Goal: Task Accomplishment & Management: Use online tool/utility

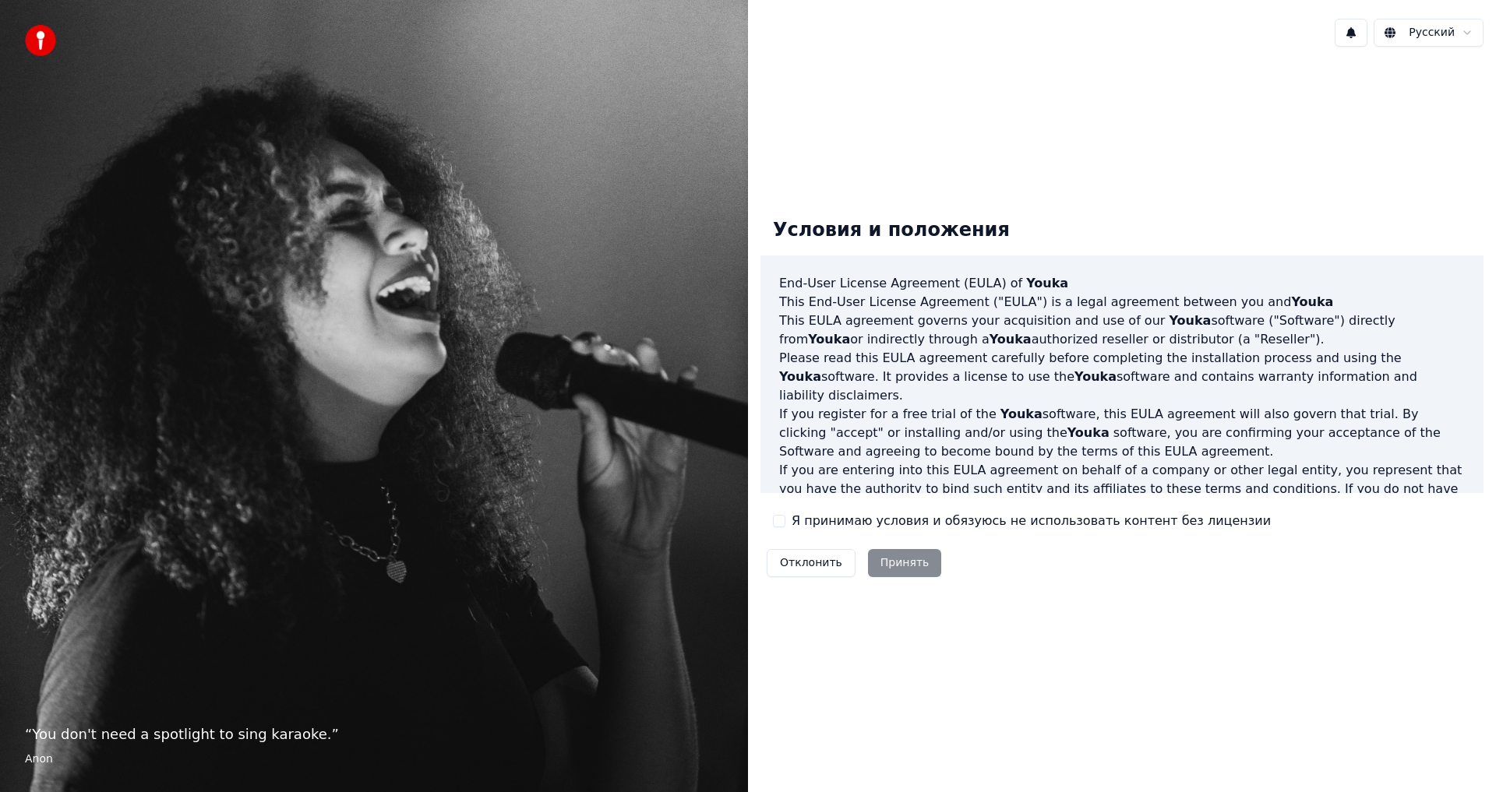
click at [893, 566] on div "Отклонить Принять" at bounding box center [853, 563] width 187 height 41
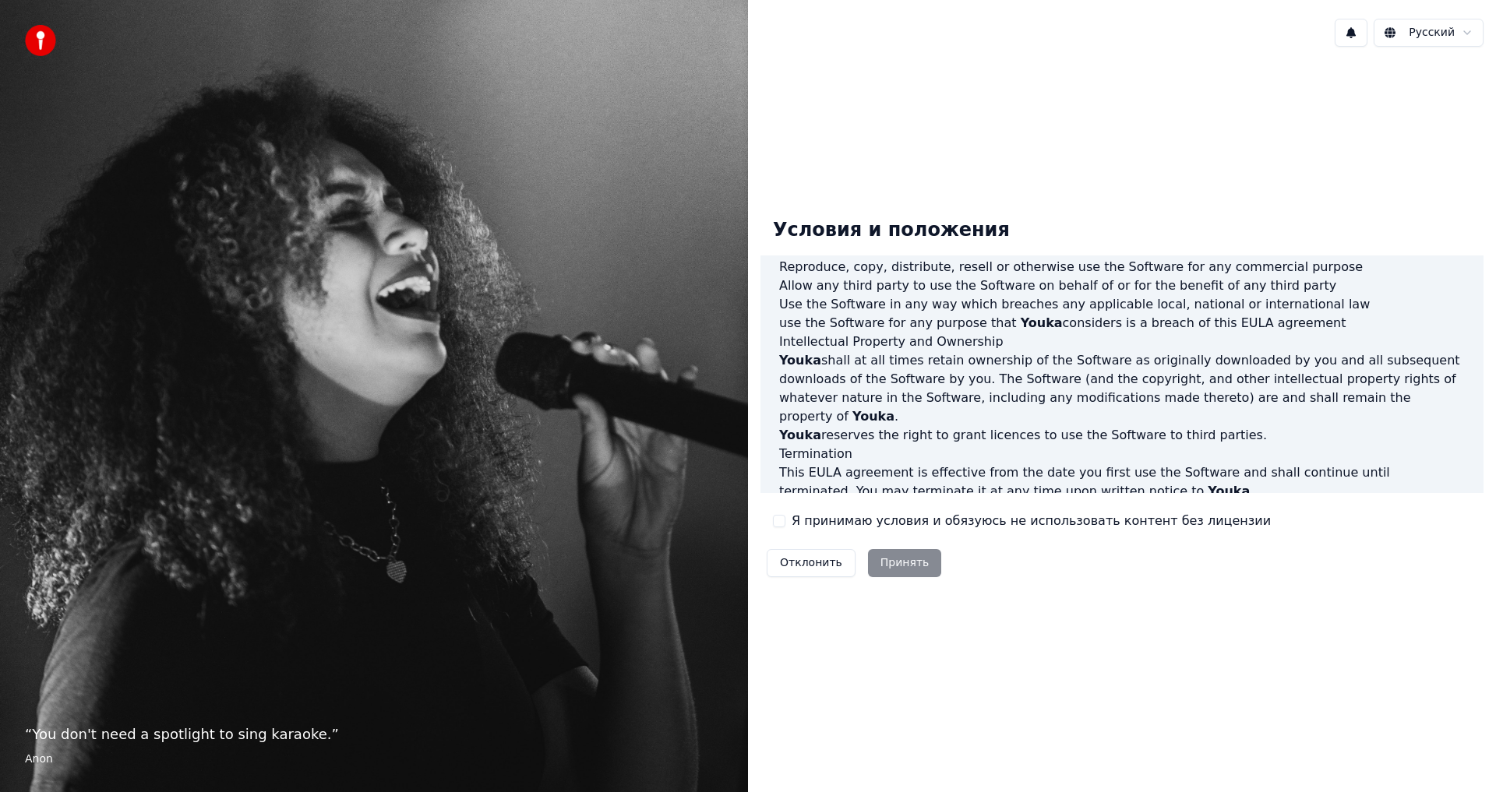
scroll to position [622, 0]
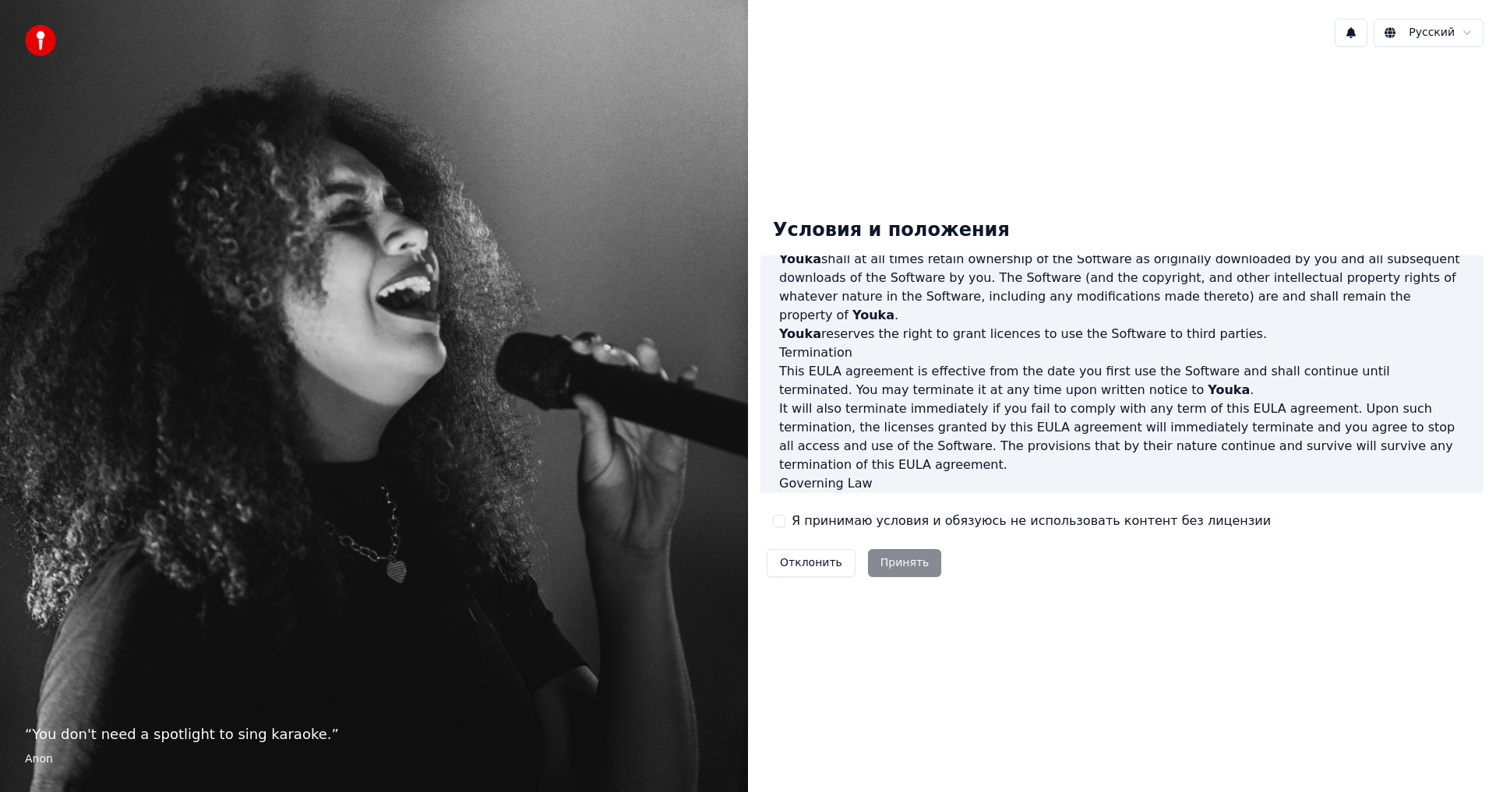
click at [911, 564] on div "Отклонить Принять" at bounding box center [853, 563] width 187 height 41
click at [785, 520] on div "Я принимаю условия и обязуюсь не использовать контент без лицензии" at bounding box center [1022, 521] width 498 height 19
click at [812, 518] on label "Я принимаю условия и обязуюсь не использовать контент без лицензии" at bounding box center [1030, 521] width 479 height 19
click at [785, 518] on button "Я принимаю условия и обязуюсь не использовать контент без лицензии" at bounding box center [779, 521] width 12 height 12
click at [890, 563] on button "Принять" at bounding box center [905, 563] width 74 height 28
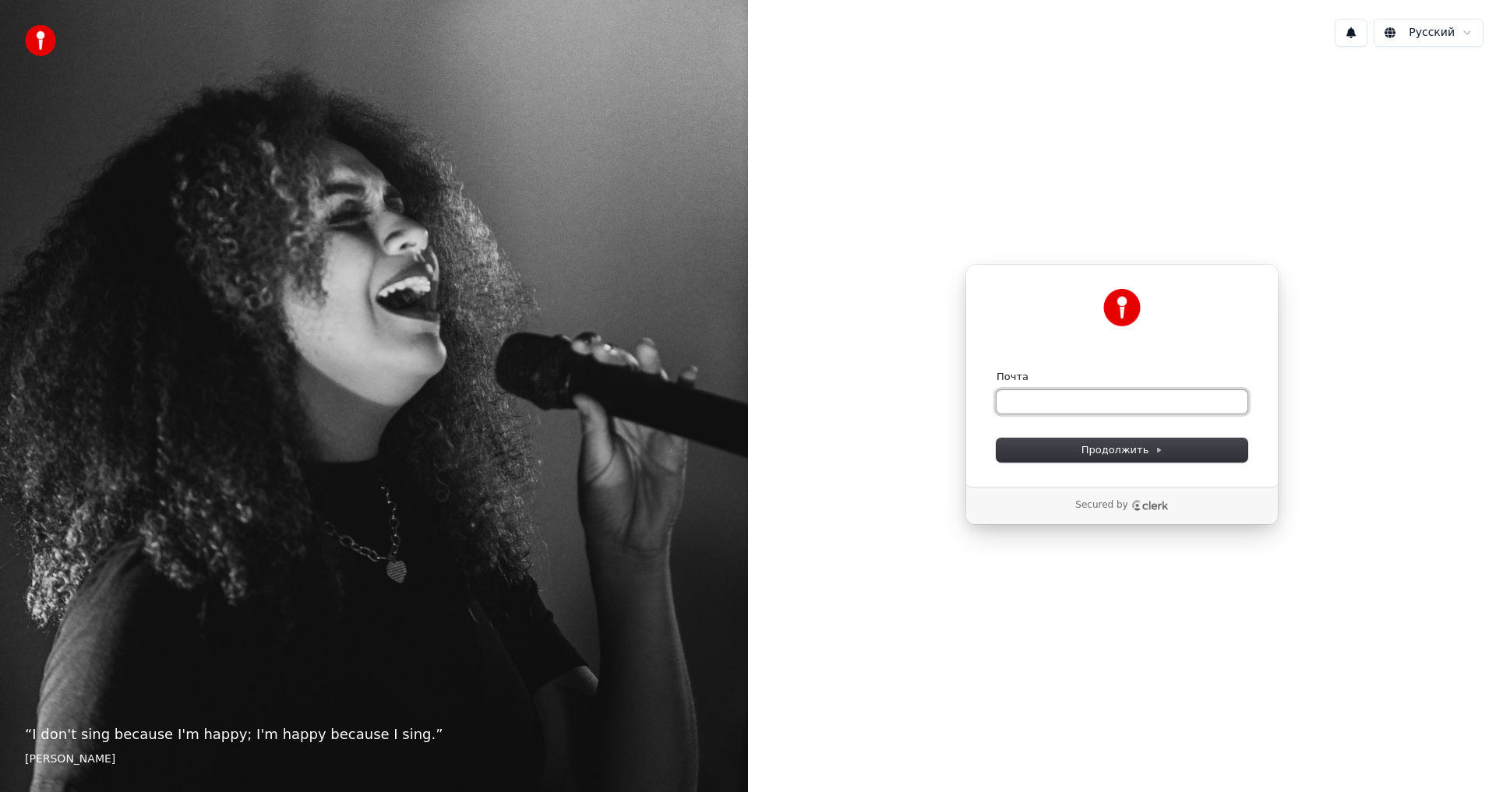
click at [1069, 407] on input "Почта" at bounding box center [1121, 401] width 251 height 23
type input "*"
click at [1131, 450] on span "Продолжить" at bounding box center [1122, 450] width 82 height 14
type input "**********"
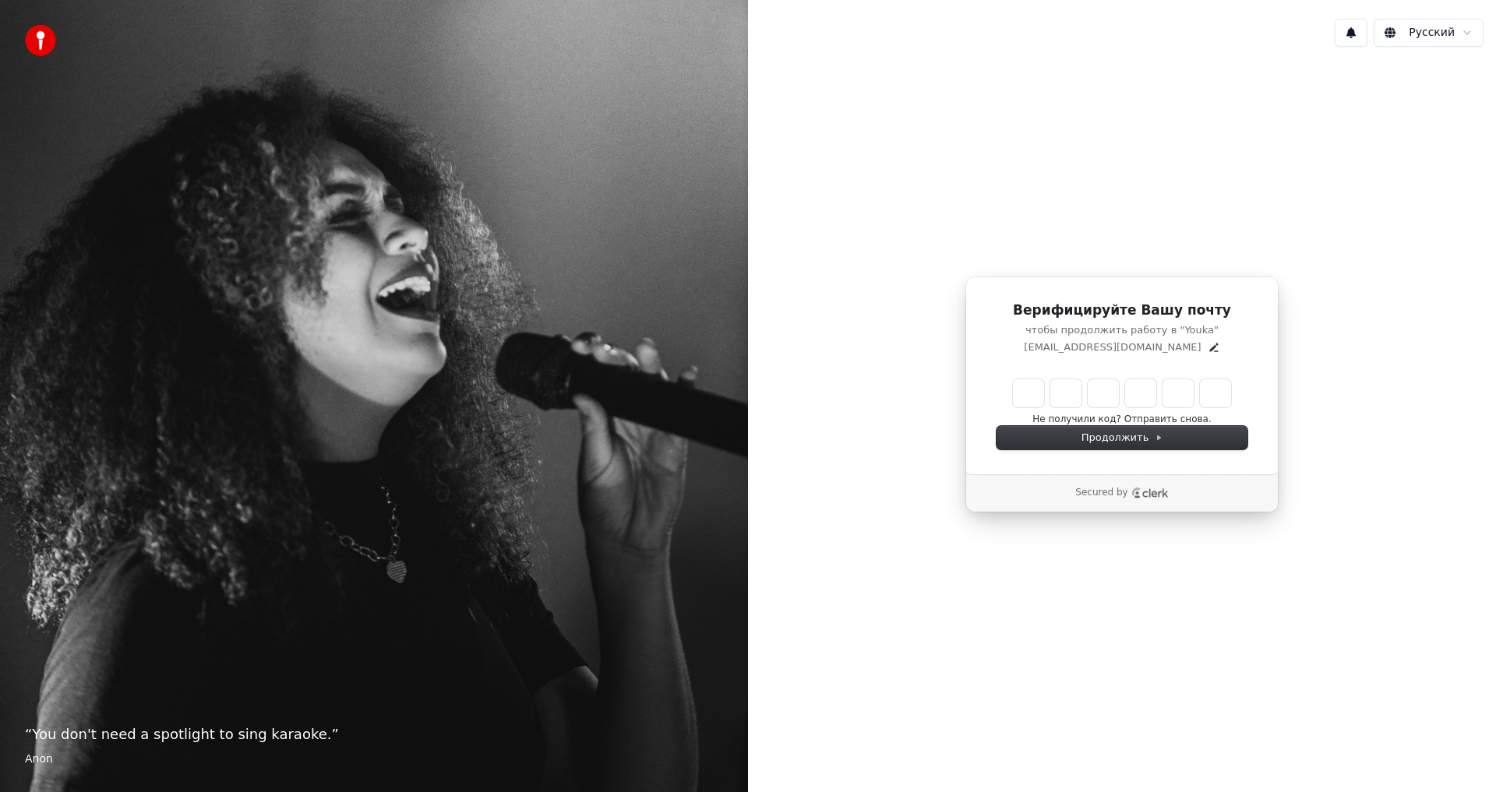
click at [1037, 389] on input "Enter verification code" at bounding box center [1122, 393] width 218 height 28
type input "******"
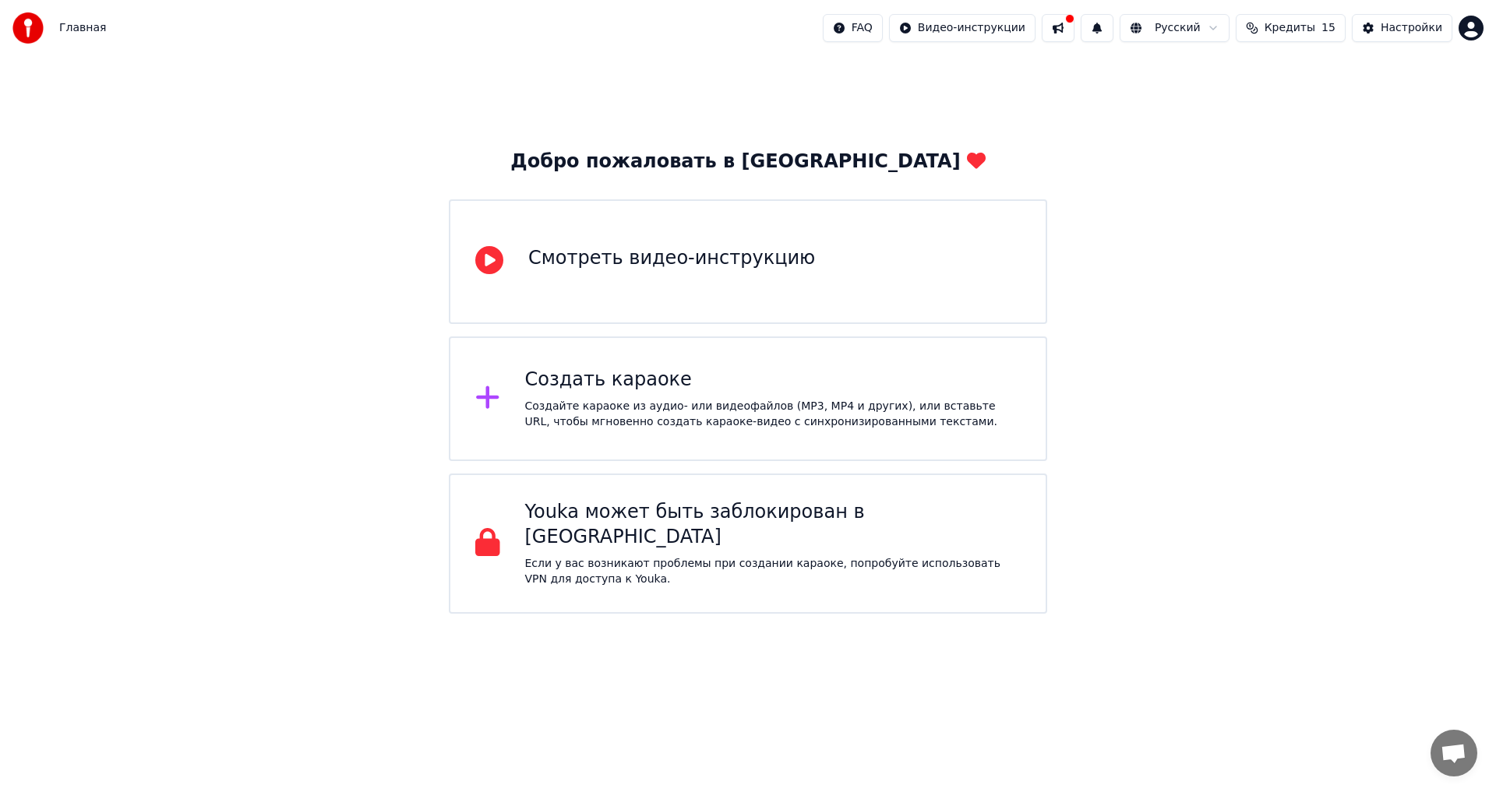
click at [487, 401] on icon at bounding box center [487, 397] width 23 height 23
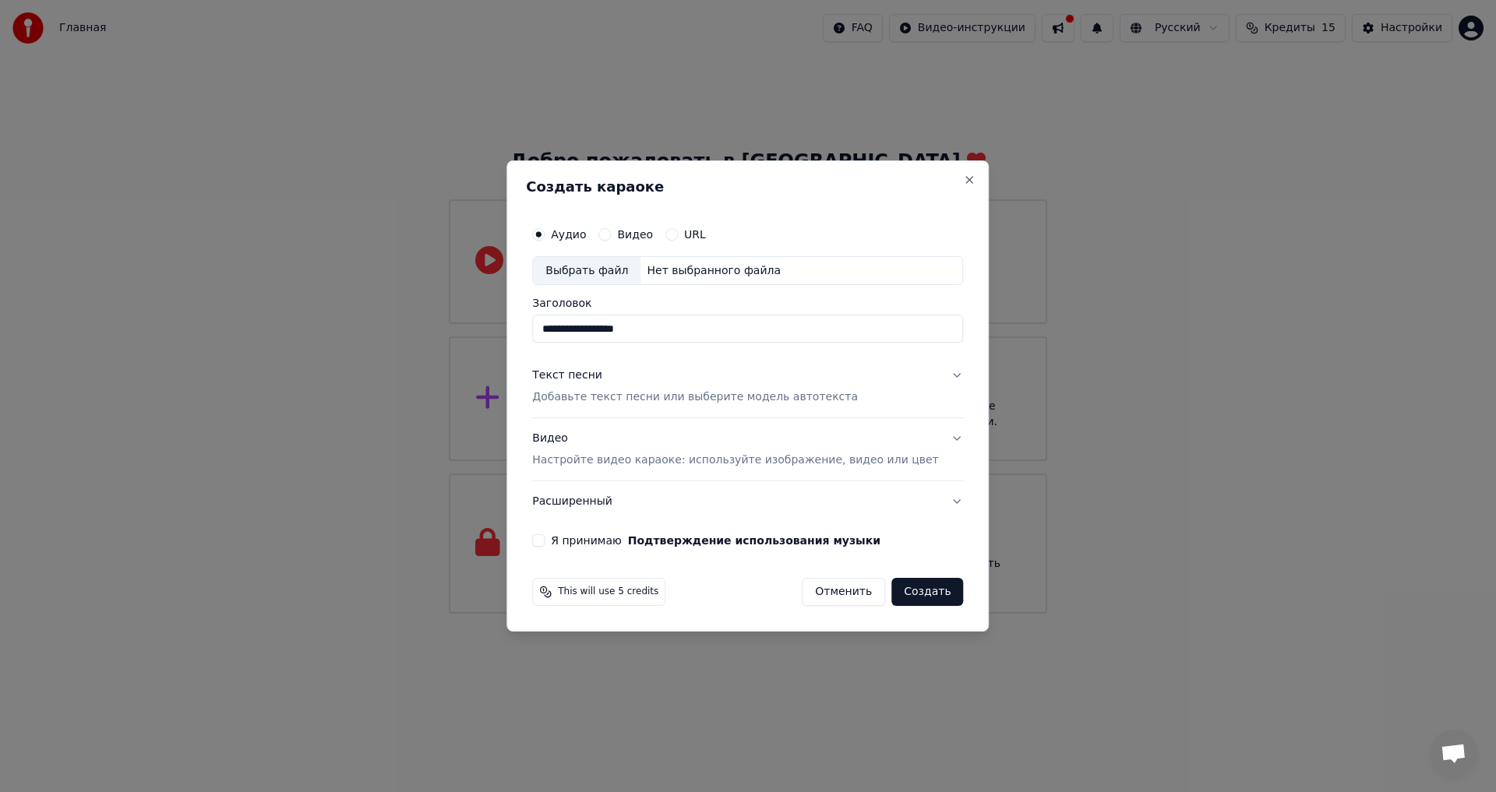
click at [637, 326] on input "**********" at bounding box center [747, 329] width 431 height 28
click at [692, 324] on input "**********" at bounding box center [747, 329] width 431 height 28
click at [602, 274] on div "Выбрать файл" at bounding box center [586, 271] width 107 height 28
drag, startPoint x: 717, startPoint y: 332, endPoint x: 418, endPoint y: 340, distance: 299.2
click at [418, 340] on body "**********" at bounding box center [748, 307] width 1496 height 614
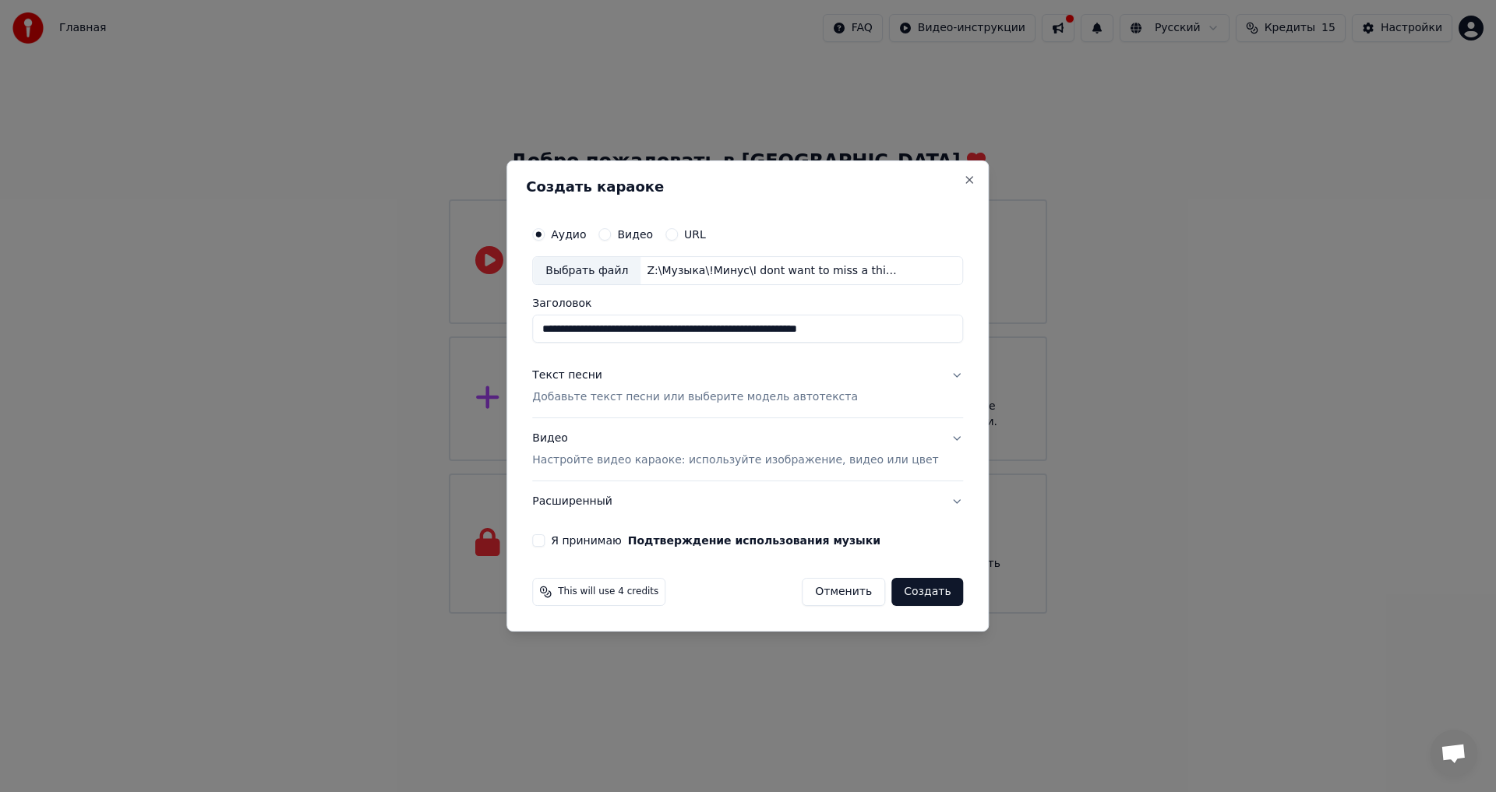
drag, startPoint x: 928, startPoint y: 333, endPoint x: 522, endPoint y: 342, distance: 405.9
click at [522, 342] on body "**********" at bounding box center [748, 307] width 1496 height 614
type input "*"
type input "**********"
click at [599, 399] on p "Добавьте текст песни или выберите модель автотекста" at bounding box center [695, 398] width 326 height 16
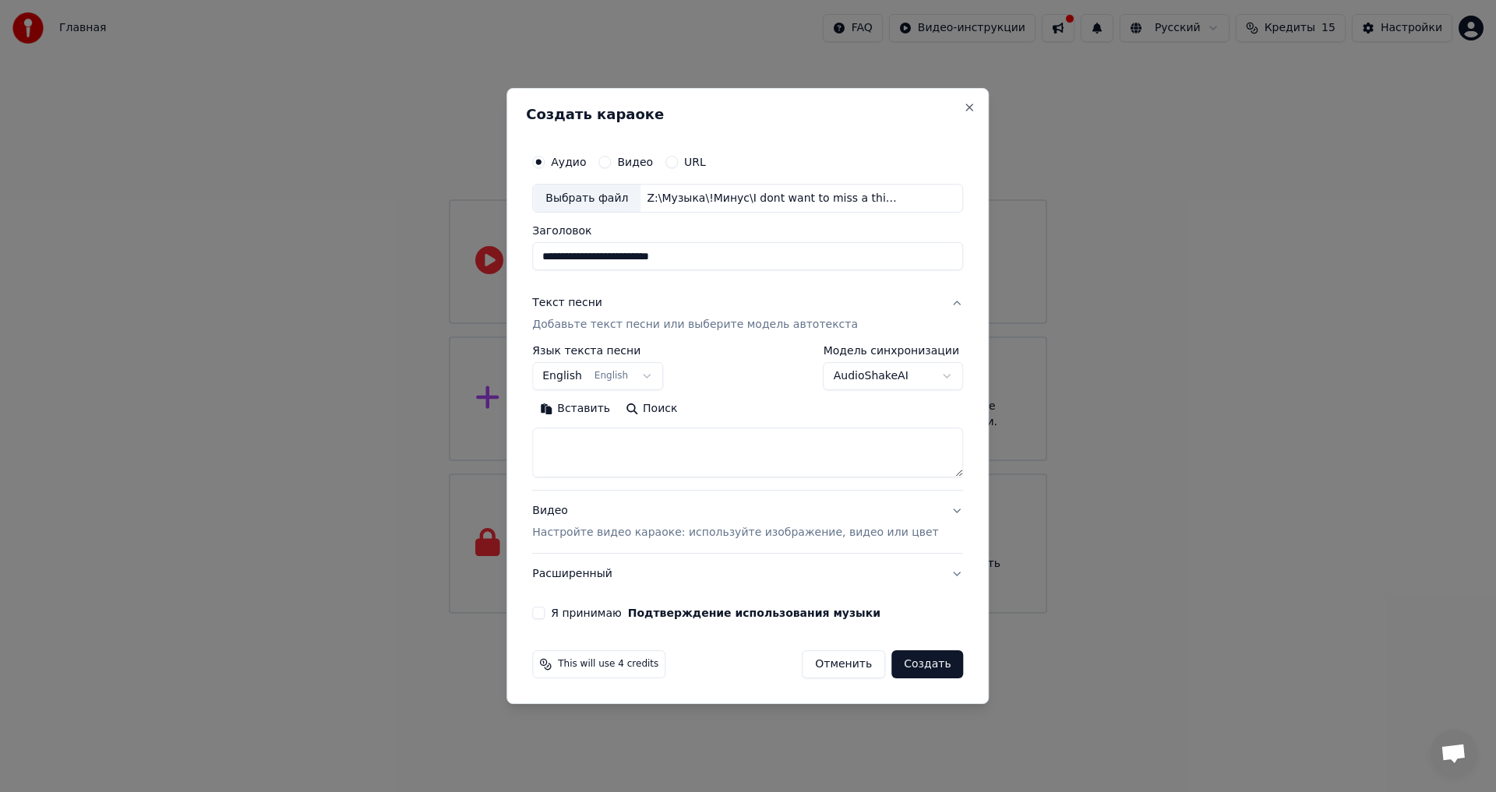
click at [602, 447] on textarea at bounding box center [747, 453] width 431 height 50
click at [936, 474] on textarea at bounding box center [747, 453] width 431 height 50
click at [603, 411] on button "Вставить" at bounding box center [575, 409] width 86 height 25
click at [814, 530] on p "Настройте видео караоке: используйте изображение, видео или цвет" at bounding box center [735, 533] width 406 height 16
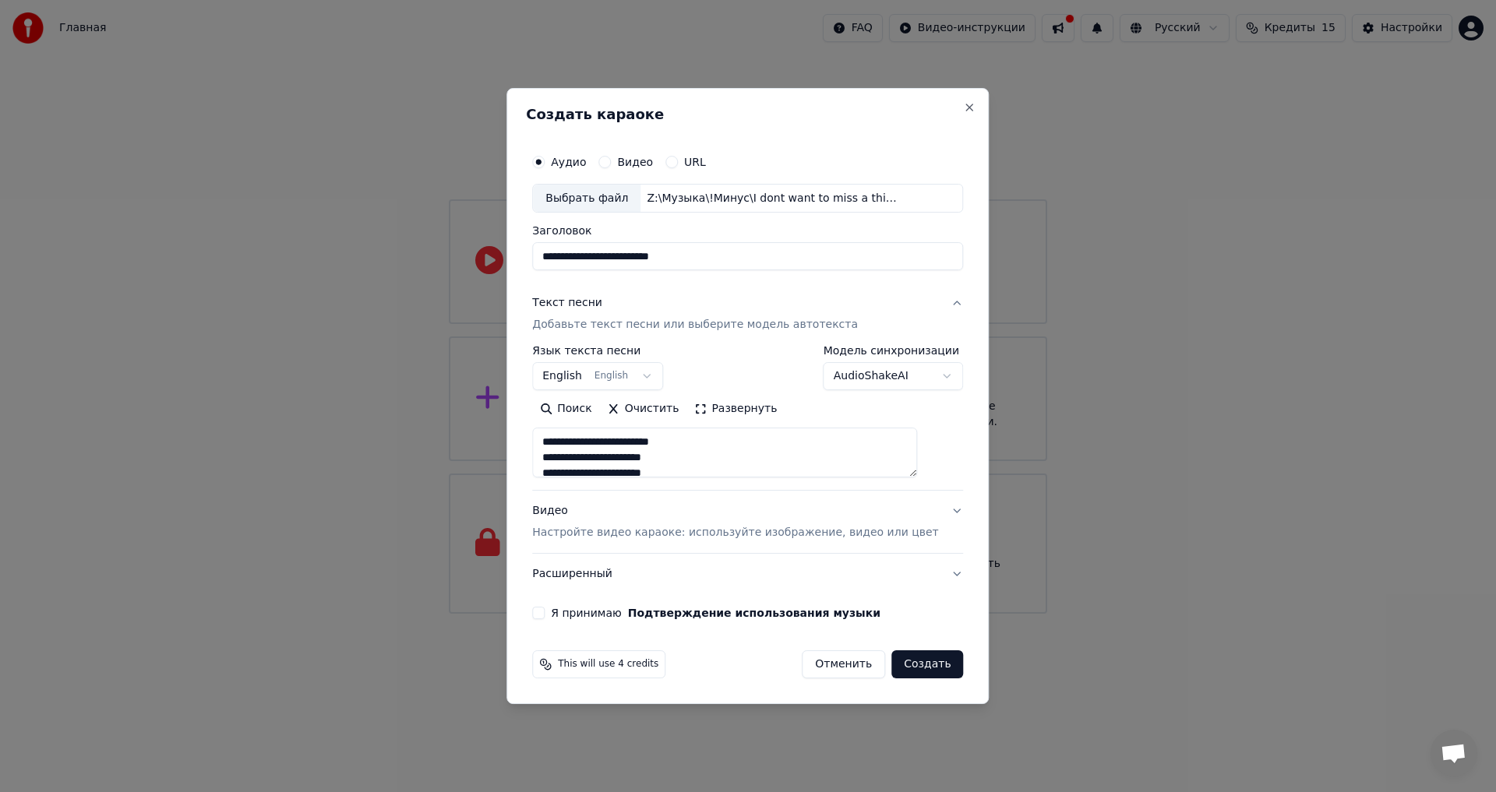
type textarea "**********"
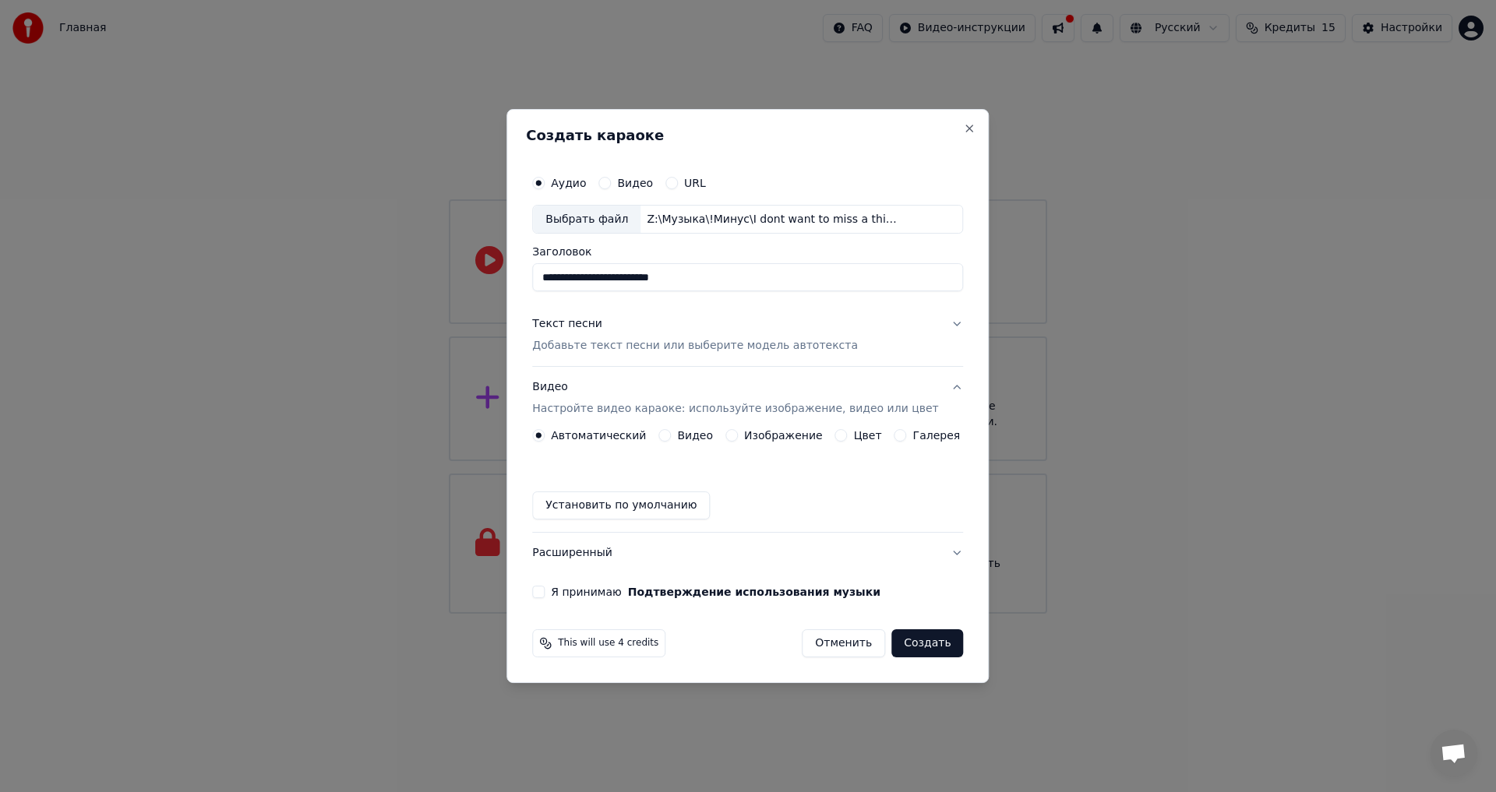
click at [553, 599] on div "**********" at bounding box center [747, 383] width 443 height 444
click at [564, 591] on div "Я принимаю Подтверждение использования музыки" at bounding box center [747, 592] width 431 height 12
click at [545, 594] on button "Я принимаю Подтверждение использования музыки" at bounding box center [538, 592] width 12 height 12
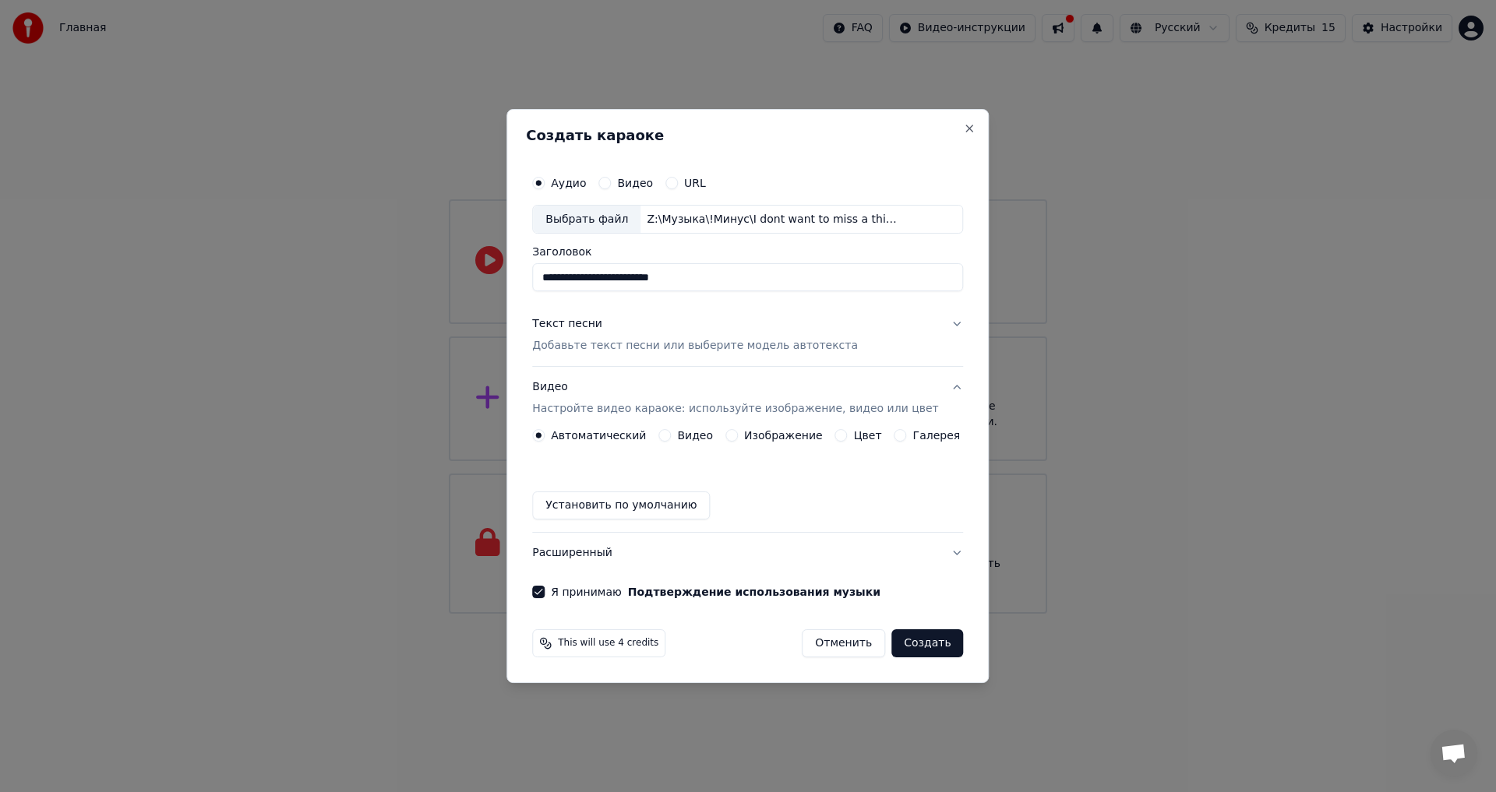
click at [918, 646] on button "Создать" at bounding box center [927, 643] width 72 height 28
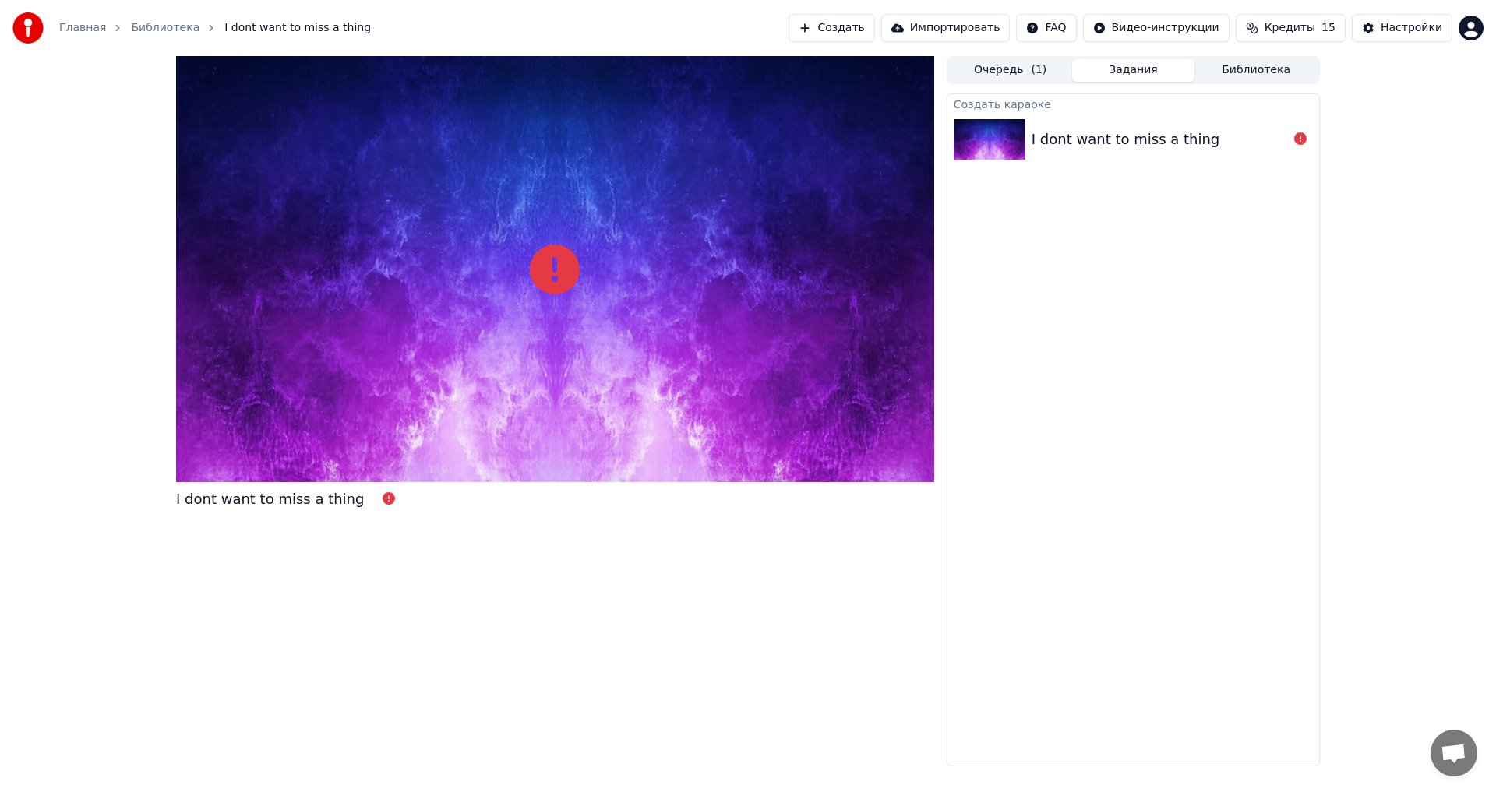
click at [1315, 28] on span "Кредиты" at bounding box center [1289, 28] width 51 height 16
click at [1399, 30] on div "Настройки" at bounding box center [1411, 28] width 62 height 16
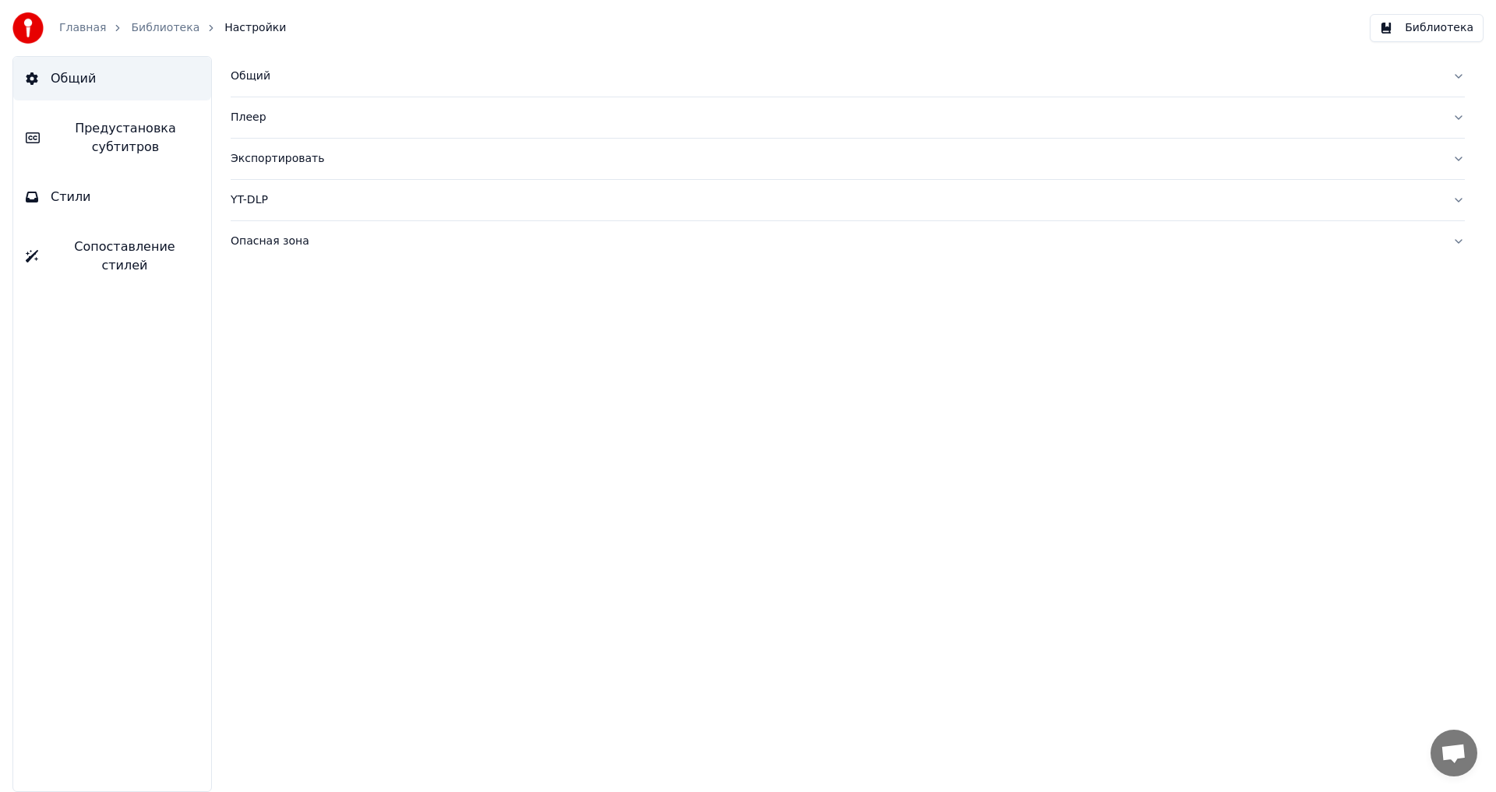
click at [155, 21] on link "Библиотека" at bounding box center [165, 28] width 69 height 16
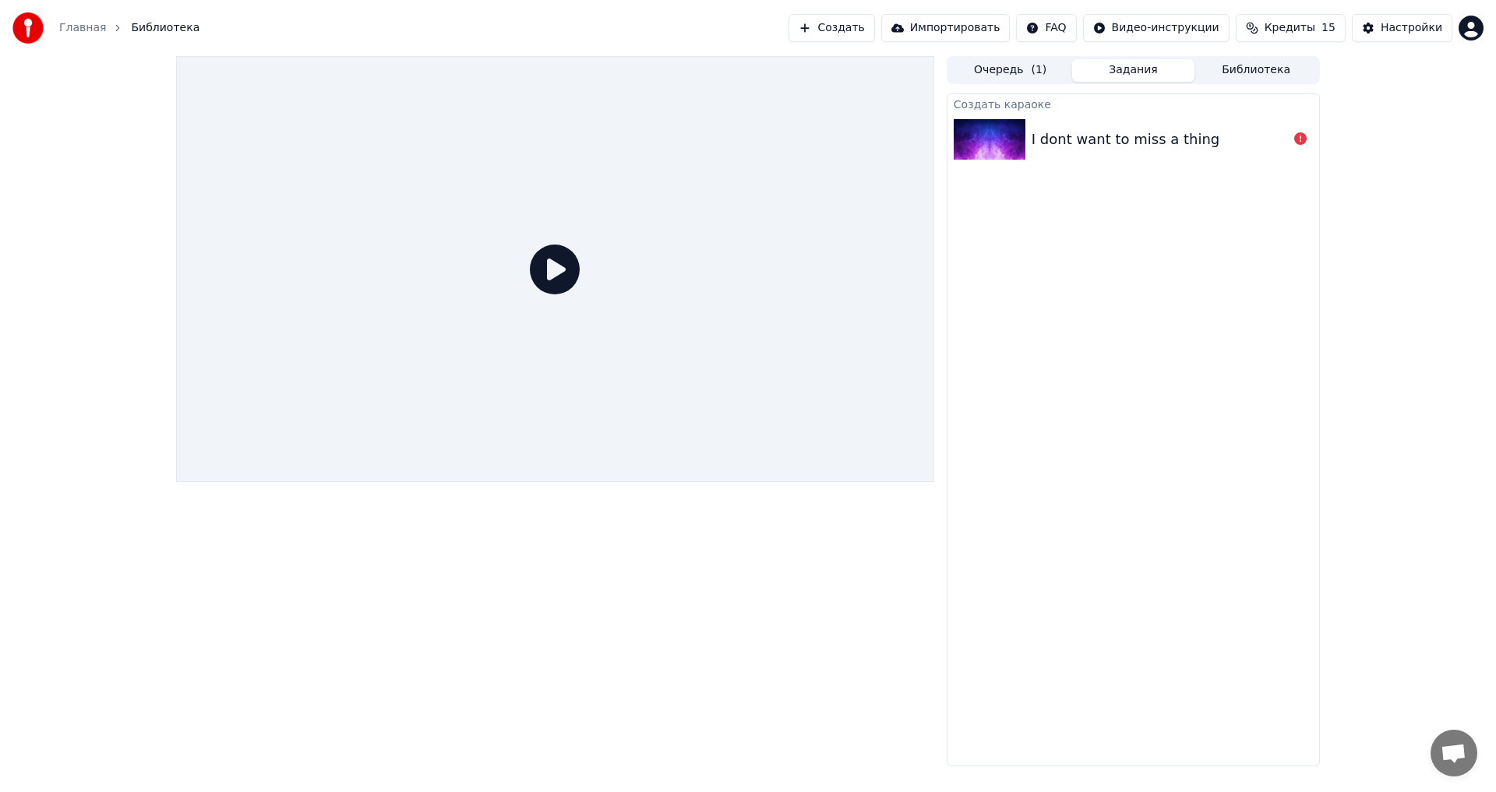
click at [83, 28] on link "Главная" at bounding box center [82, 28] width 47 height 16
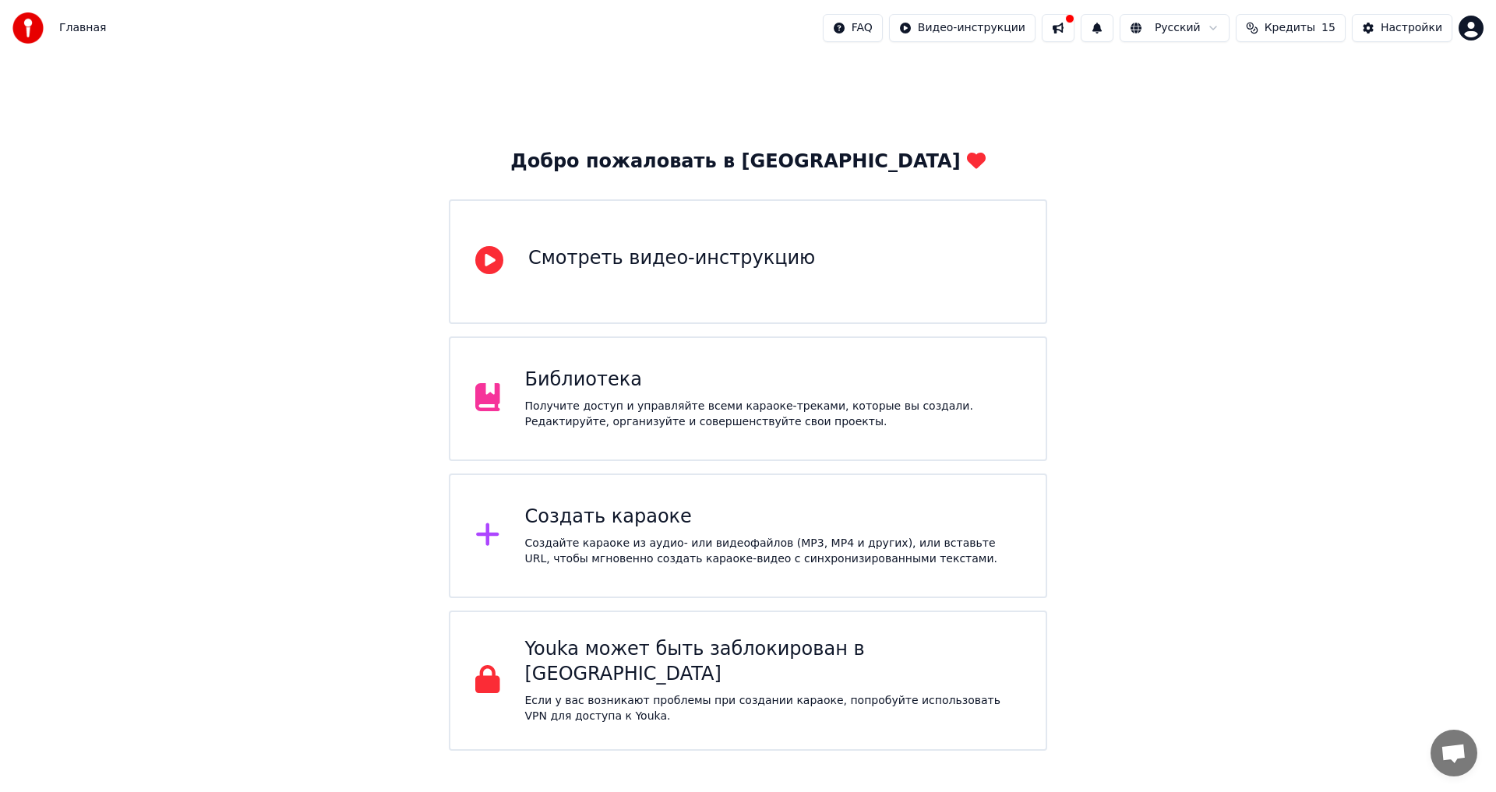
click at [1074, 31] on button at bounding box center [1057, 28] width 33 height 28
click at [1289, 23] on span "Кредиты" at bounding box center [1289, 28] width 51 height 16
click at [1404, 28] on div "Настройки" at bounding box center [1411, 28] width 62 height 16
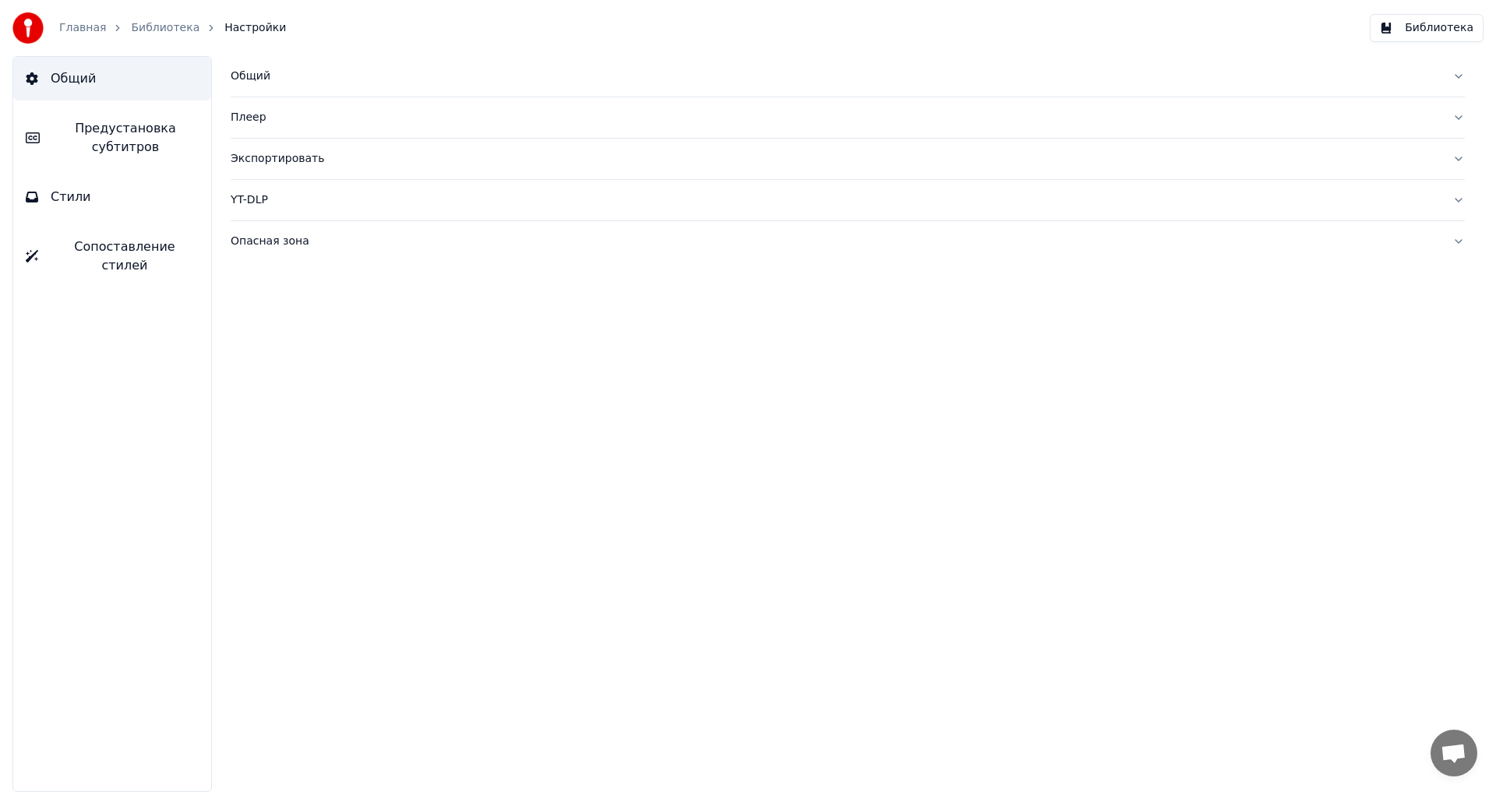
click at [171, 23] on link "Библиотека" at bounding box center [165, 28] width 69 height 16
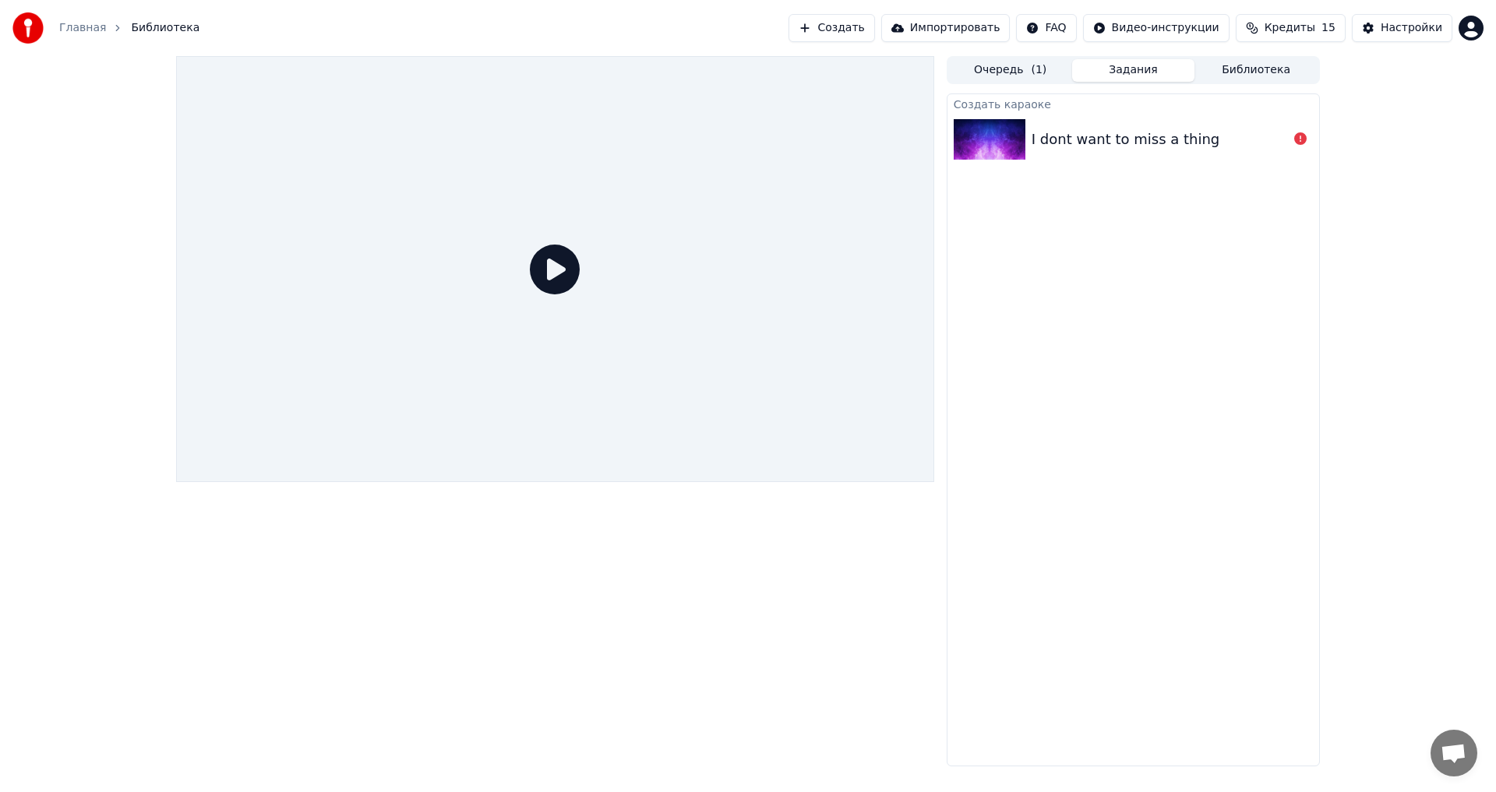
click at [555, 273] on icon at bounding box center [555, 270] width 50 height 50
click at [1137, 141] on div "I dont want to miss a thing" at bounding box center [1125, 140] width 188 height 22
click at [1119, 141] on div "I dont want to miss a thing" at bounding box center [1125, 140] width 188 height 22
click at [1002, 69] on button "Очередь ( 1 )" at bounding box center [1010, 70] width 123 height 23
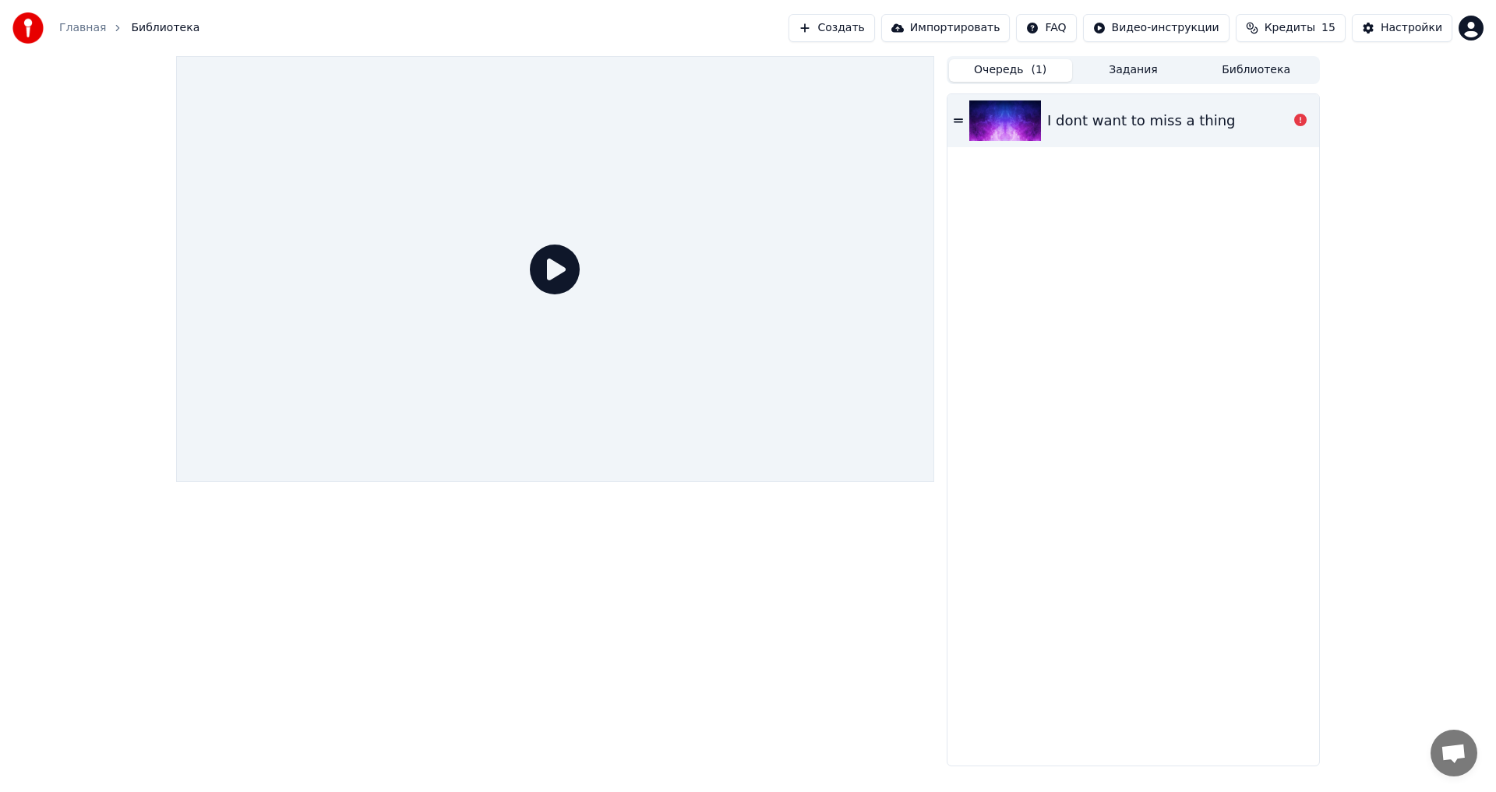
click at [951, 122] on div "I dont want to miss a thing" at bounding box center [1133, 120] width 372 height 53
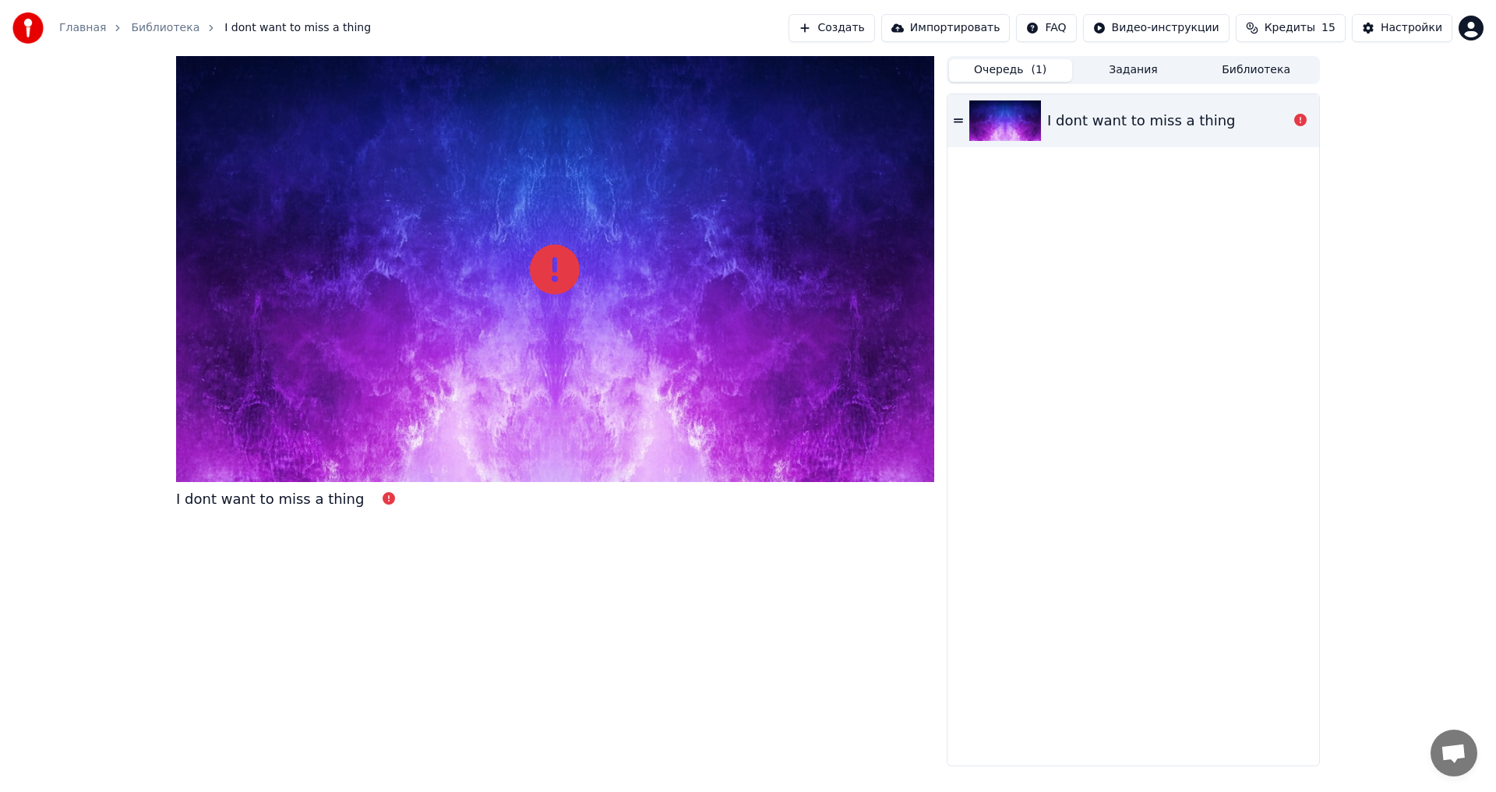
click at [1129, 71] on button "Задания" at bounding box center [1133, 70] width 123 height 23
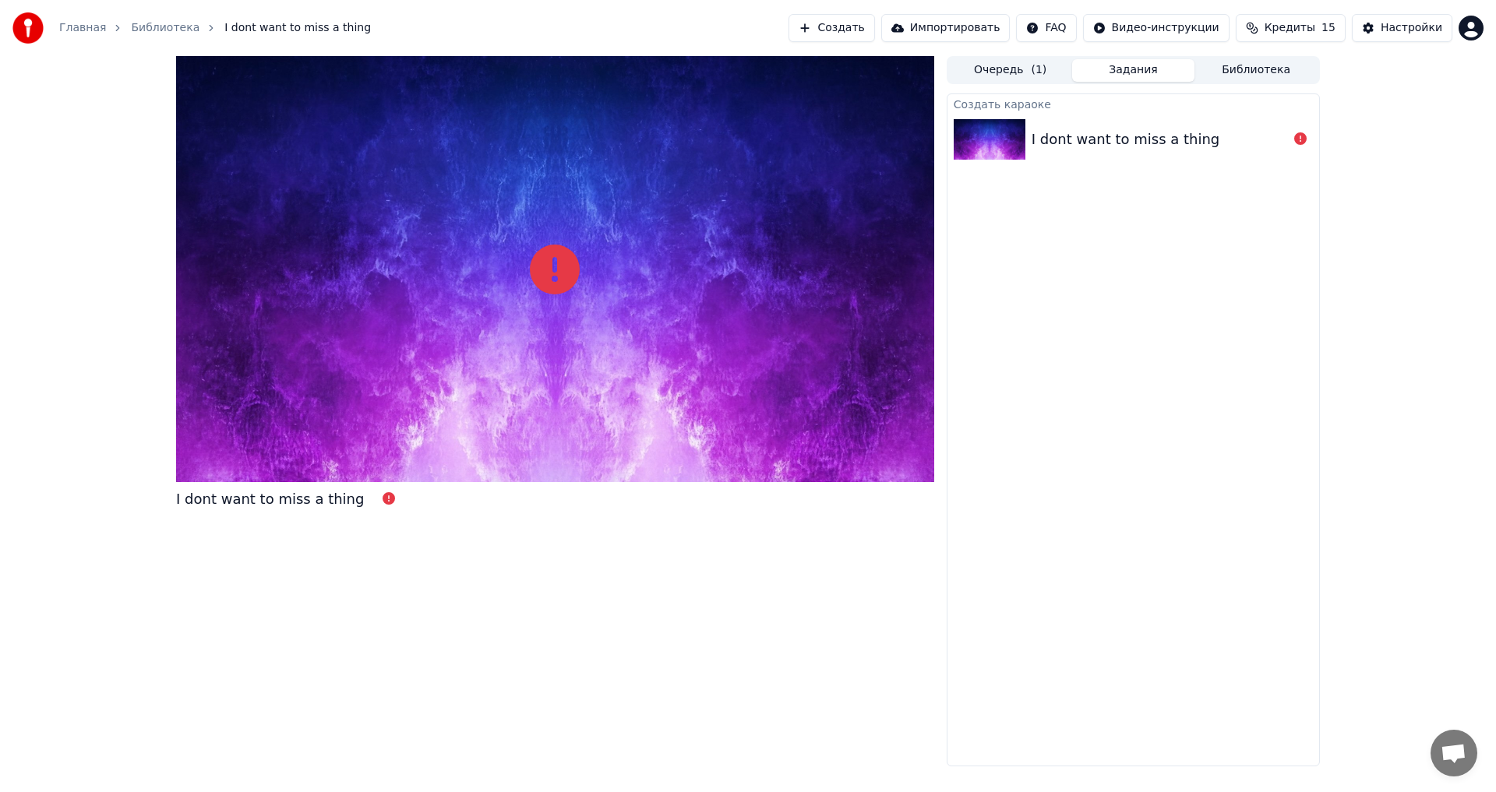
click at [1253, 71] on button "Библиотека" at bounding box center [1255, 70] width 123 height 23
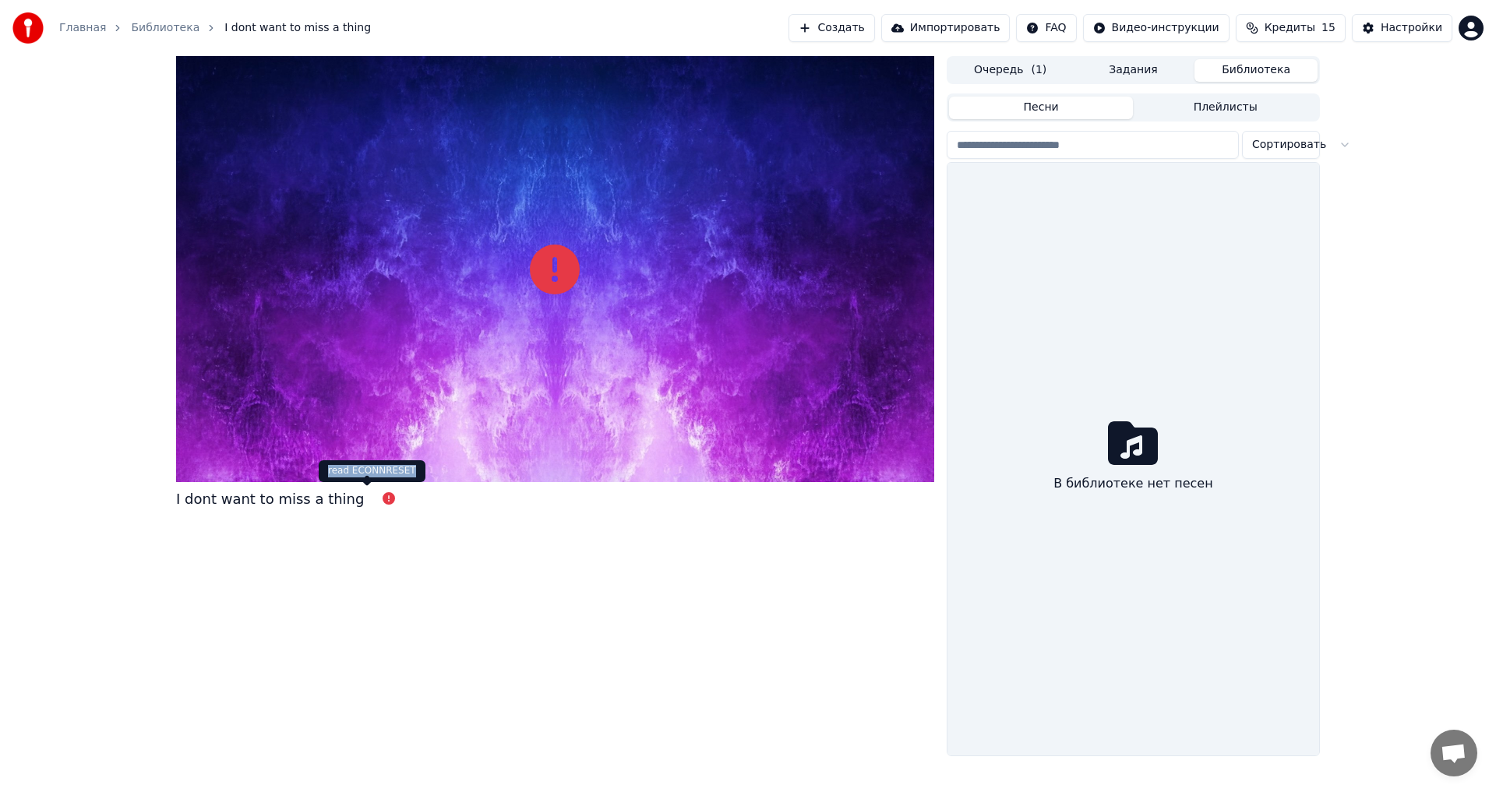
drag, startPoint x: 404, startPoint y: 474, endPoint x: 323, endPoint y: 471, distance: 81.1
click at [323, 471] on div "read ECONNRESET read ECONNRESET" at bounding box center [372, 471] width 107 height 22
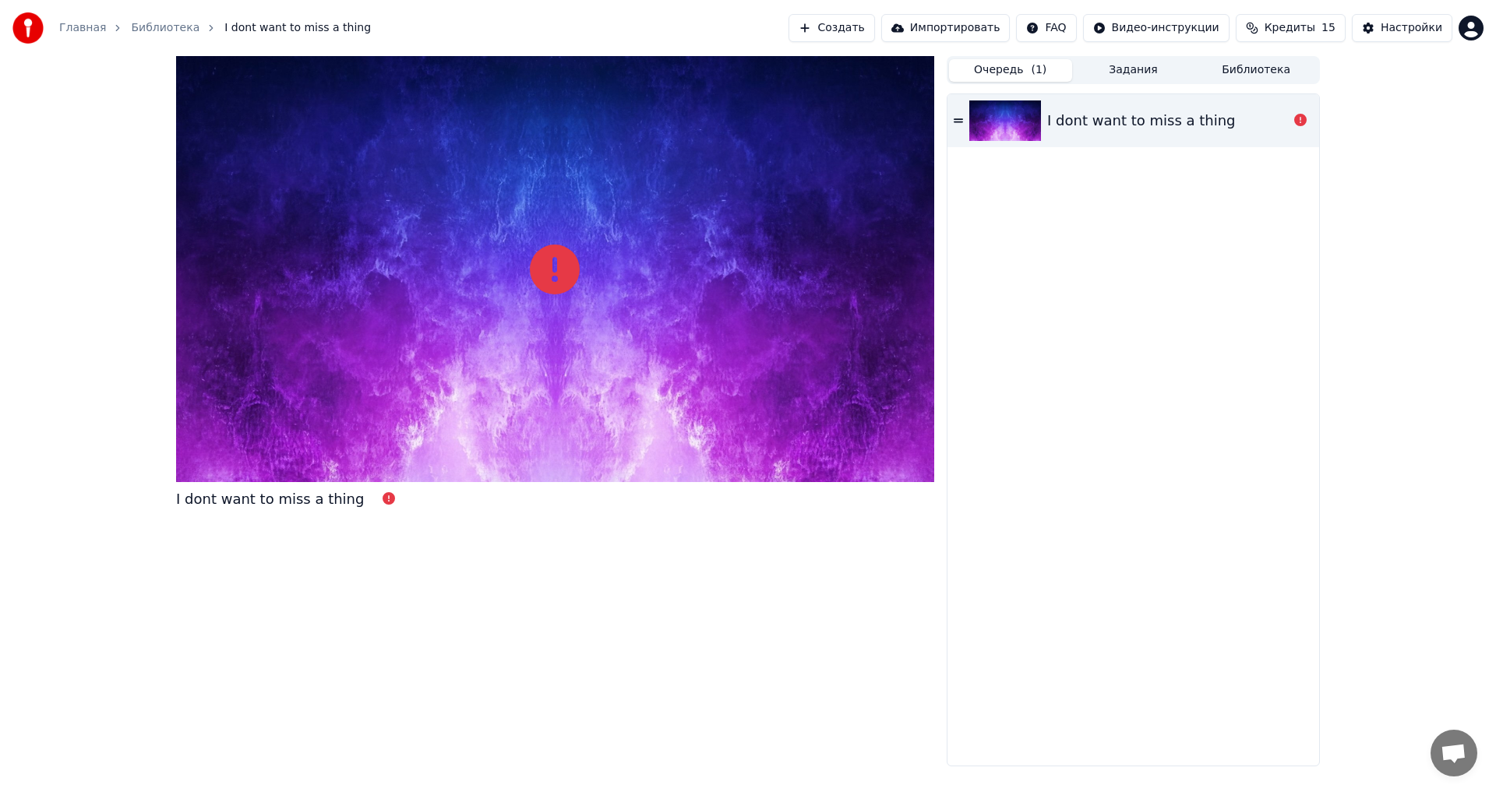
click at [1005, 64] on button "Очередь ( 1 )" at bounding box center [1010, 70] width 123 height 23
click at [953, 122] on icon at bounding box center [957, 120] width 9 height 4
click at [964, 122] on div "I dont want to miss a thing" at bounding box center [1133, 120] width 372 height 53
click at [958, 119] on icon at bounding box center [957, 120] width 9 height 4
click at [171, 28] on link "Библиотека" at bounding box center [165, 28] width 69 height 16
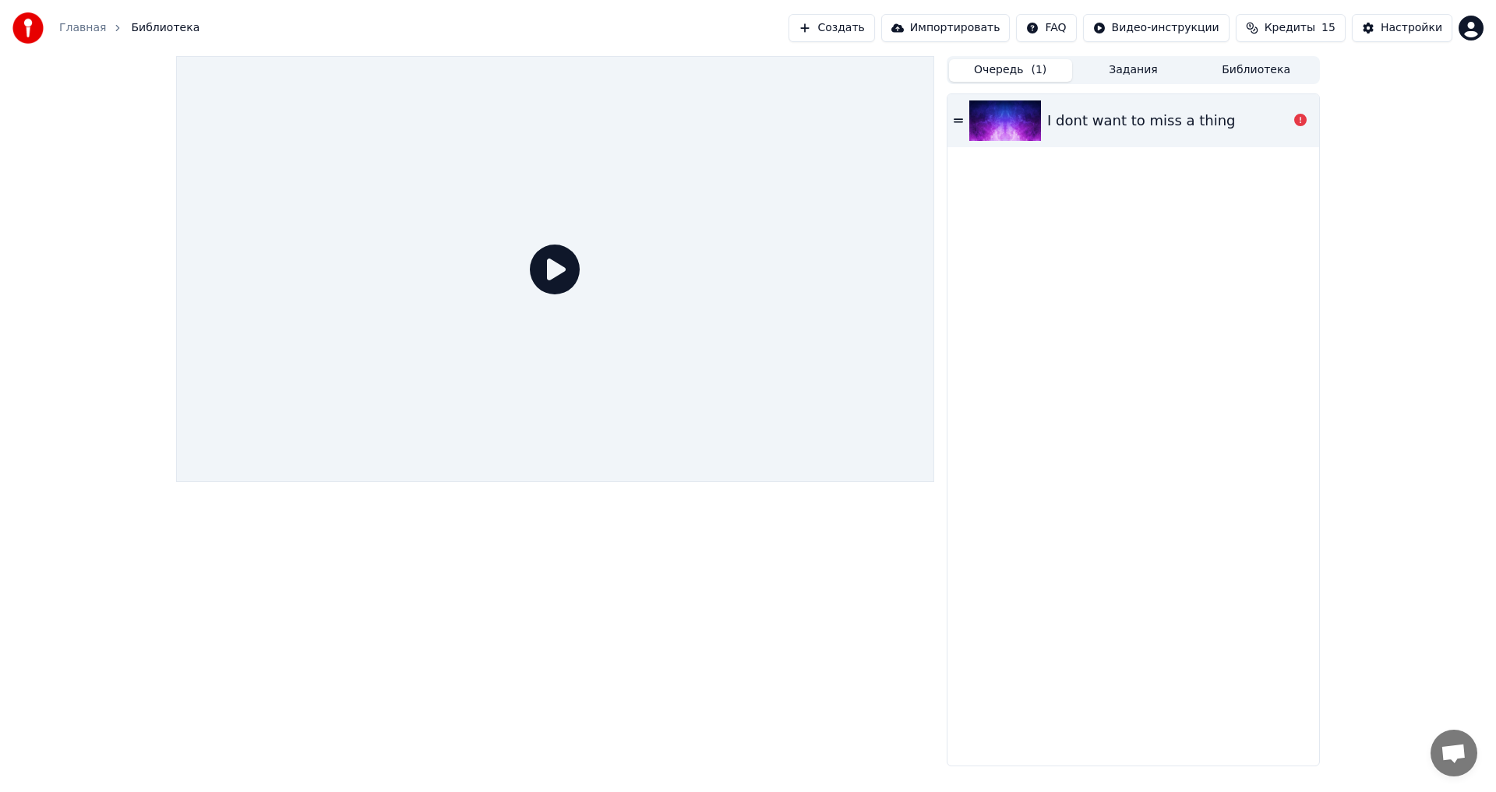
click at [559, 287] on icon at bounding box center [555, 270] width 50 height 50
click at [559, 269] on icon at bounding box center [555, 270] width 50 height 50
click at [1005, 72] on button "Очередь ( 1 )" at bounding box center [1010, 70] width 123 height 23
click at [1112, 116] on div "I dont want to miss a thing" at bounding box center [1141, 121] width 188 height 22
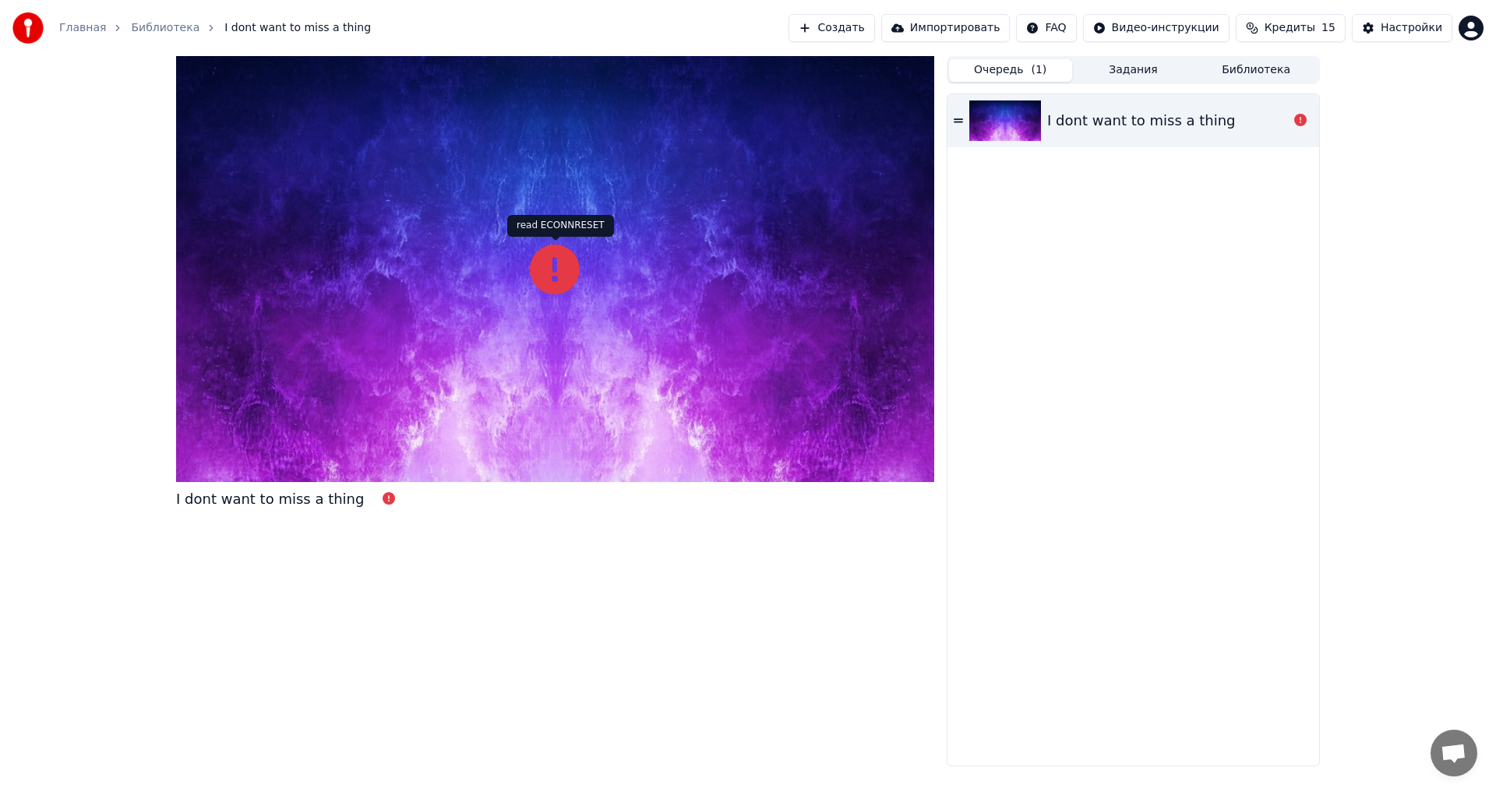
click at [560, 272] on icon at bounding box center [555, 270] width 50 height 50
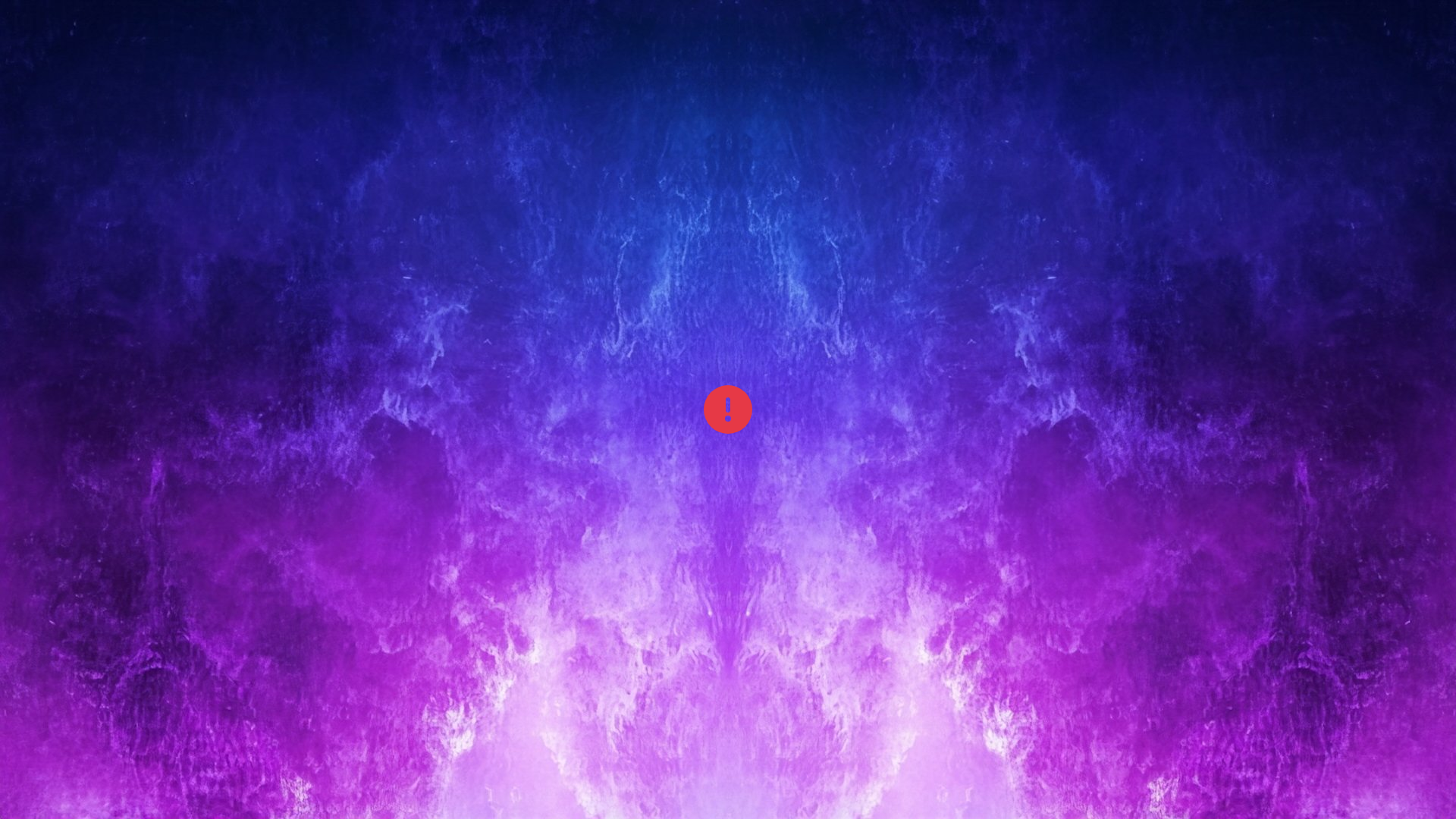
click at [716, 449] on div at bounding box center [728, 409] width 1456 height 819
drag, startPoint x: 716, startPoint y: 449, endPoint x: 730, endPoint y: 413, distance: 38.6
click at [716, 449] on div at bounding box center [728, 409] width 1456 height 819
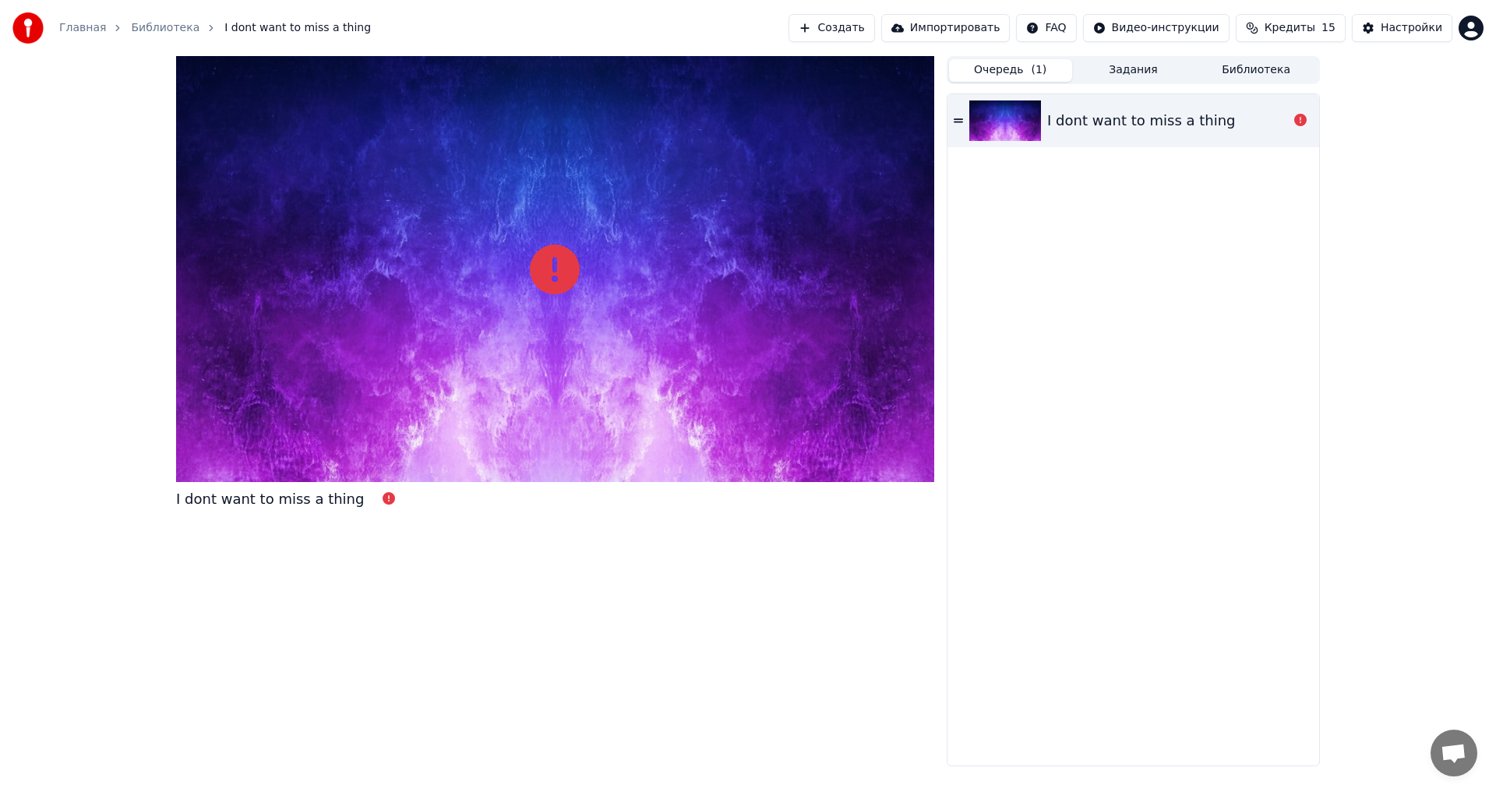
click at [583, 343] on div at bounding box center [555, 269] width 758 height 426
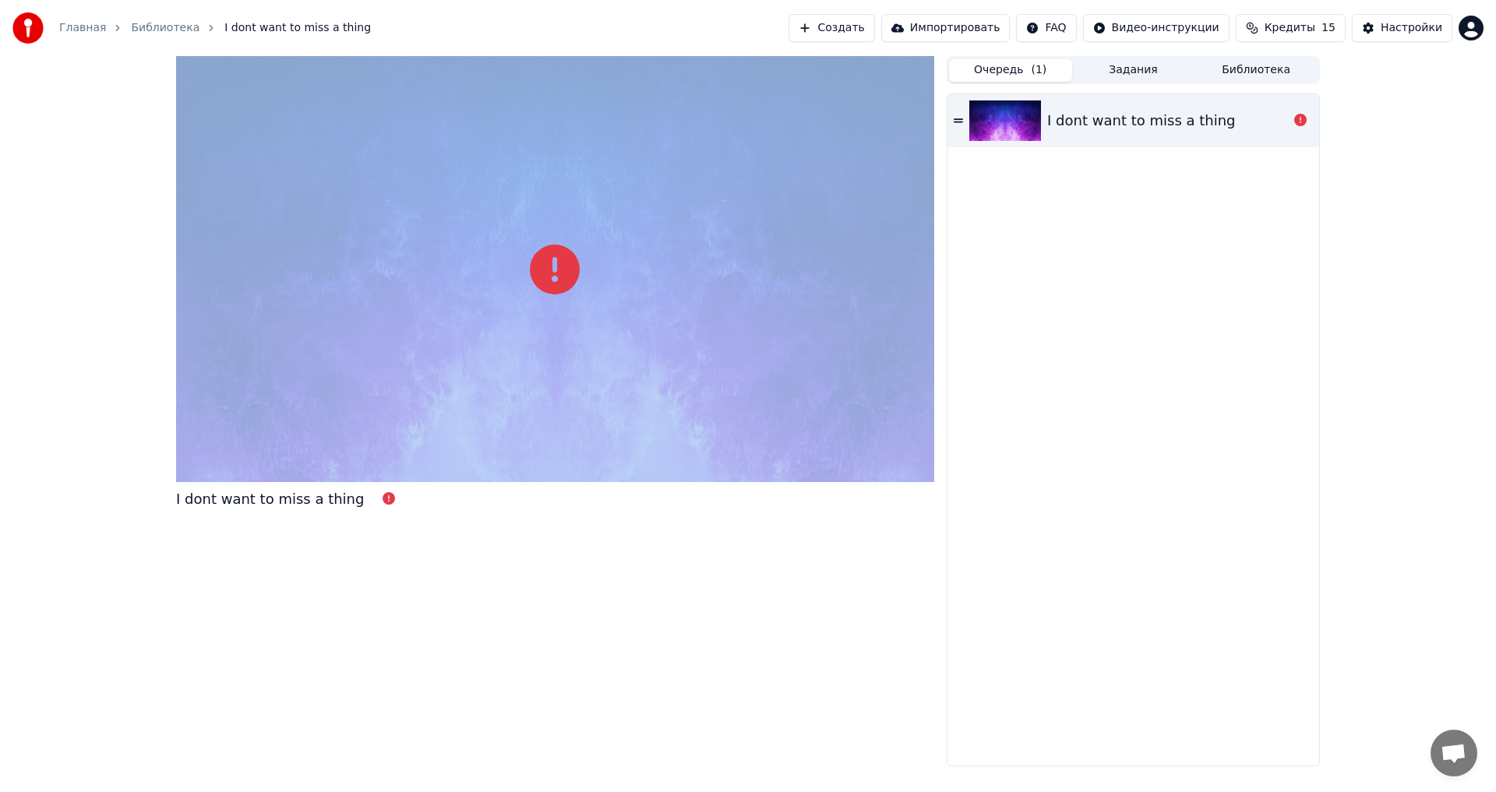
click at [583, 343] on div at bounding box center [555, 269] width 758 height 426
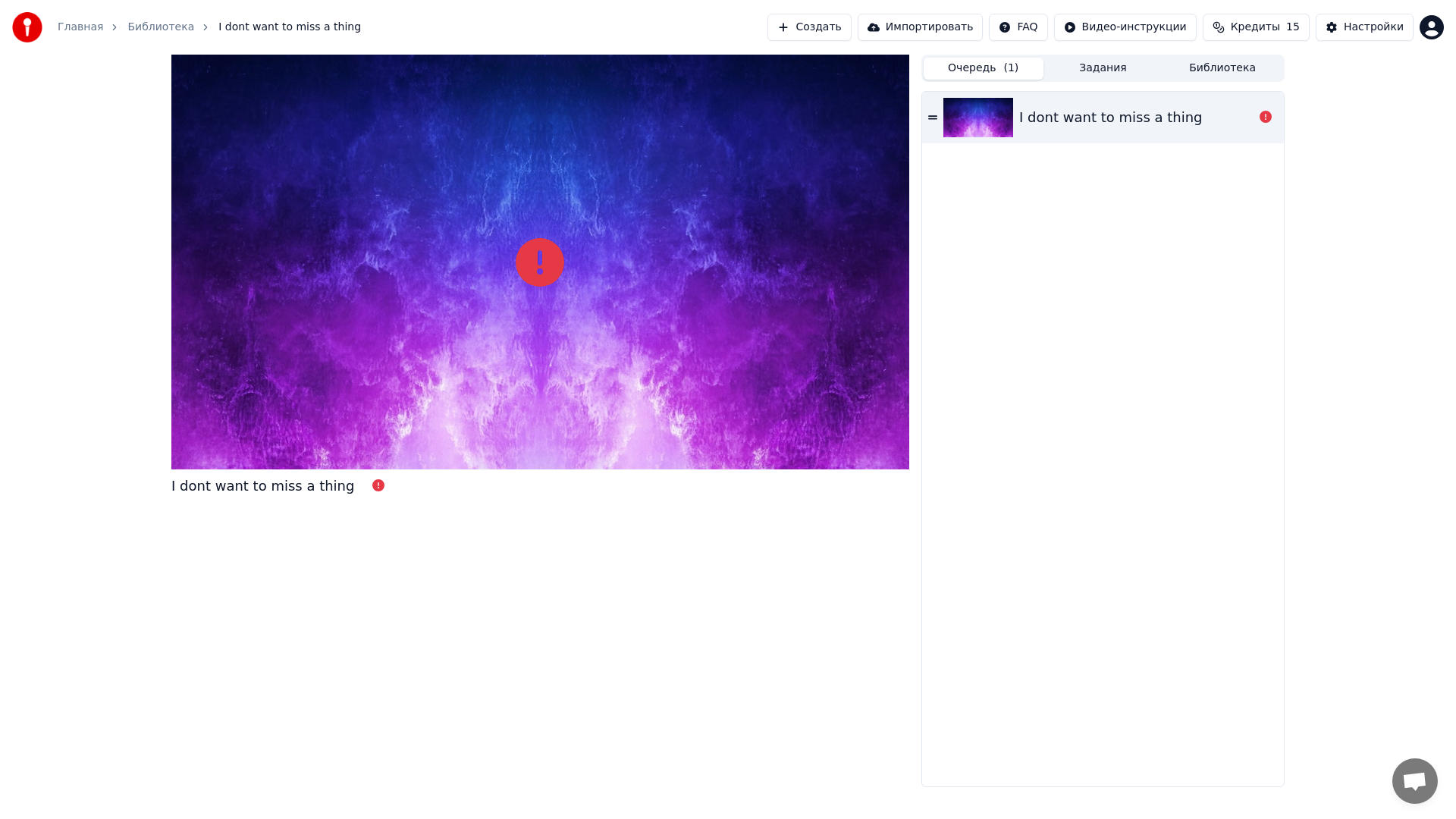
click at [726, 358] on div at bounding box center [540, 262] width 738 height 415
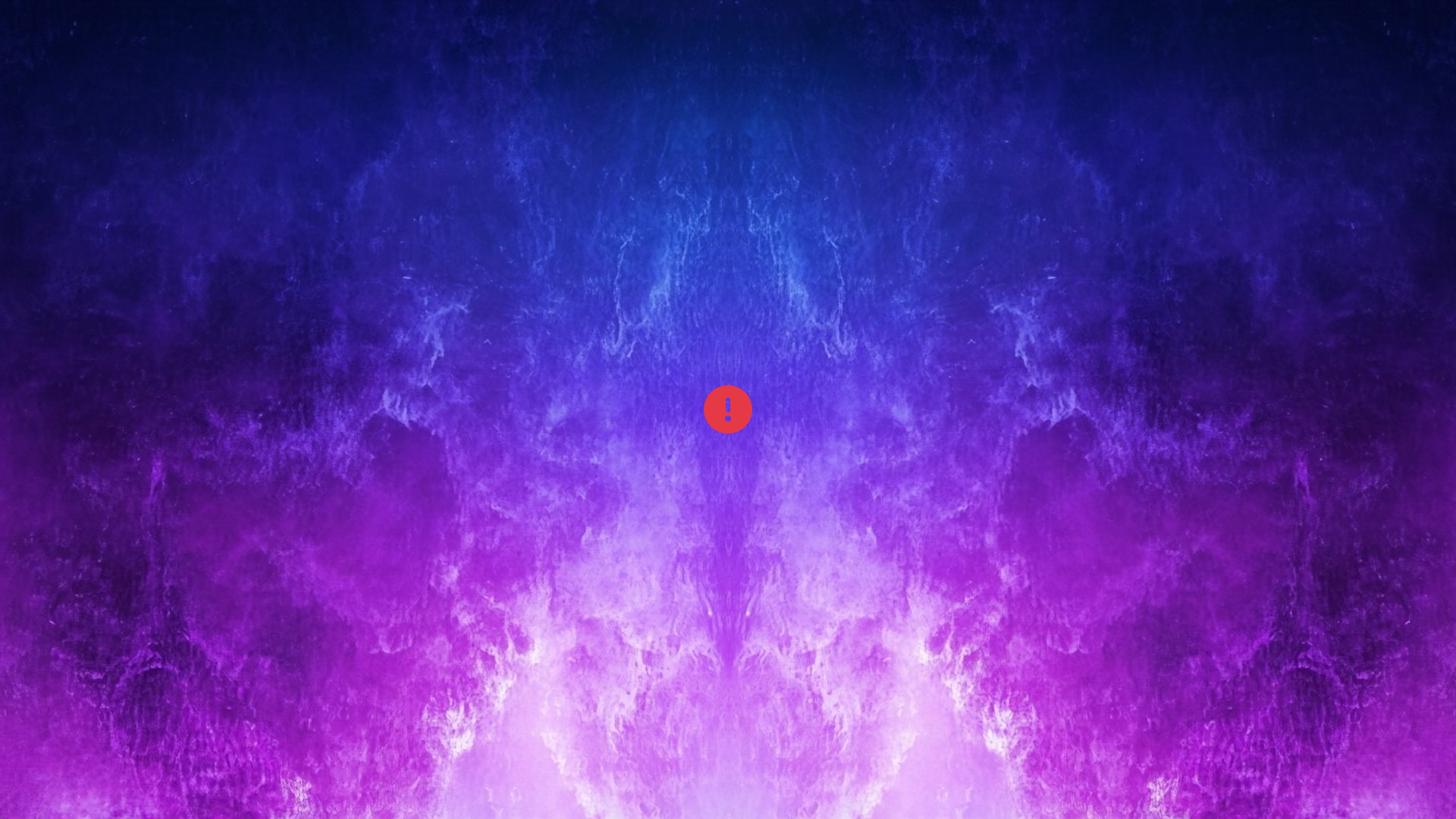
click at [726, 358] on div at bounding box center [728, 409] width 1456 height 819
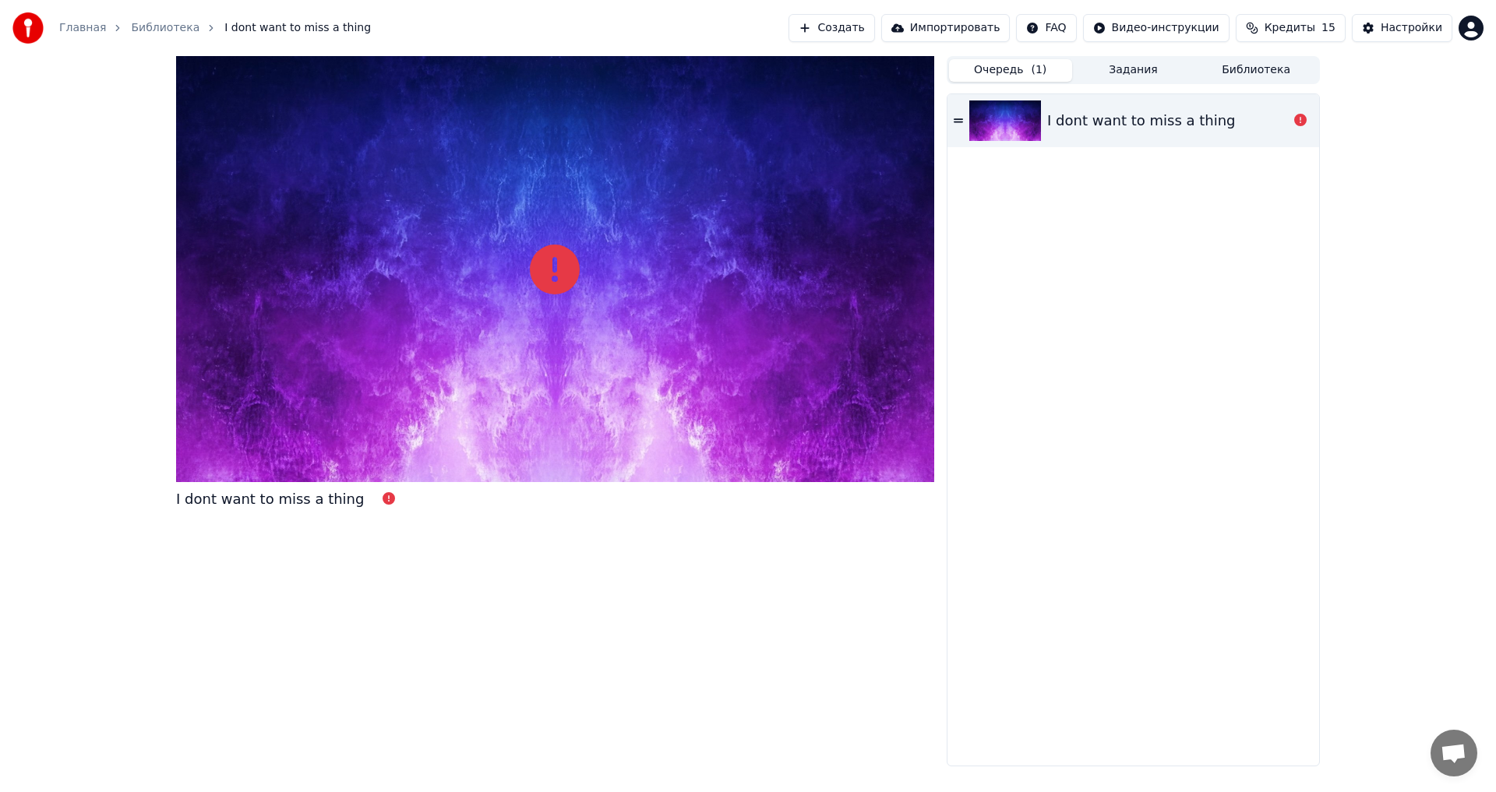
click at [1166, 69] on button "Задания" at bounding box center [1133, 70] width 123 height 23
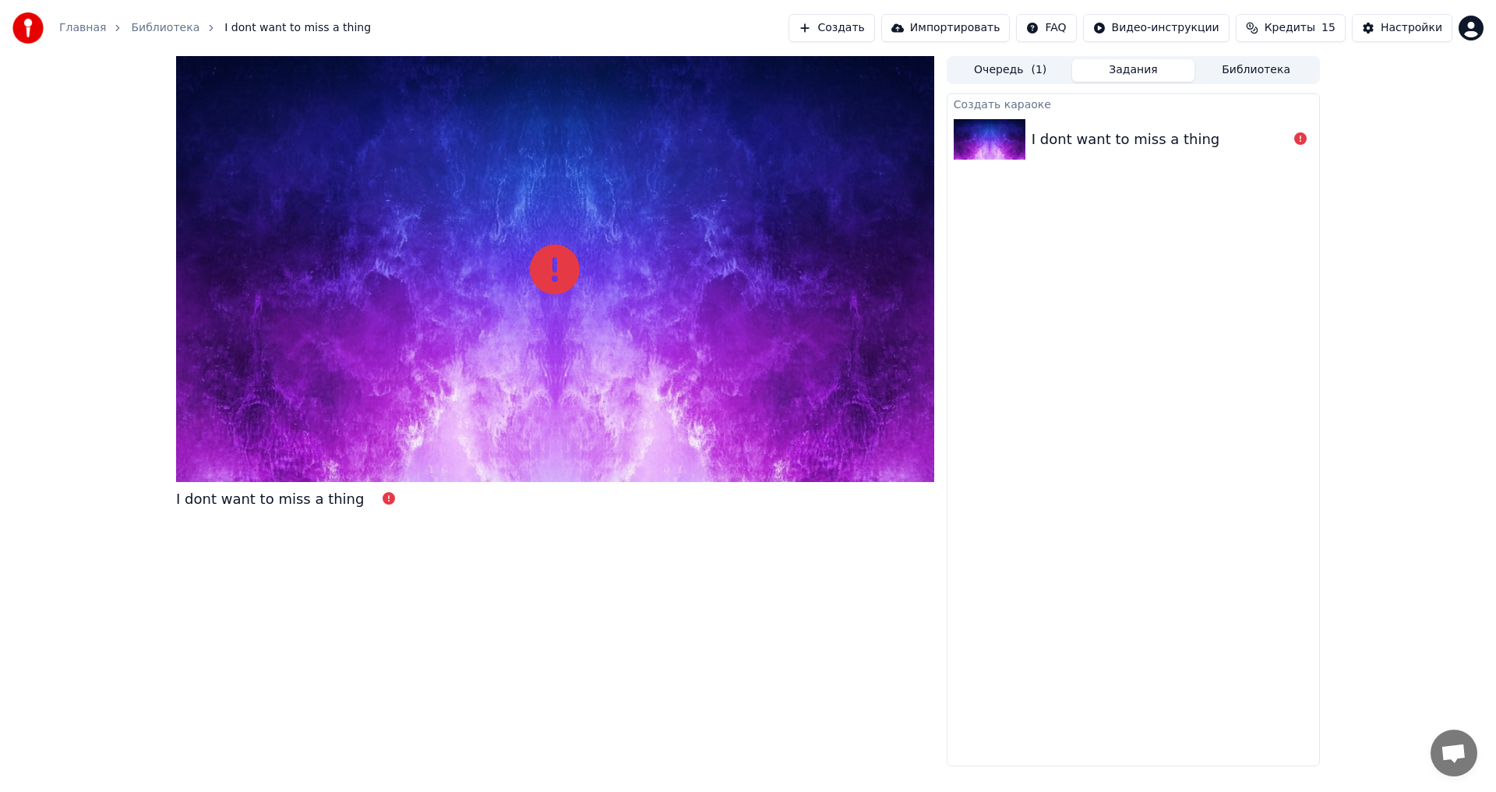
click at [1151, 143] on div "I dont want to miss a thing" at bounding box center [1125, 140] width 188 height 22
click at [1158, 30] on html "Главная Библиотека I dont want to miss a thing Создать Импортировать FAQ Видео-…" at bounding box center [748, 396] width 1496 height 792
click at [1140, 89] on div "Инструкция по синхронизации текста" at bounding box center [1192, 86] width 233 height 25
click at [874, 33] on button "Создать" at bounding box center [831, 28] width 86 height 28
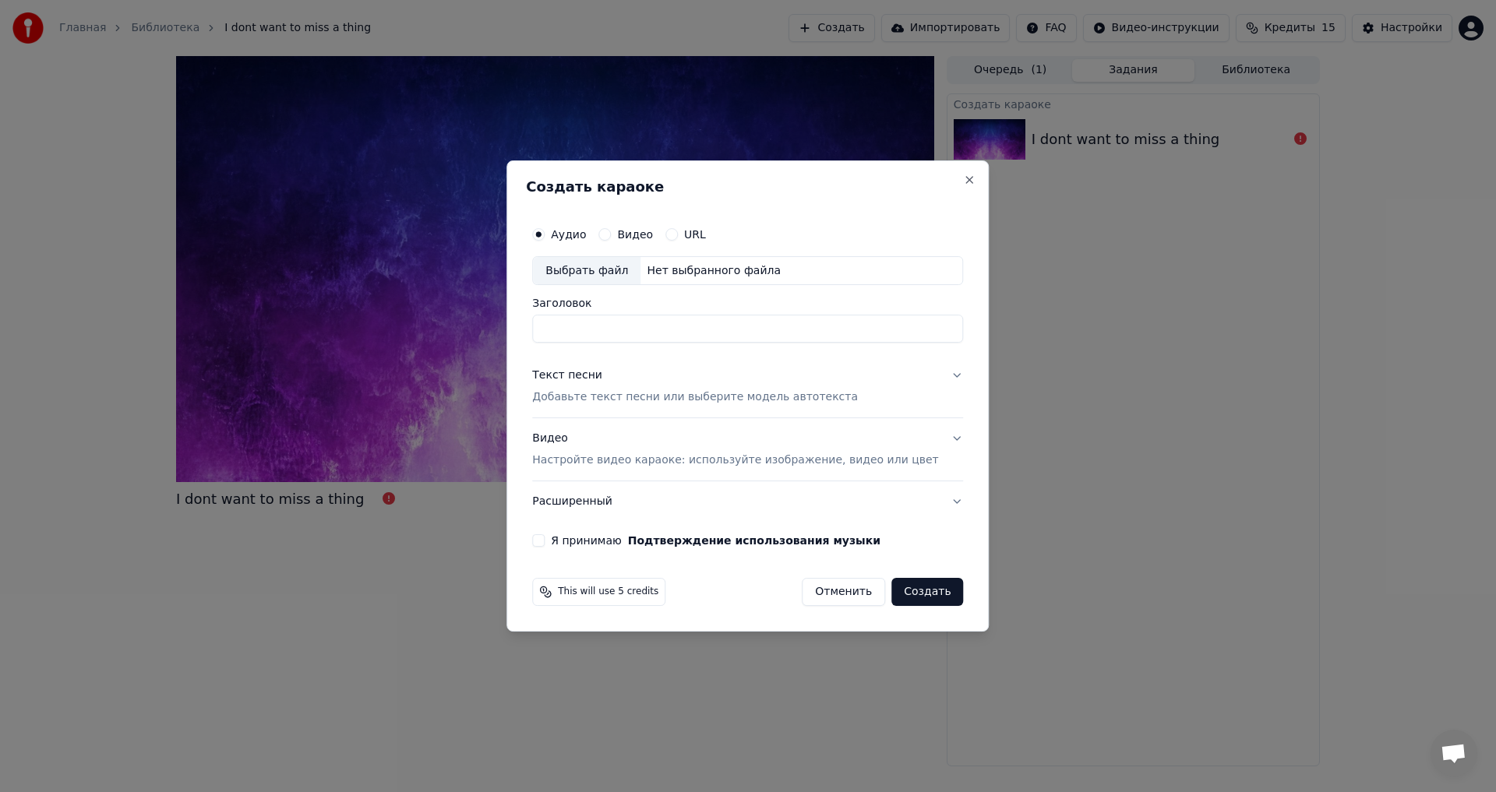
click at [624, 275] on div "Выбрать файл" at bounding box center [586, 271] width 107 height 28
type input "**********"
click at [545, 540] on button "Я принимаю Подтверждение использования музыки" at bounding box center [538, 540] width 12 height 12
click at [898, 588] on button "Создать" at bounding box center [927, 592] width 72 height 28
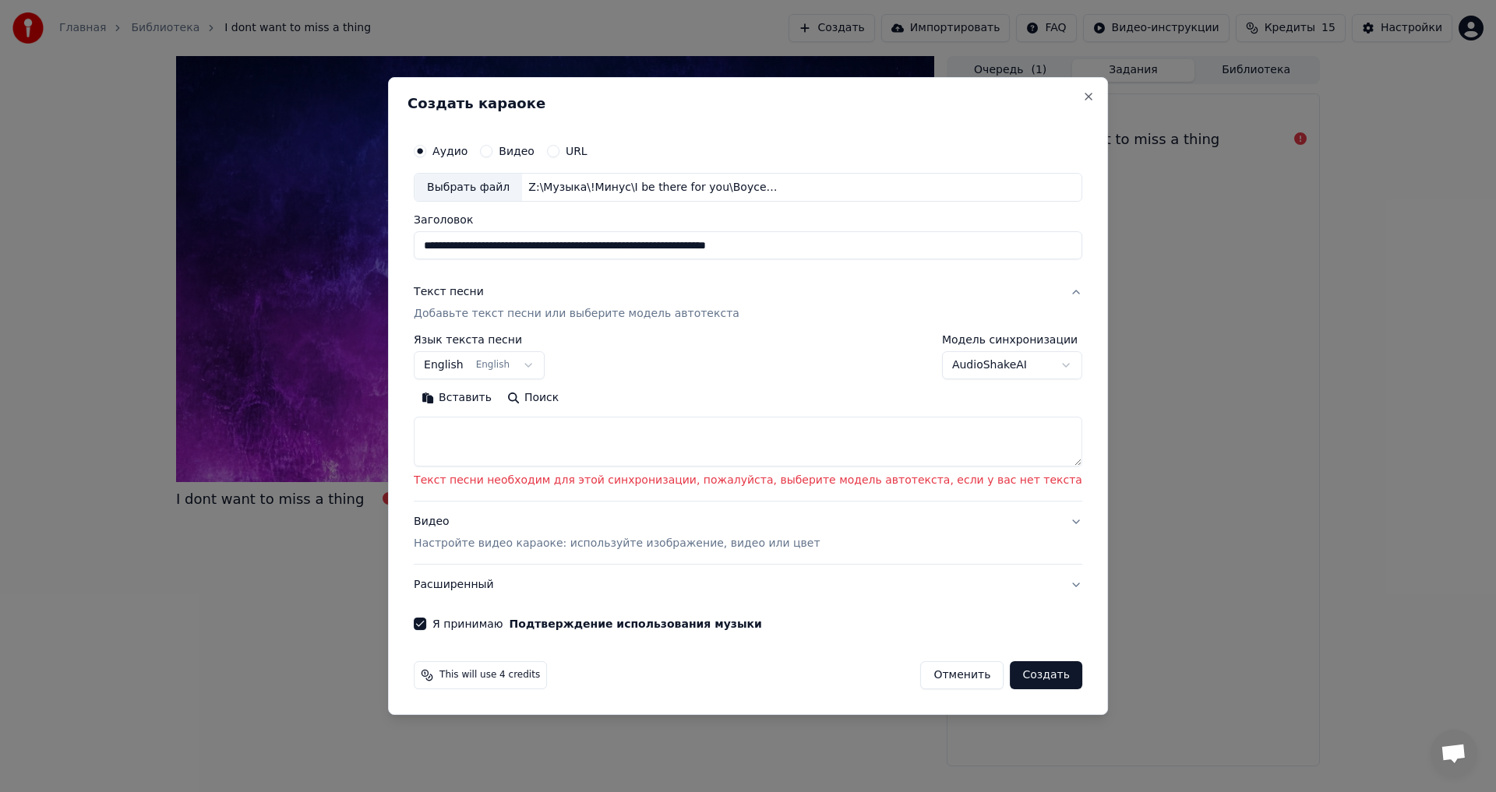
click at [499, 400] on button "Вставить" at bounding box center [457, 398] width 86 height 25
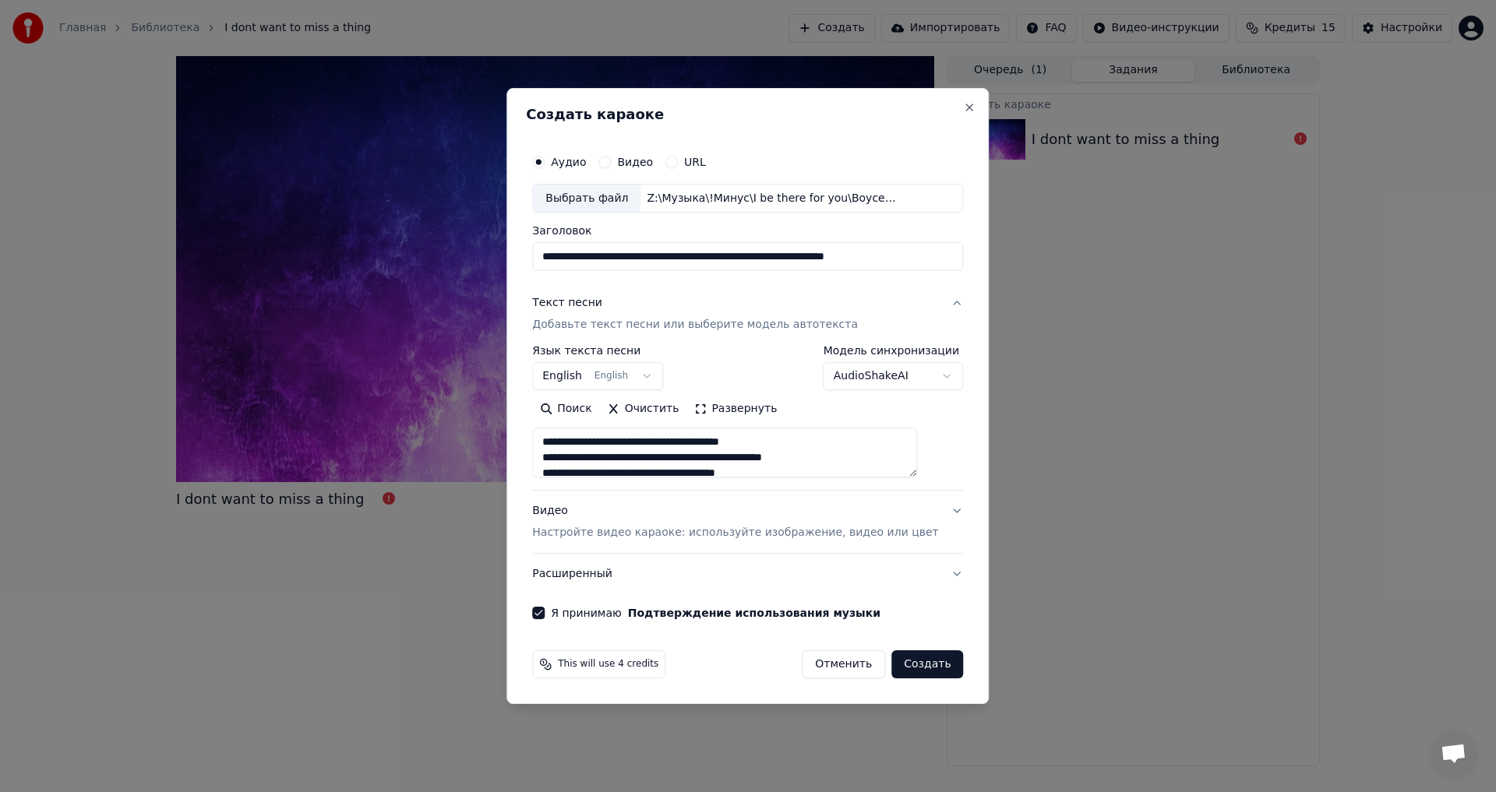
click at [918, 664] on button "Создать" at bounding box center [927, 664] width 72 height 28
type textarea "**********"
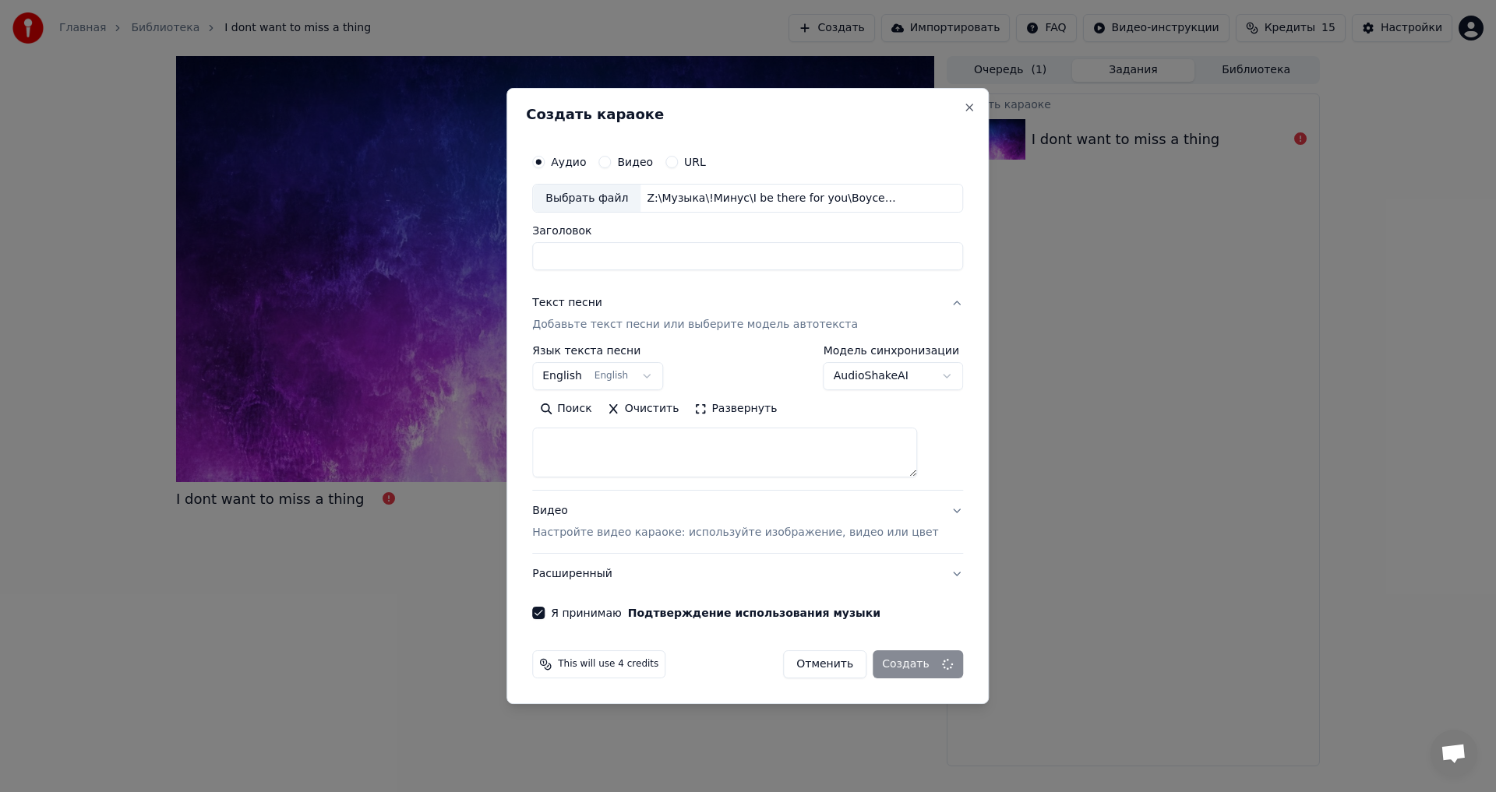
select select
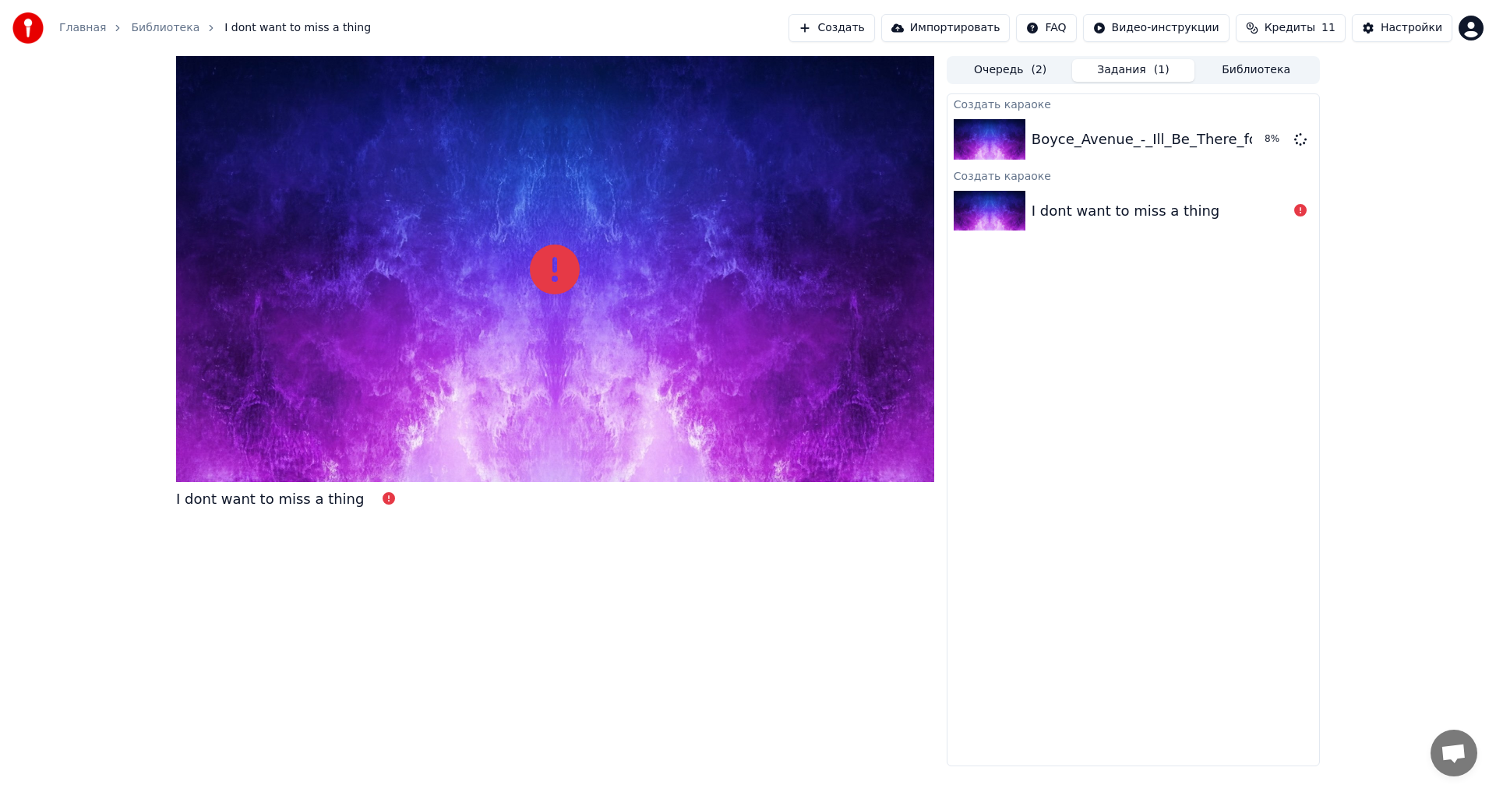
click at [1082, 224] on div "I dont want to miss a thing" at bounding box center [1133, 211] width 372 height 53
click at [1302, 209] on icon at bounding box center [1300, 210] width 12 height 12
click at [1299, 211] on icon at bounding box center [1300, 210] width 12 height 12
click at [874, 27] on button "Создать" at bounding box center [831, 28] width 86 height 28
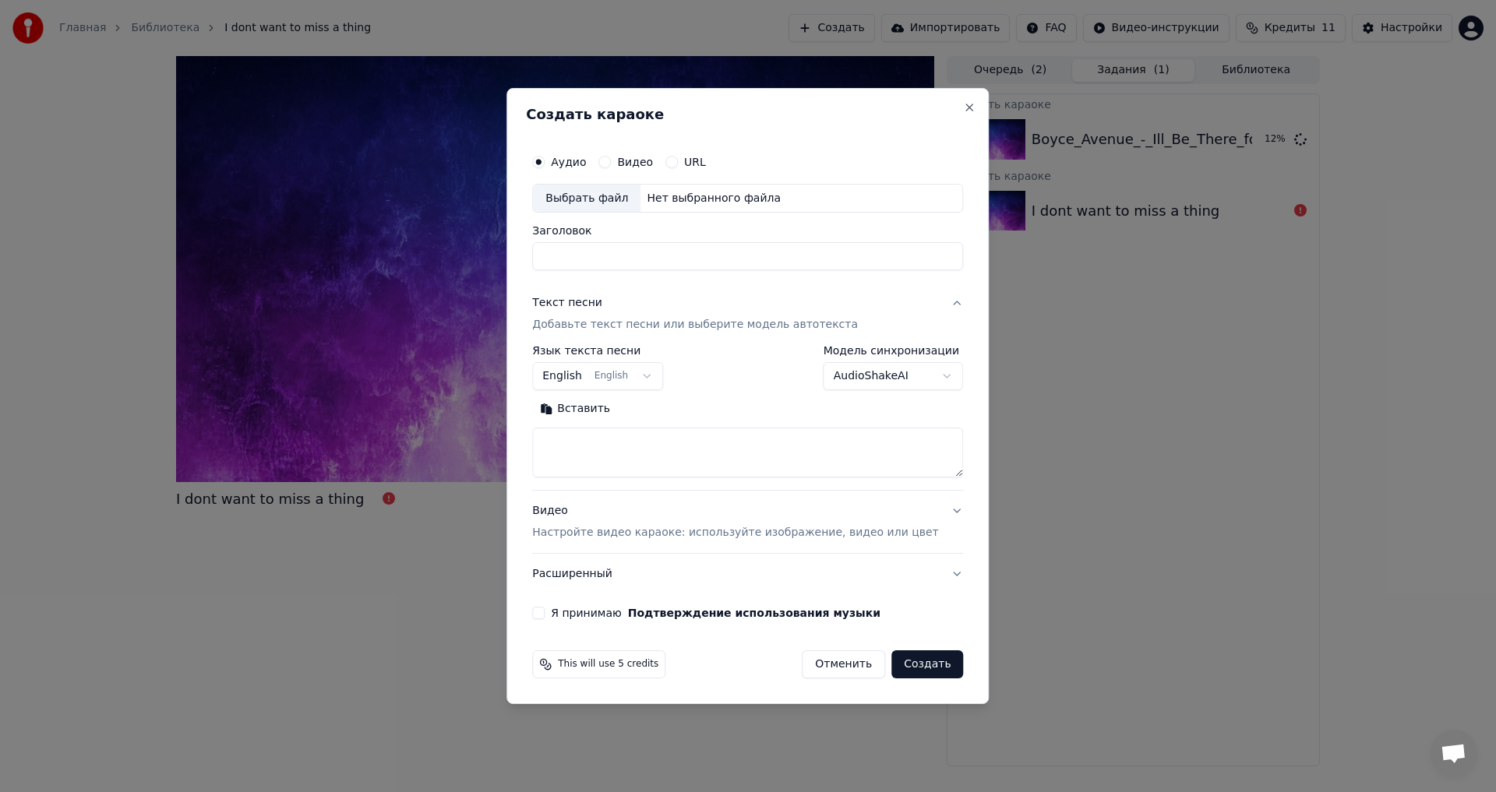
click at [615, 198] on div "Выбрать файл" at bounding box center [586, 199] width 107 height 28
type input "**********"
click at [907, 665] on button "Создать" at bounding box center [927, 664] width 72 height 28
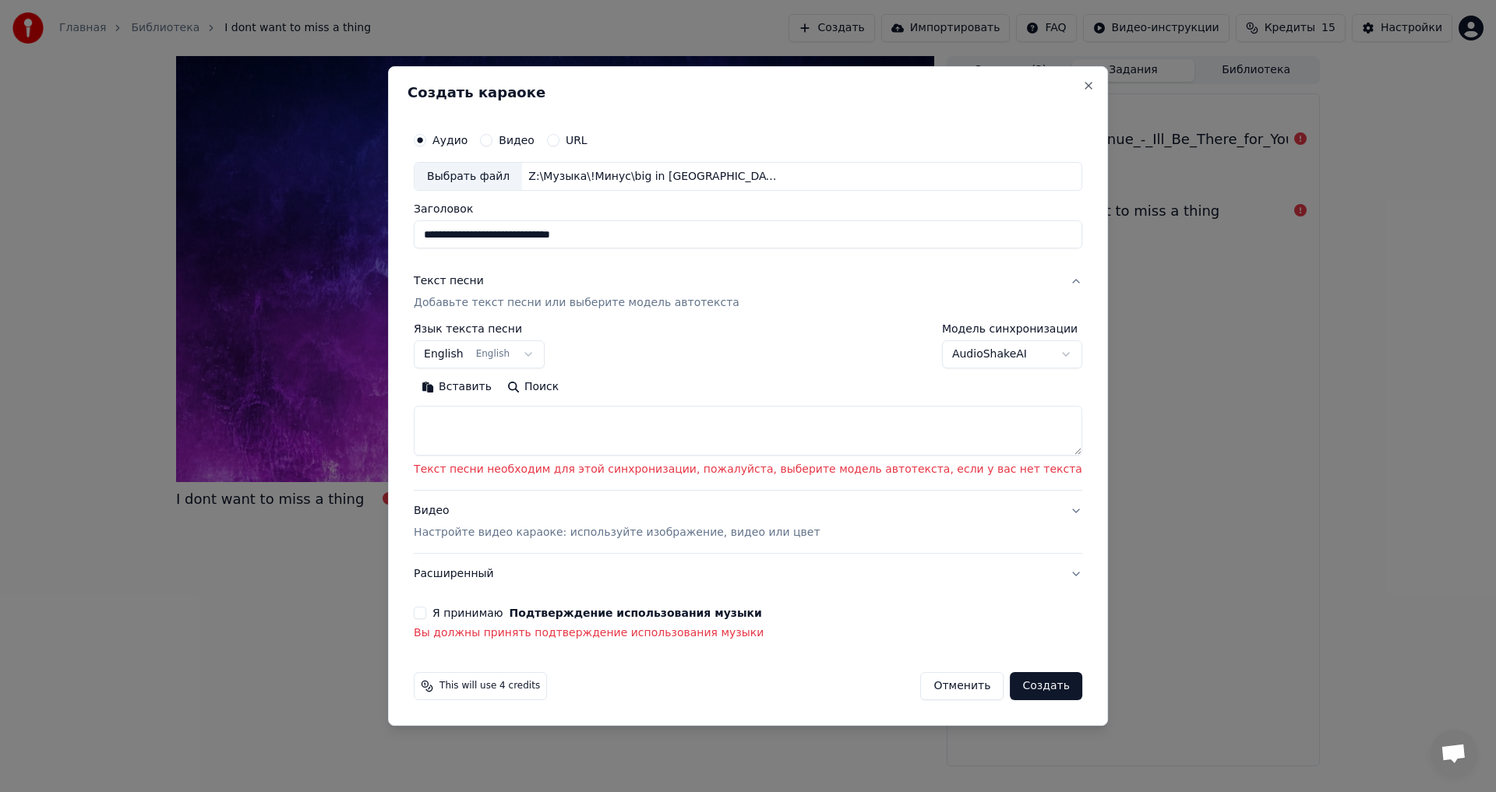
click at [499, 389] on button "Вставить" at bounding box center [457, 387] width 86 height 25
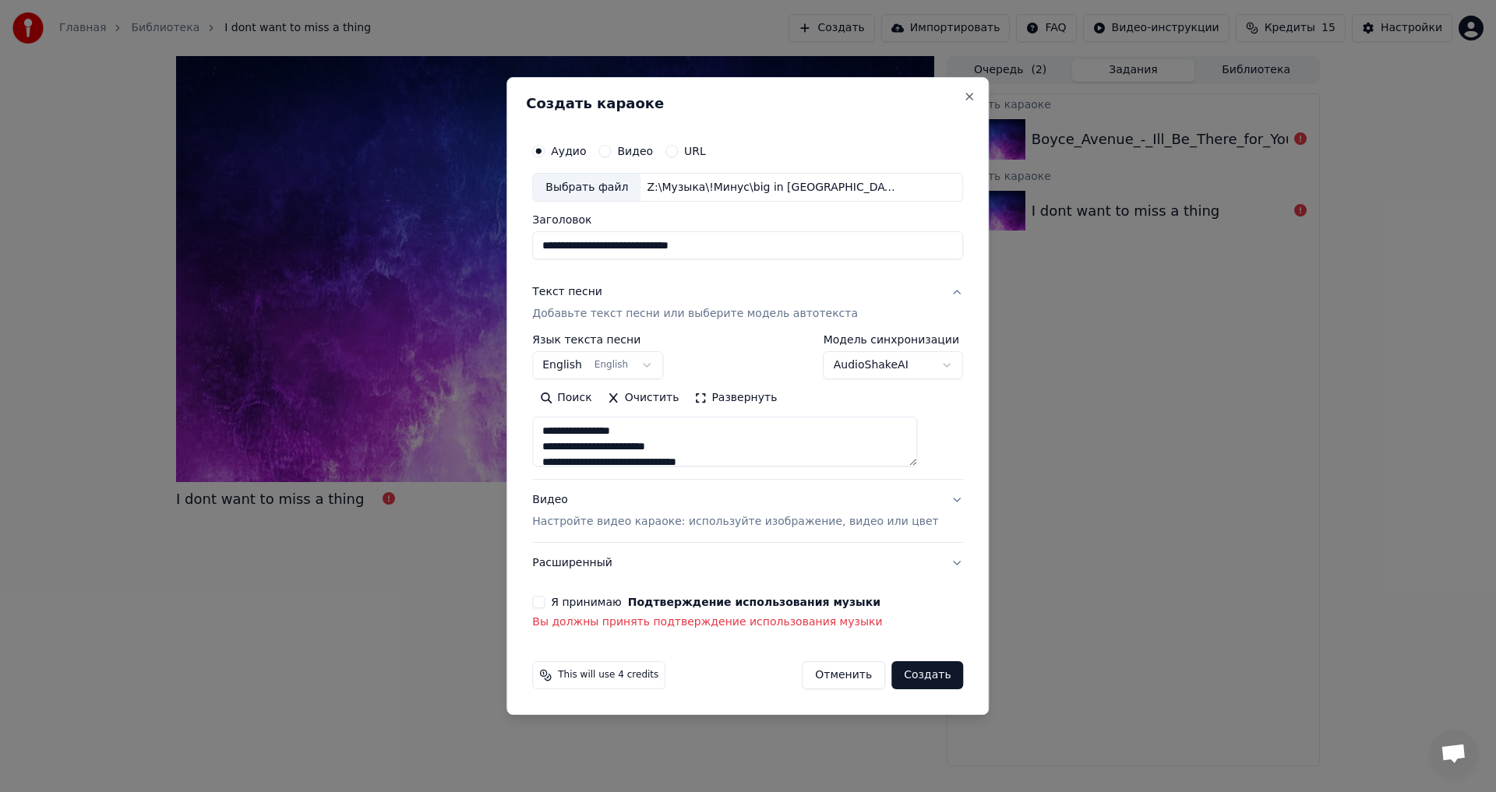
click at [545, 602] on button "Я принимаю Подтверждение использования музыки" at bounding box center [538, 602] width 12 height 12
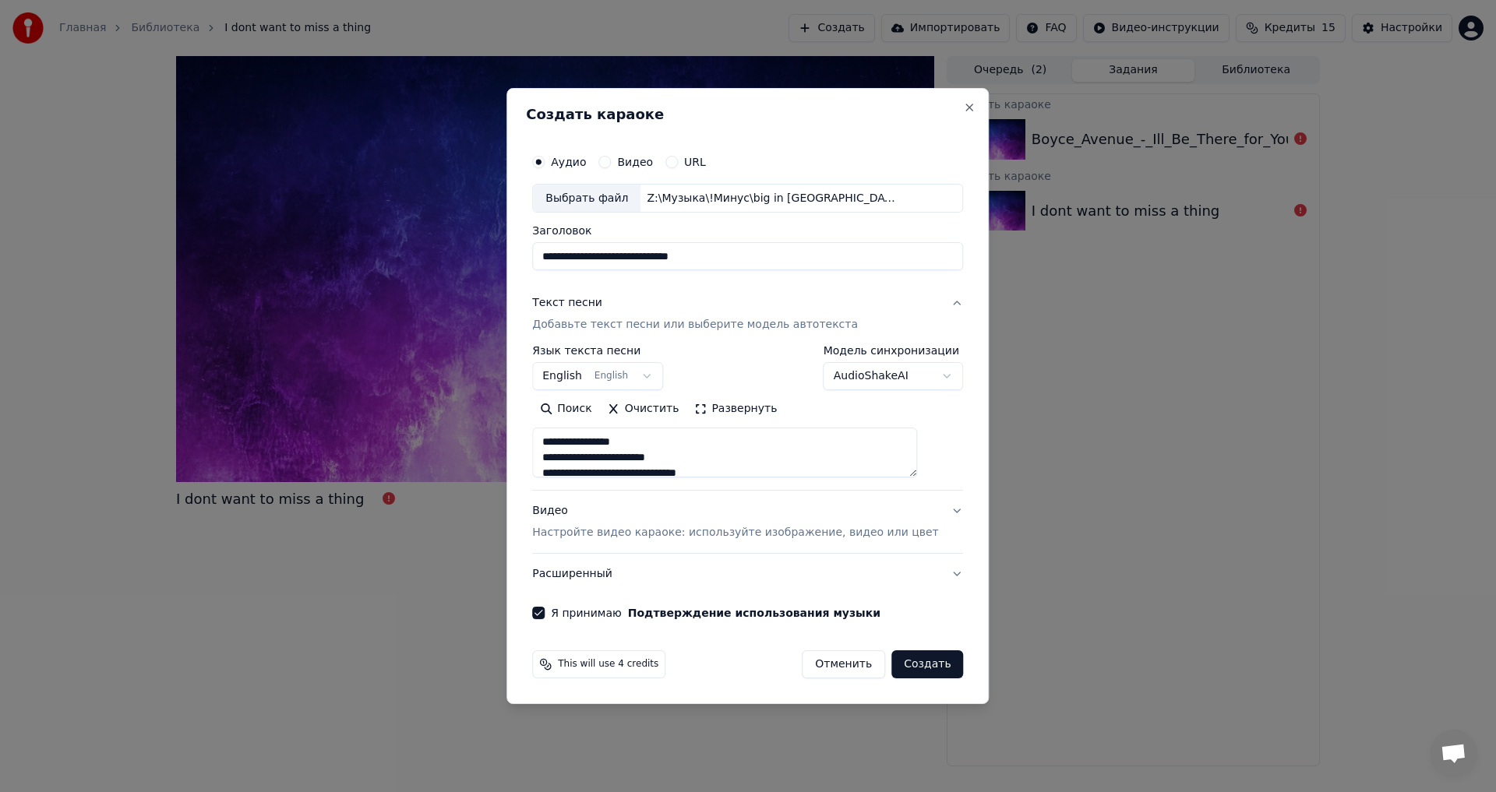
click at [906, 664] on button "Создать" at bounding box center [927, 664] width 72 height 28
type textarea "**********"
select select
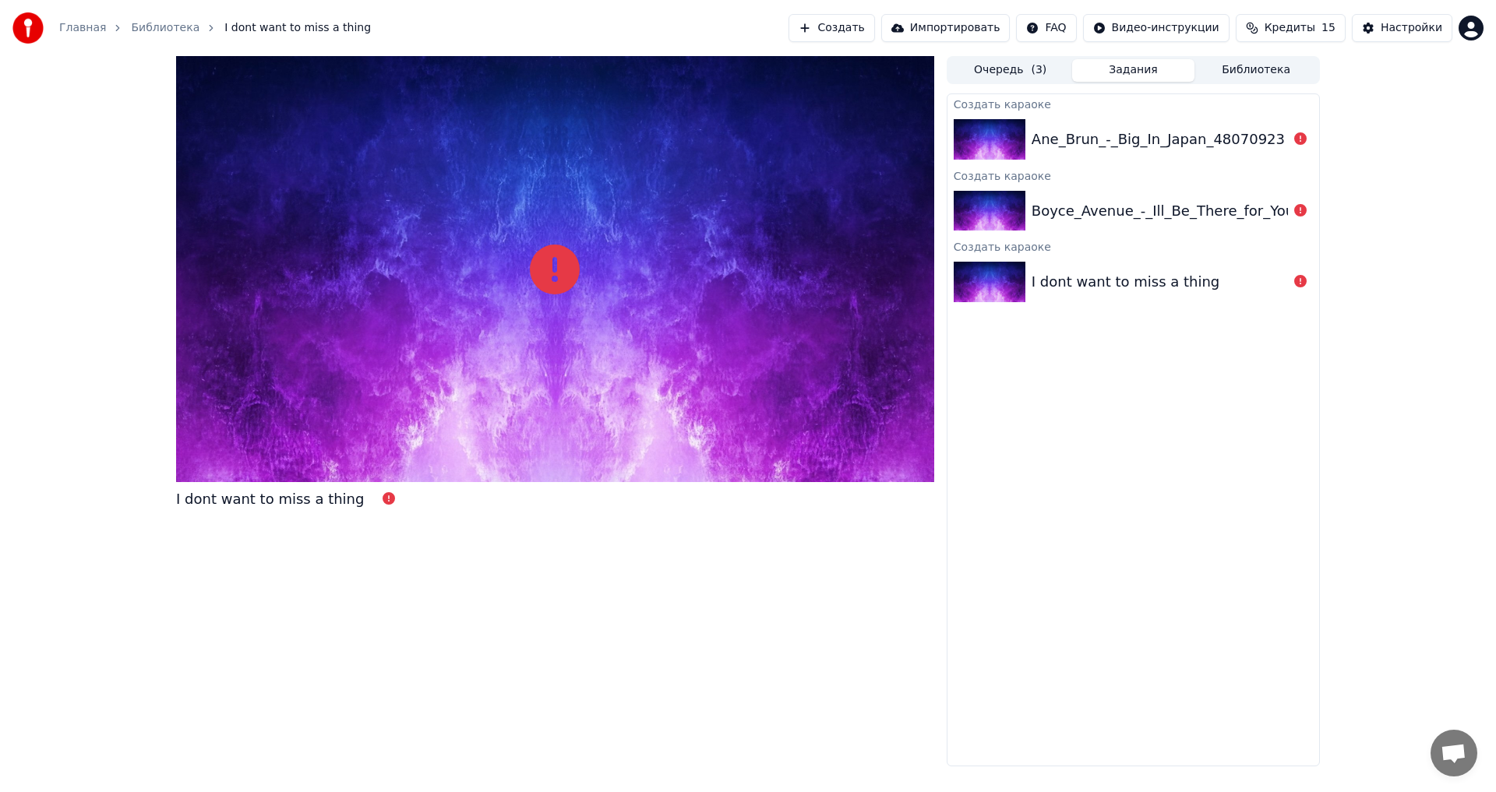
click at [1024, 69] on button "Очередь ( 3 )" at bounding box center [1010, 70] width 123 height 23
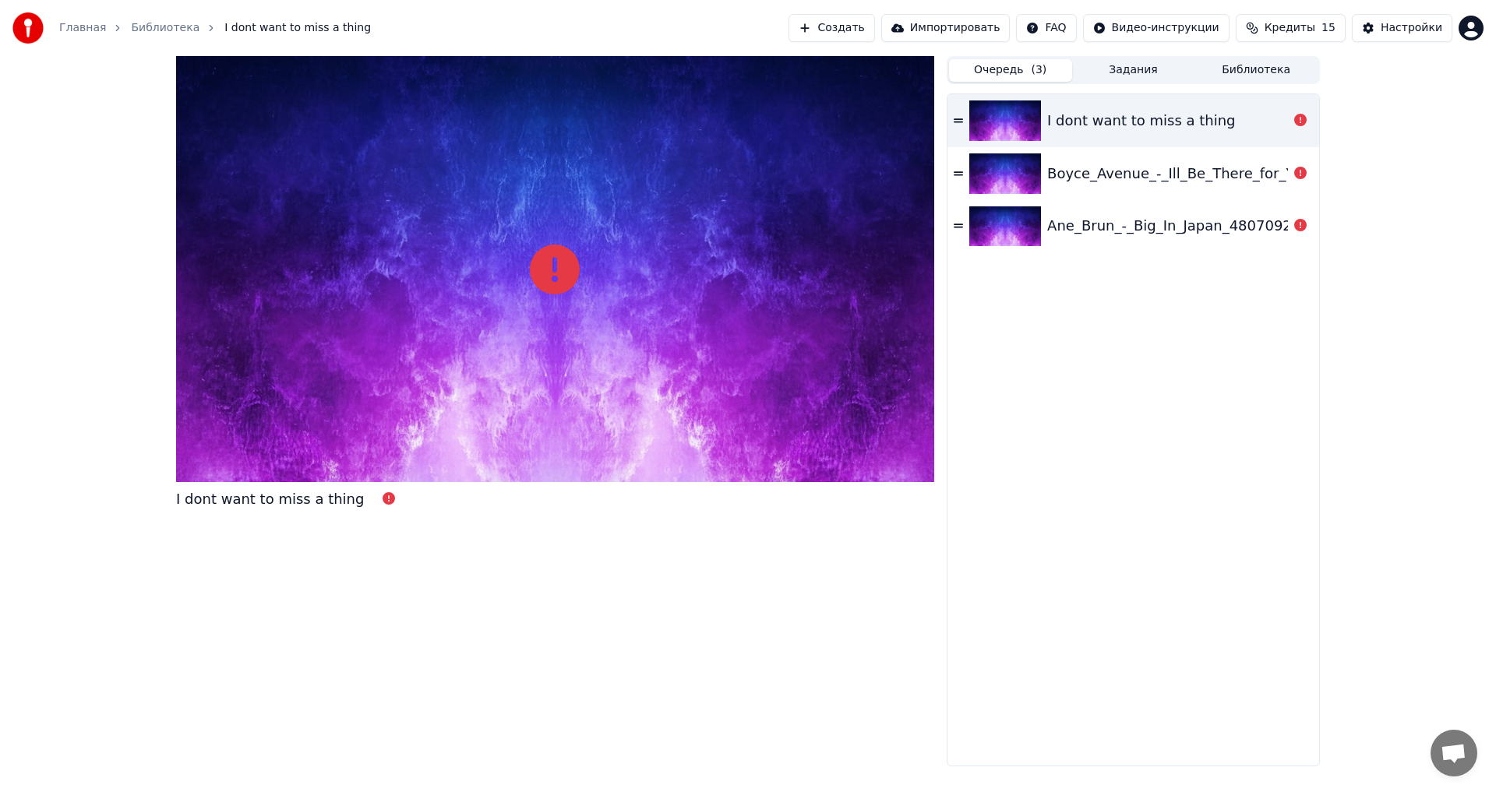
click at [1180, 118] on div "I dont want to miss a thing" at bounding box center [1141, 121] width 188 height 22
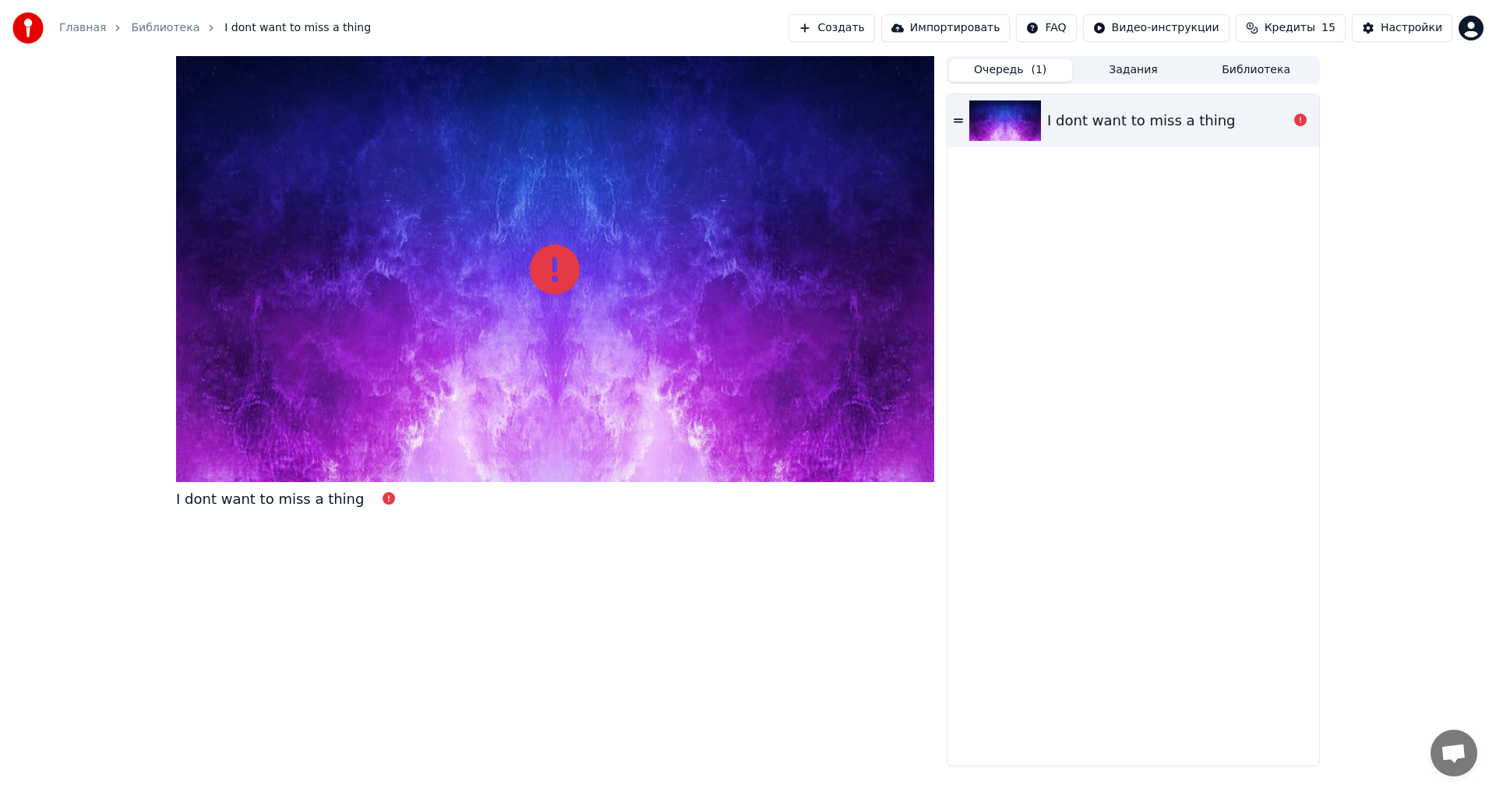
click at [1180, 118] on div "I dont want to miss a thing" at bounding box center [1141, 121] width 188 height 22
click at [1020, 76] on button "Очередь ( 1 )" at bounding box center [1010, 70] width 123 height 23
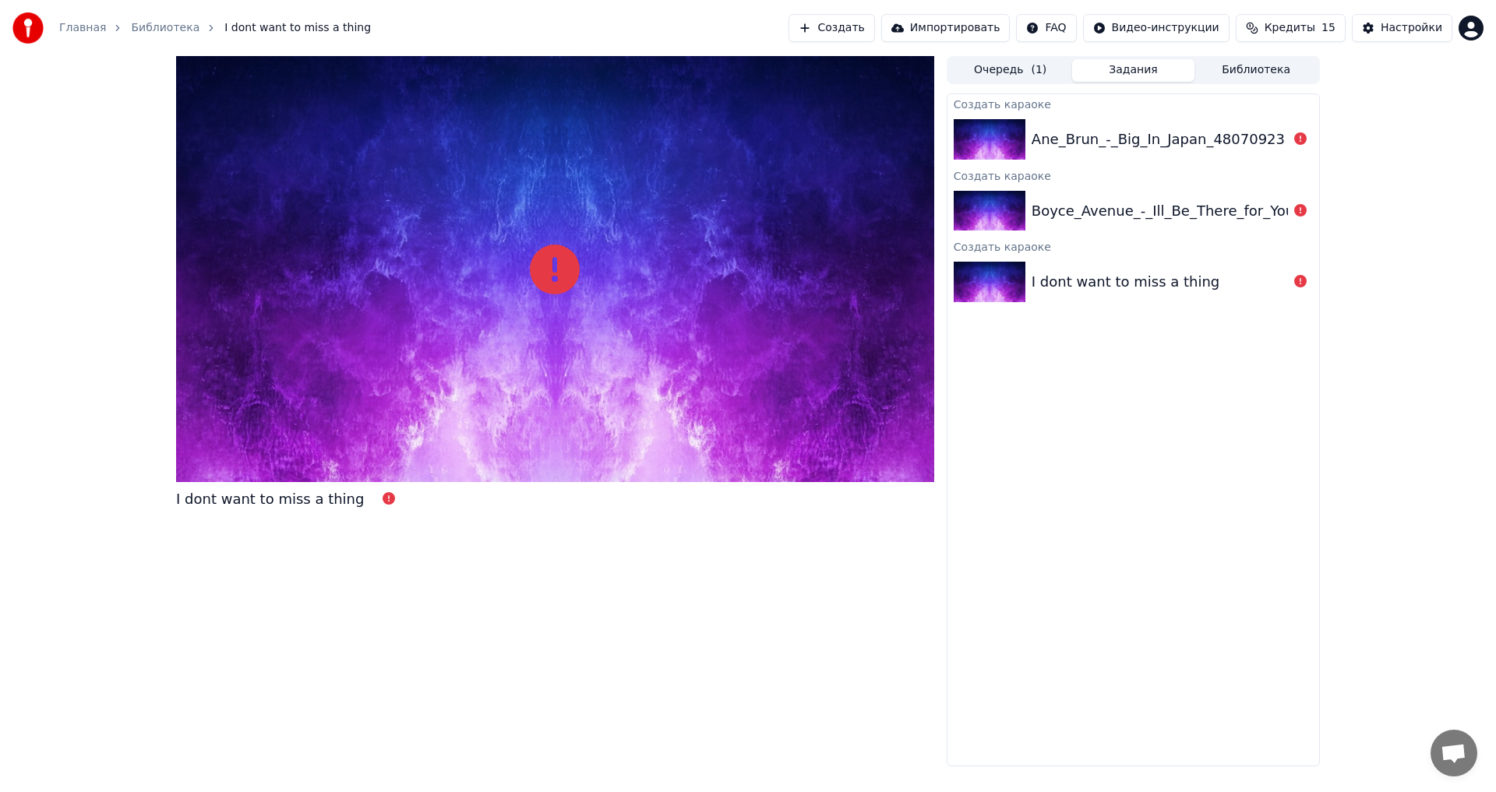
click at [1153, 69] on button "Задания" at bounding box center [1133, 70] width 123 height 23
click at [1020, 78] on button "Очередь ( 1 )" at bounding box center [1010, 70] width 123 height 23
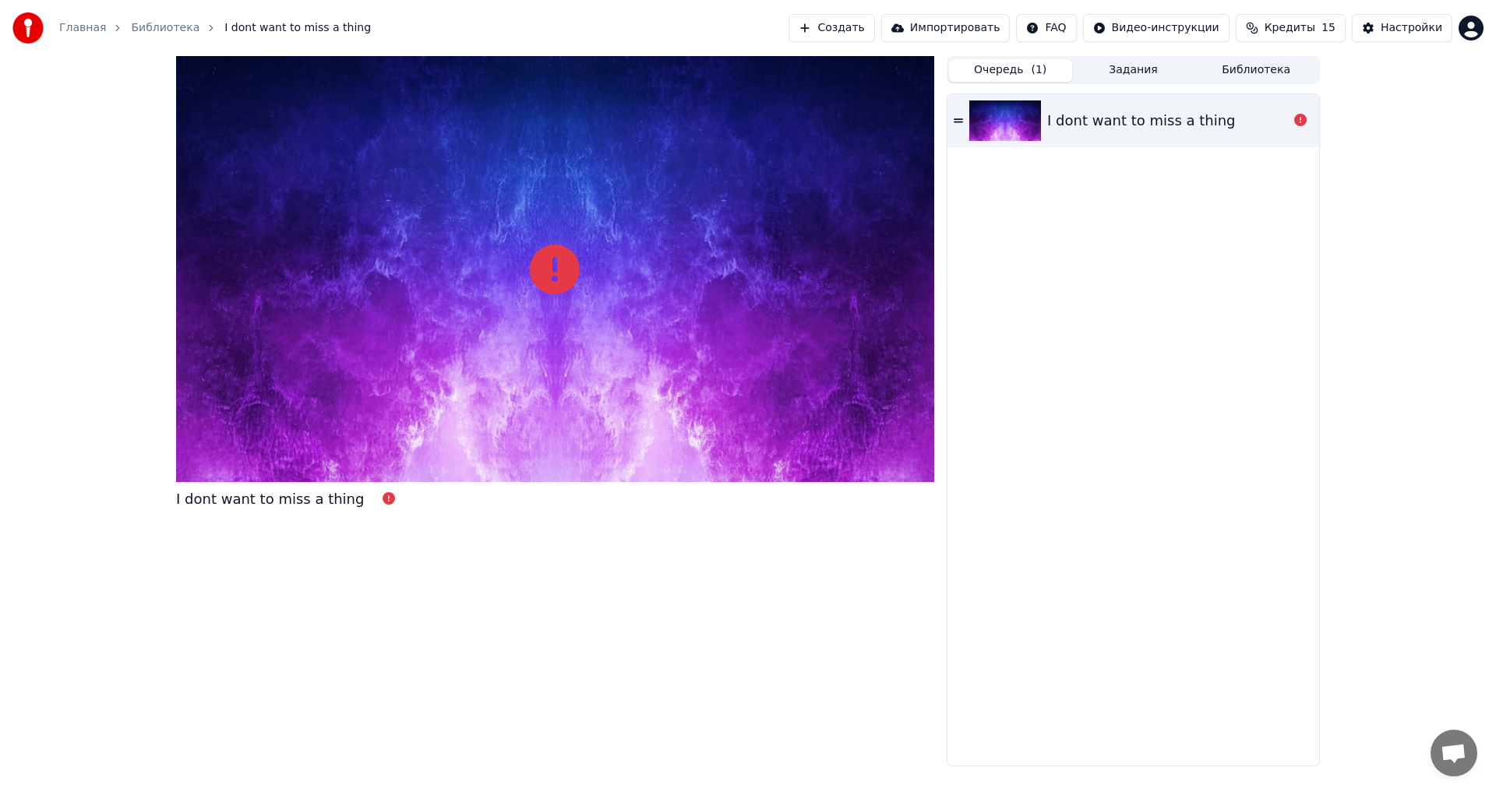
click at [1065, 121] on div "I dont want to miss a thing" at bounding box center [1141, 121] width 188 height 22
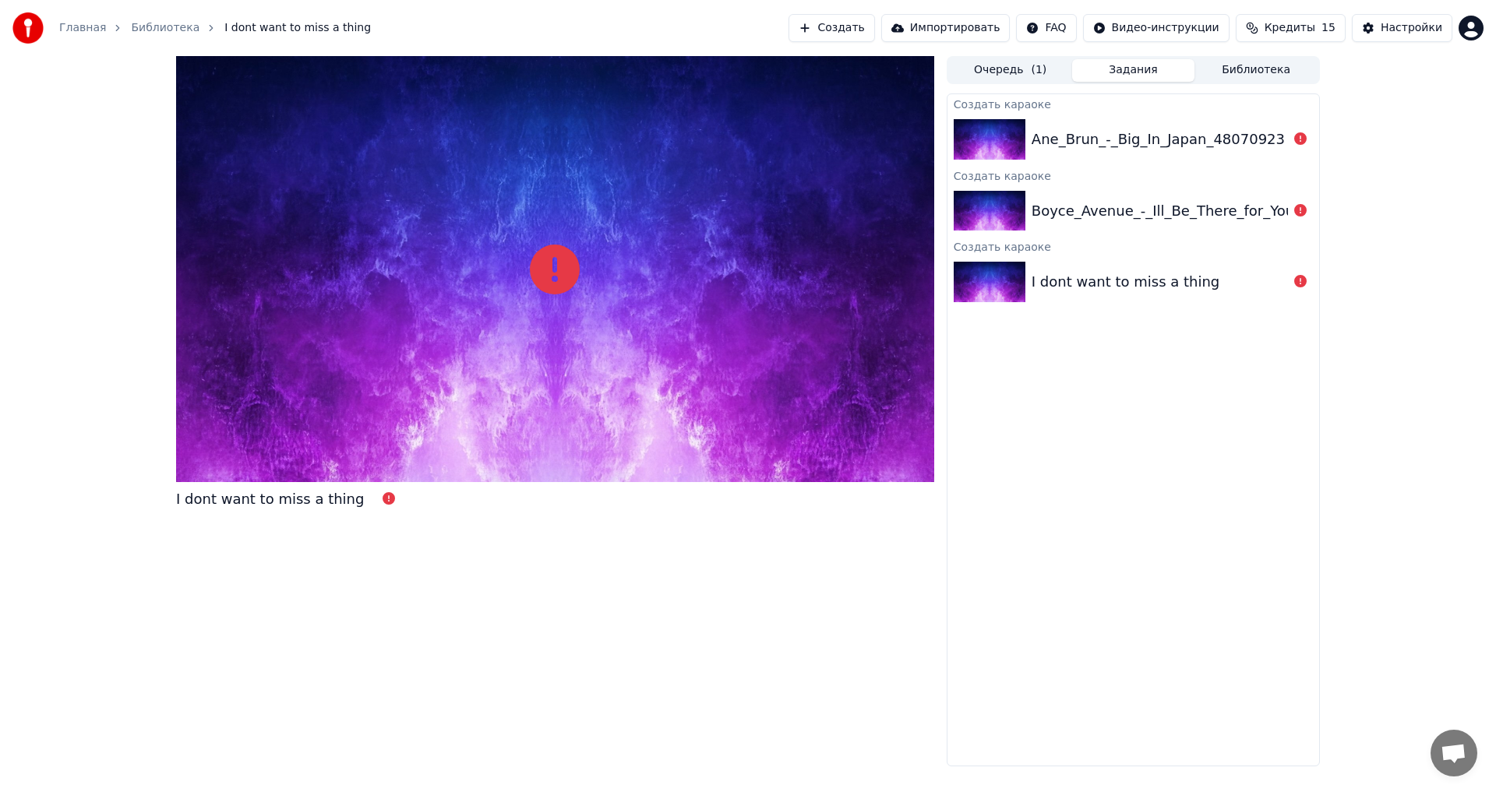
click at [1117, 69] on button "Задания" at bounding box center [1133, 70] width 123 height 23
click at [1121, 277] on div "I dont want to miss a thing" at bounding box center [1125, 282] width 188 height 22
click at [552, 284] on icon at bounding box center [555, 270] width 50 height 50
click at [559, 288] on icon at bounding box center [555, 270] width 50 height 50
click at [1067, 30] on html "Главная Библиотека I dont want to miss a thing Создать Импортировать FAQ Видео-…" at bounding box center [748, 396] width 1496 height 792
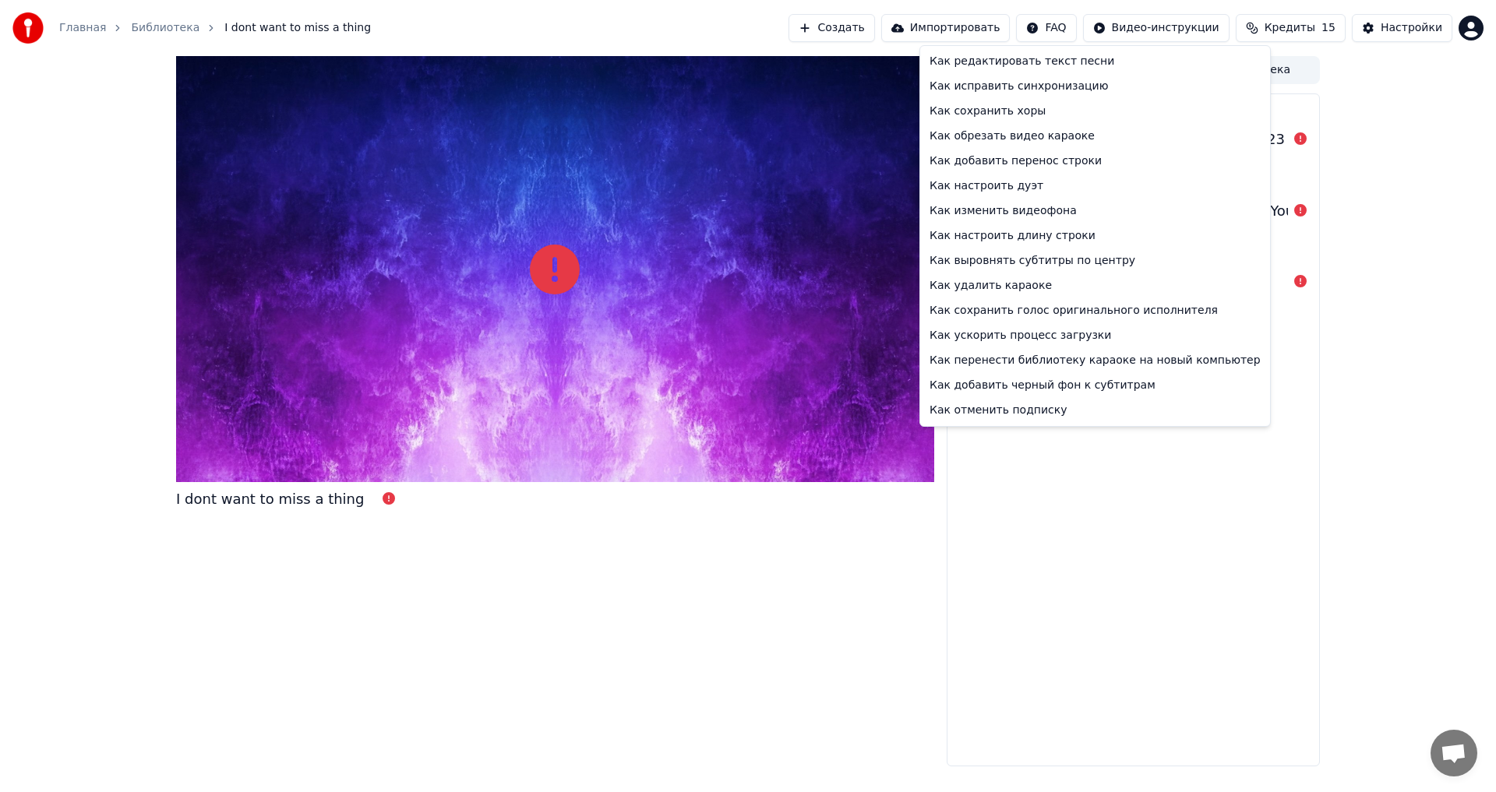
click at [1408, 27] on html "Главная Библиотека I dont want to miss a thing Создать Импортировать FAQ Видео-…" at bounding box center [748, 396] width 1496 height 792
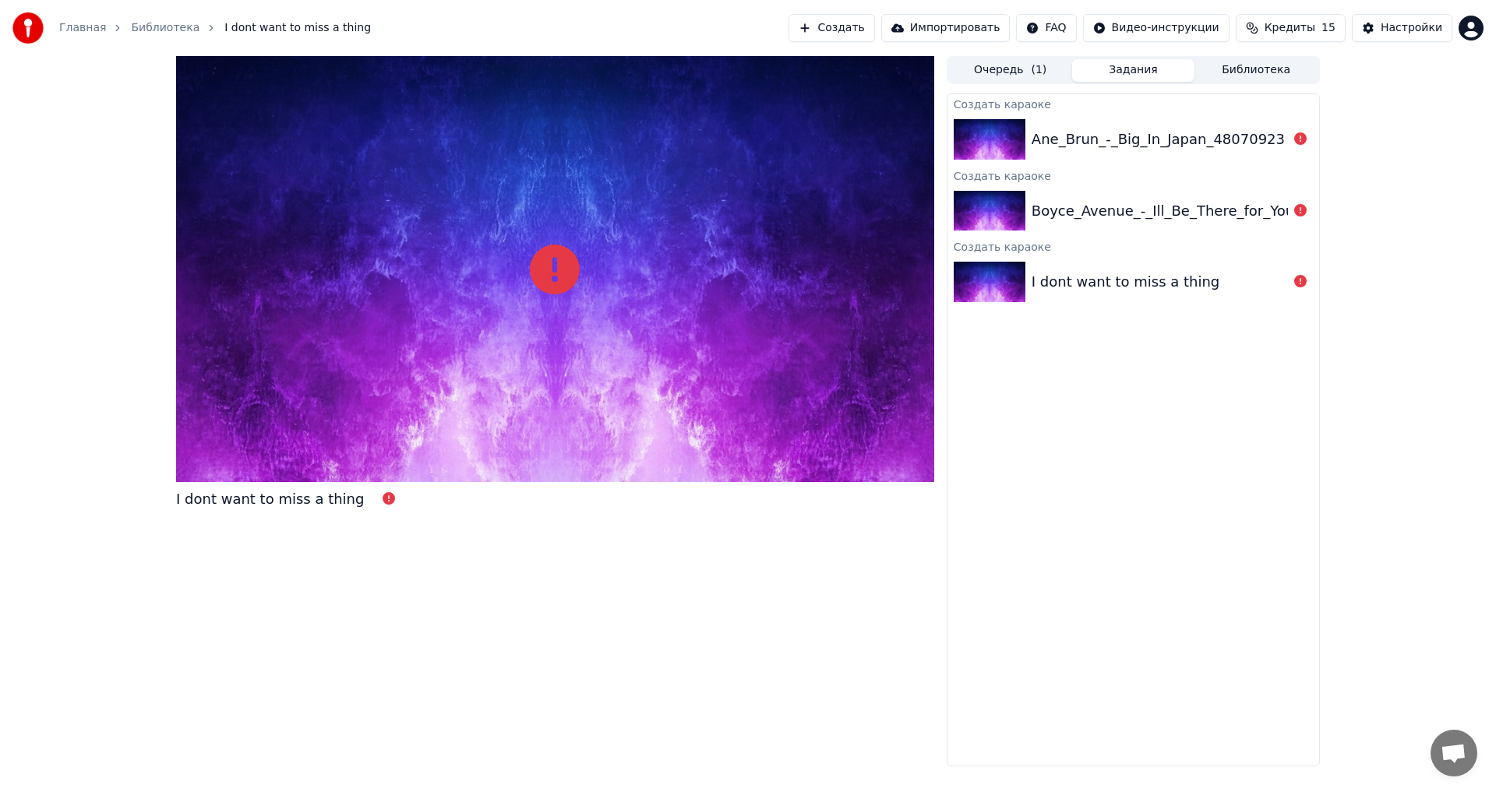
click at [1408, 27] on div "Настройки" at bounding box center [1411, 28] width 62 height 16
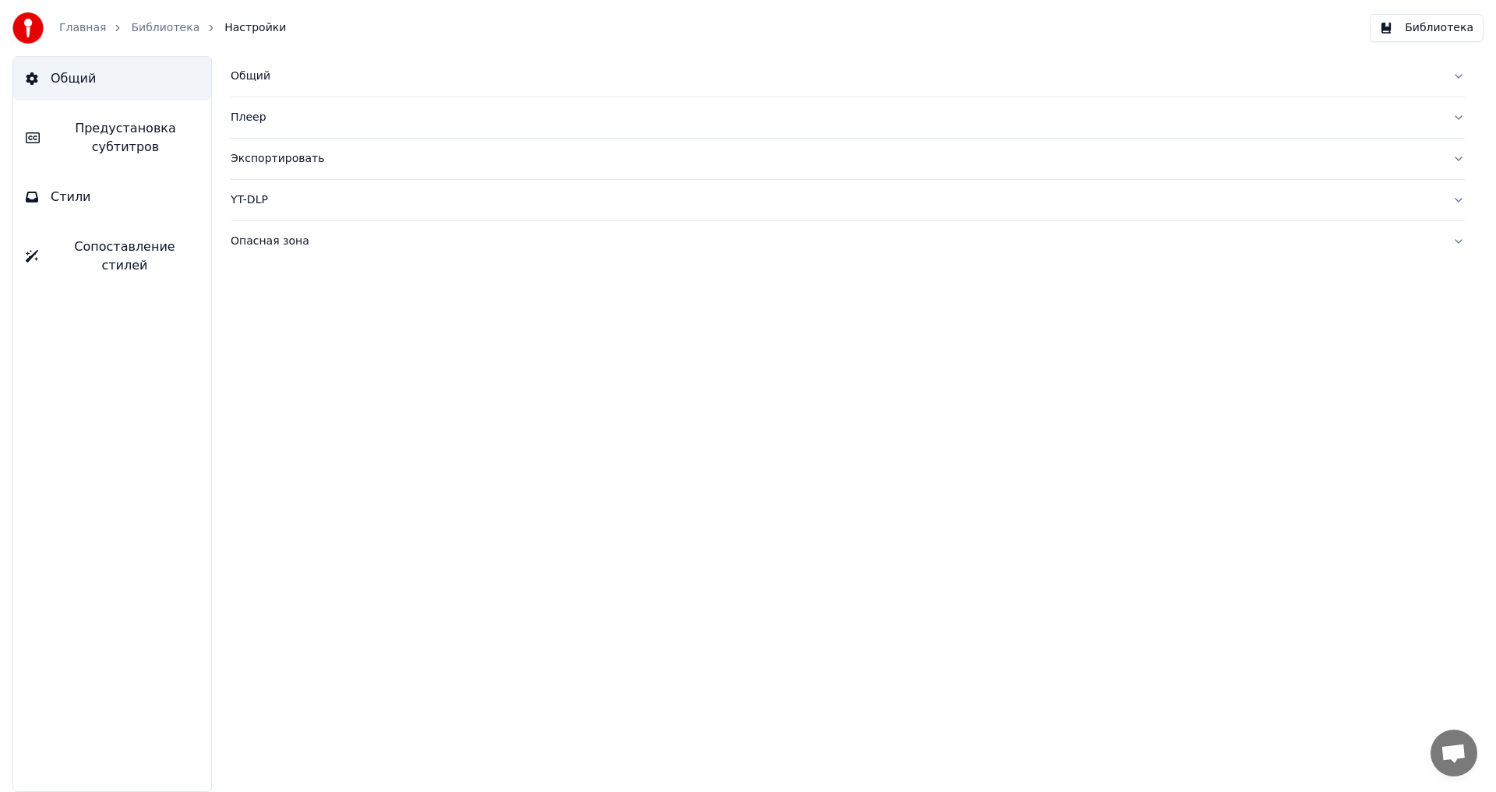
click at [144, 26] on link "Библиотека" at bounding box center [165, 28] width 69 height 16
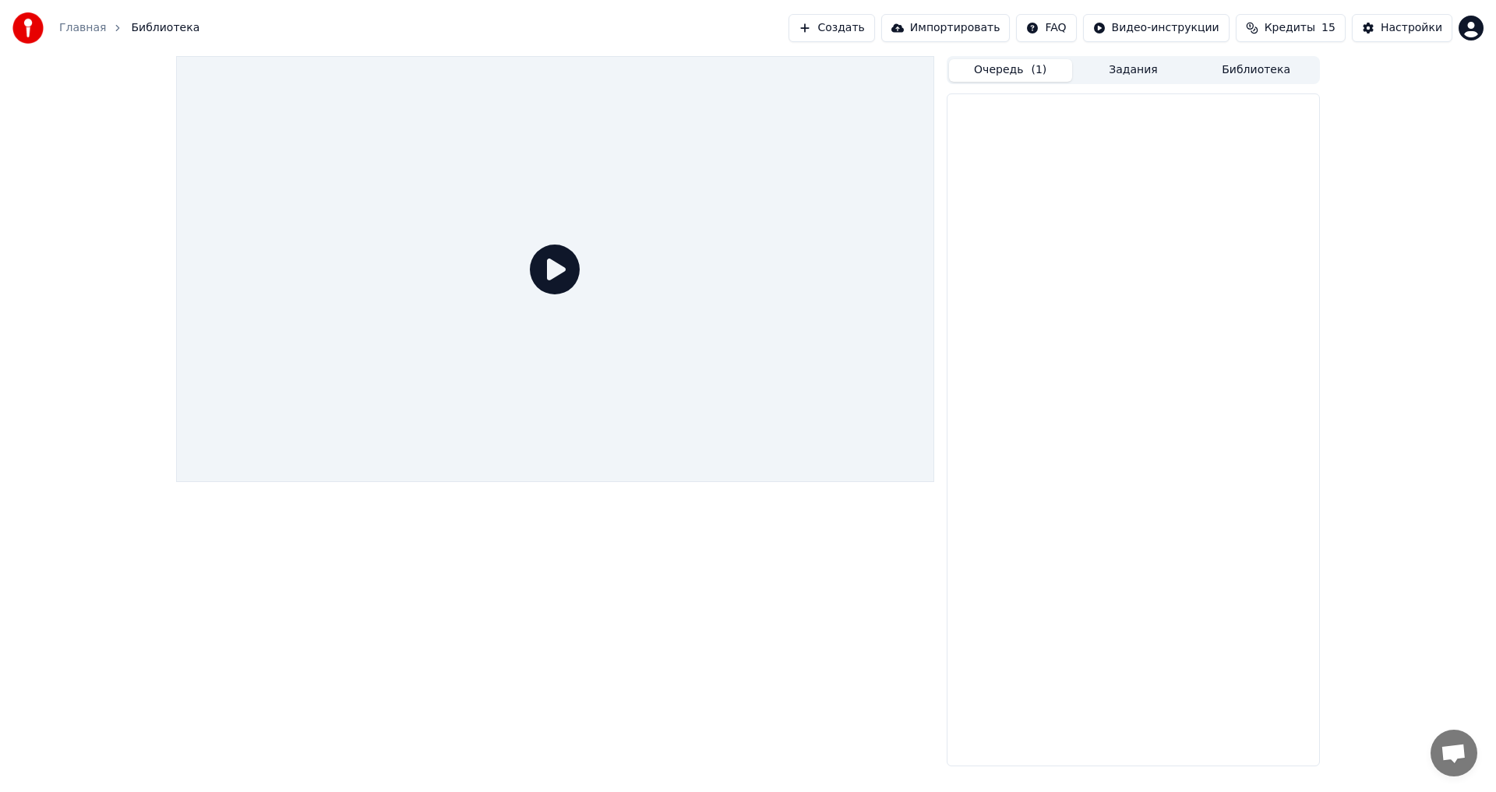
click at [991, 70] on button "Очередь ( 1 )" at bounding box center [1010, 70] width 123 height 23
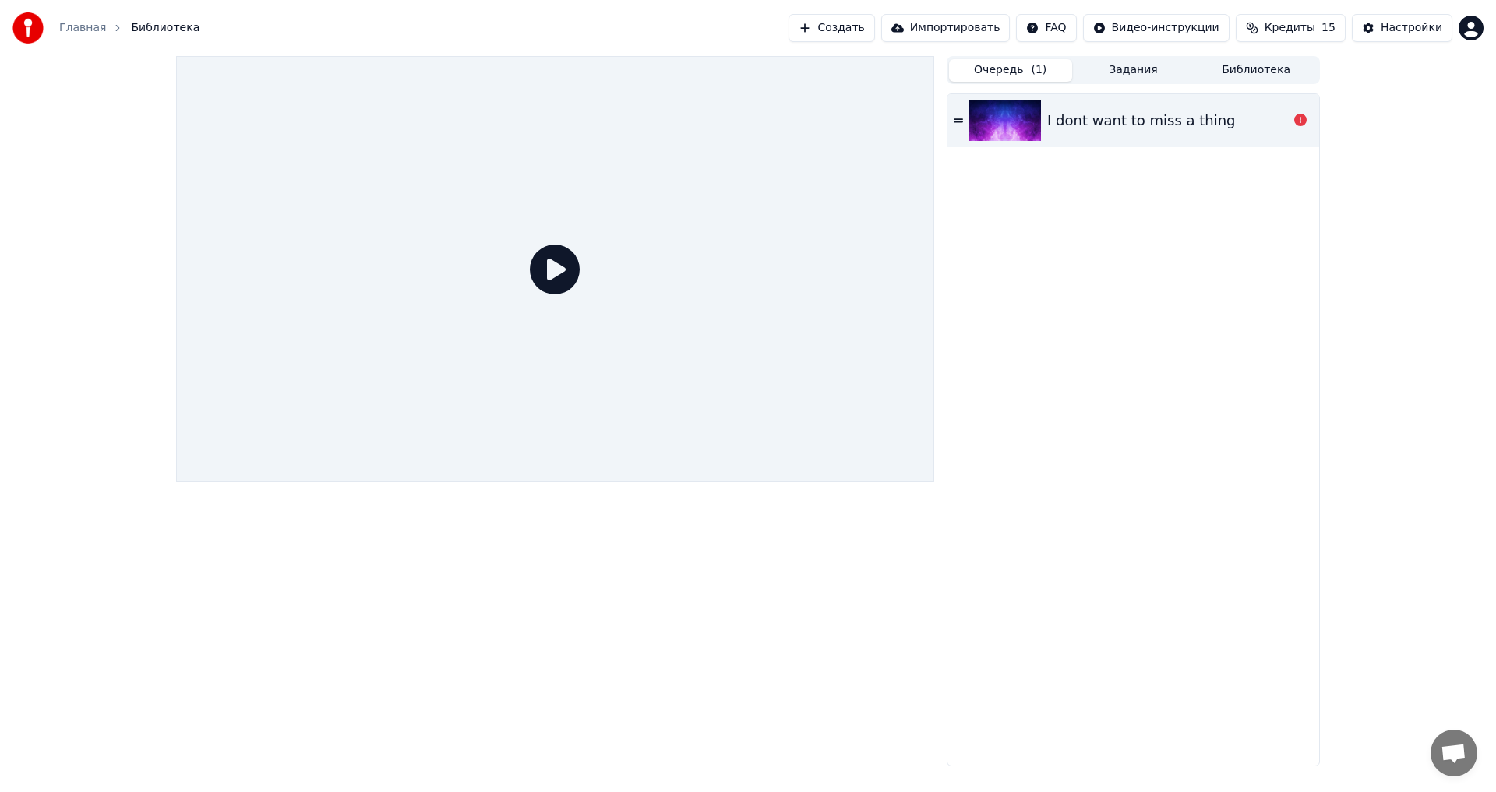
click at [991, 70] on button "Очередь ( 1 )" at bounding box center [1010, 70] width 123 height 23
click at [1110, 72] on button "Задания" at bounding box center [1133, 70] width 123 height 23
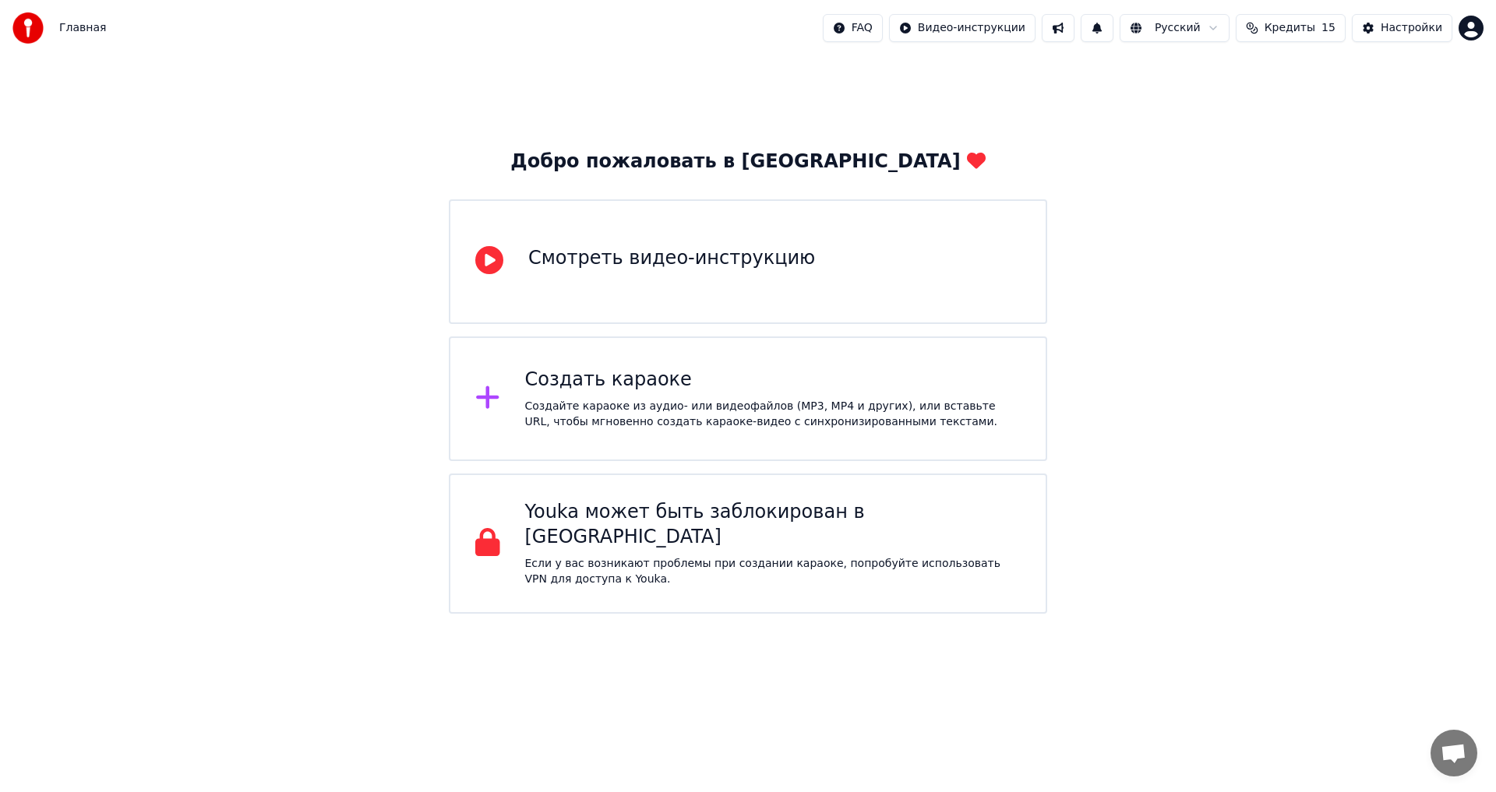
click at [1283, 34] on span "Кредиты" at bounding box center [1289, 28] width 51 height 16
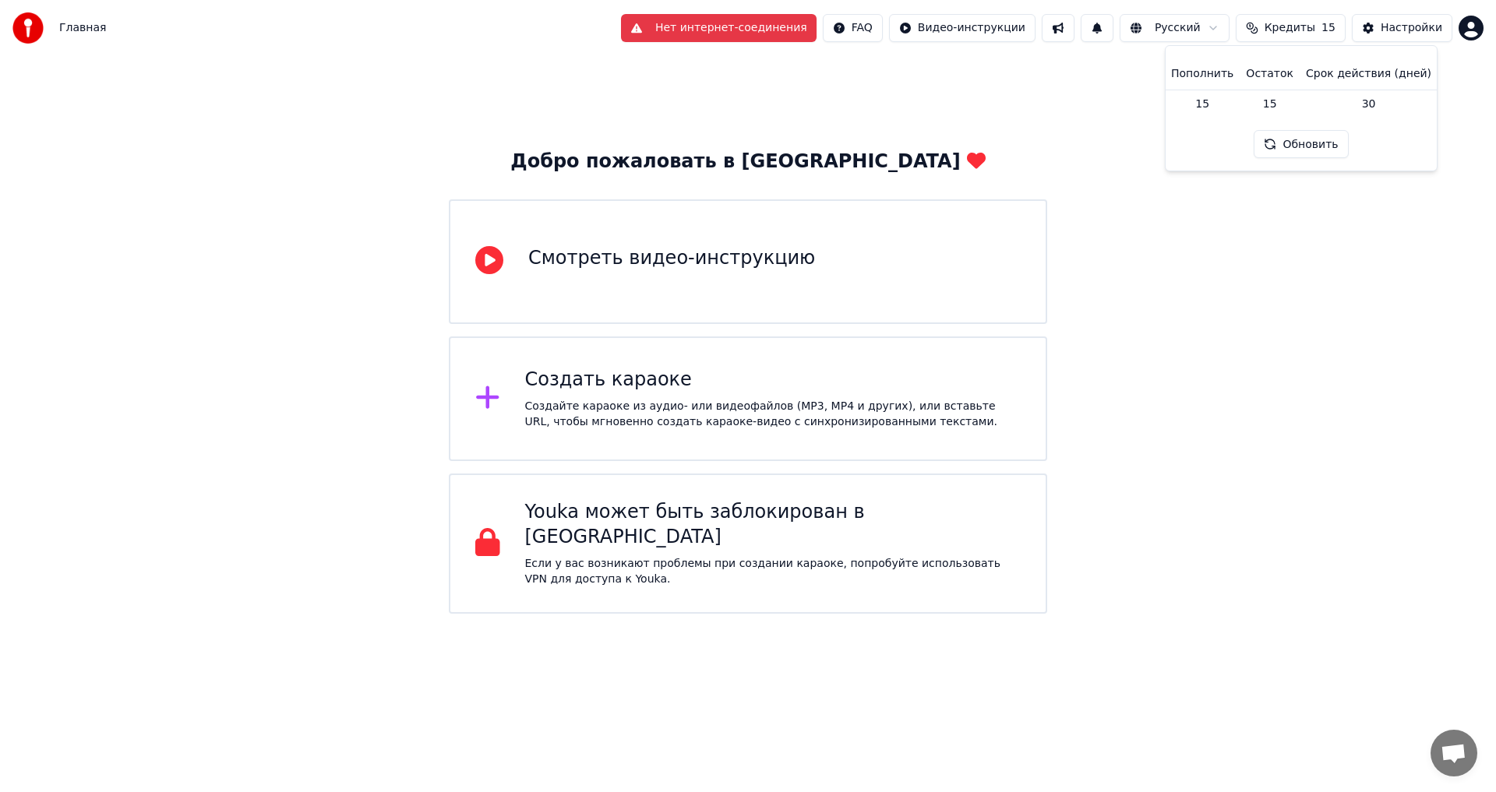
click at [777, 27] on button "Нет интернет-соединения" at bounding box center [719, 28] width 196 height 28
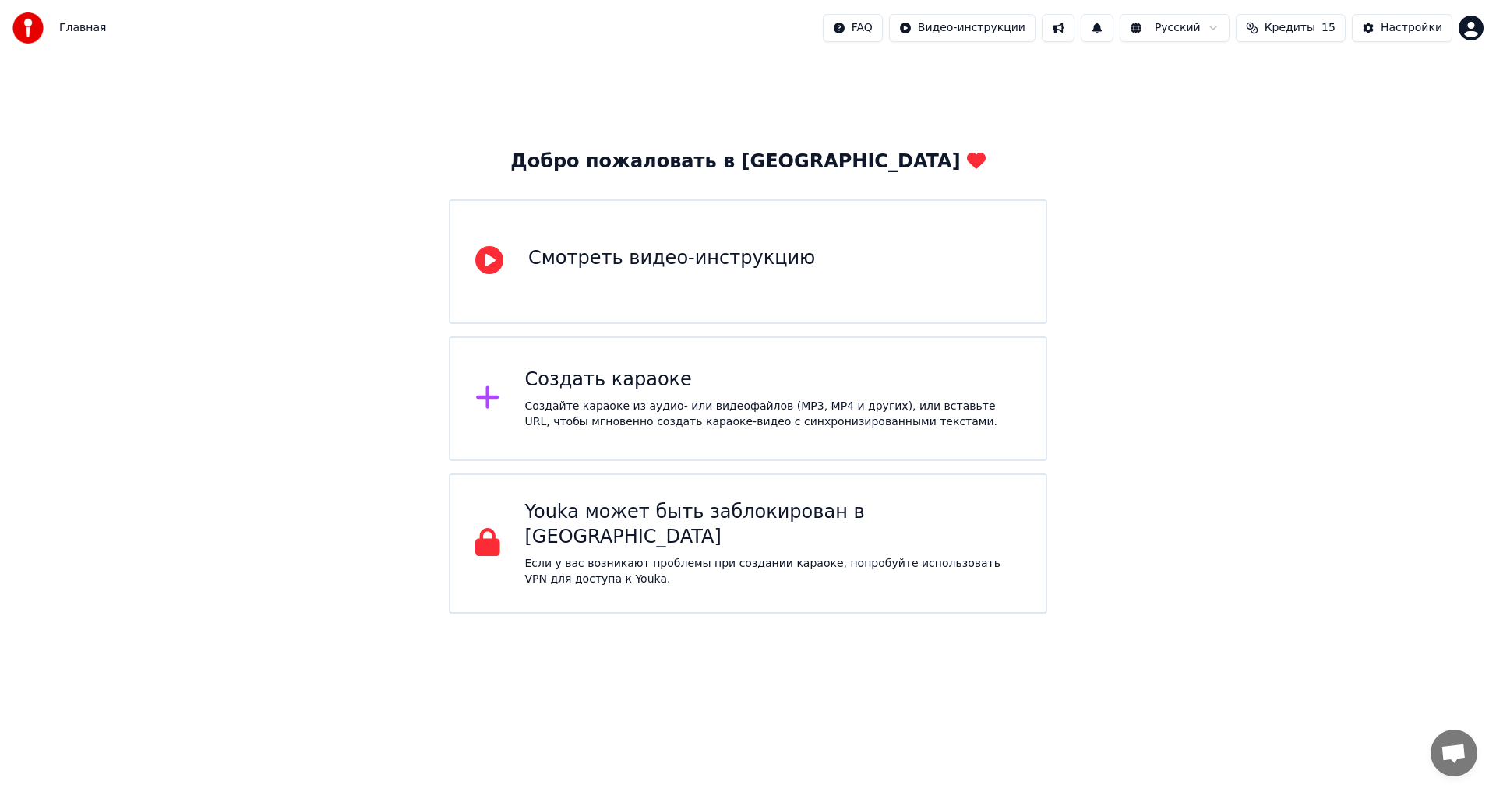
click at [1309, 33] on span "Кредиты" at bounding box center [1289, 28] width 51 height 16
click at [634, 404] on div "Создайте караоке из аудио- или видеофайлов (MP3, MP4 и других), или вставьте UR…" at bounding box center [773, 414] width 496 height 31
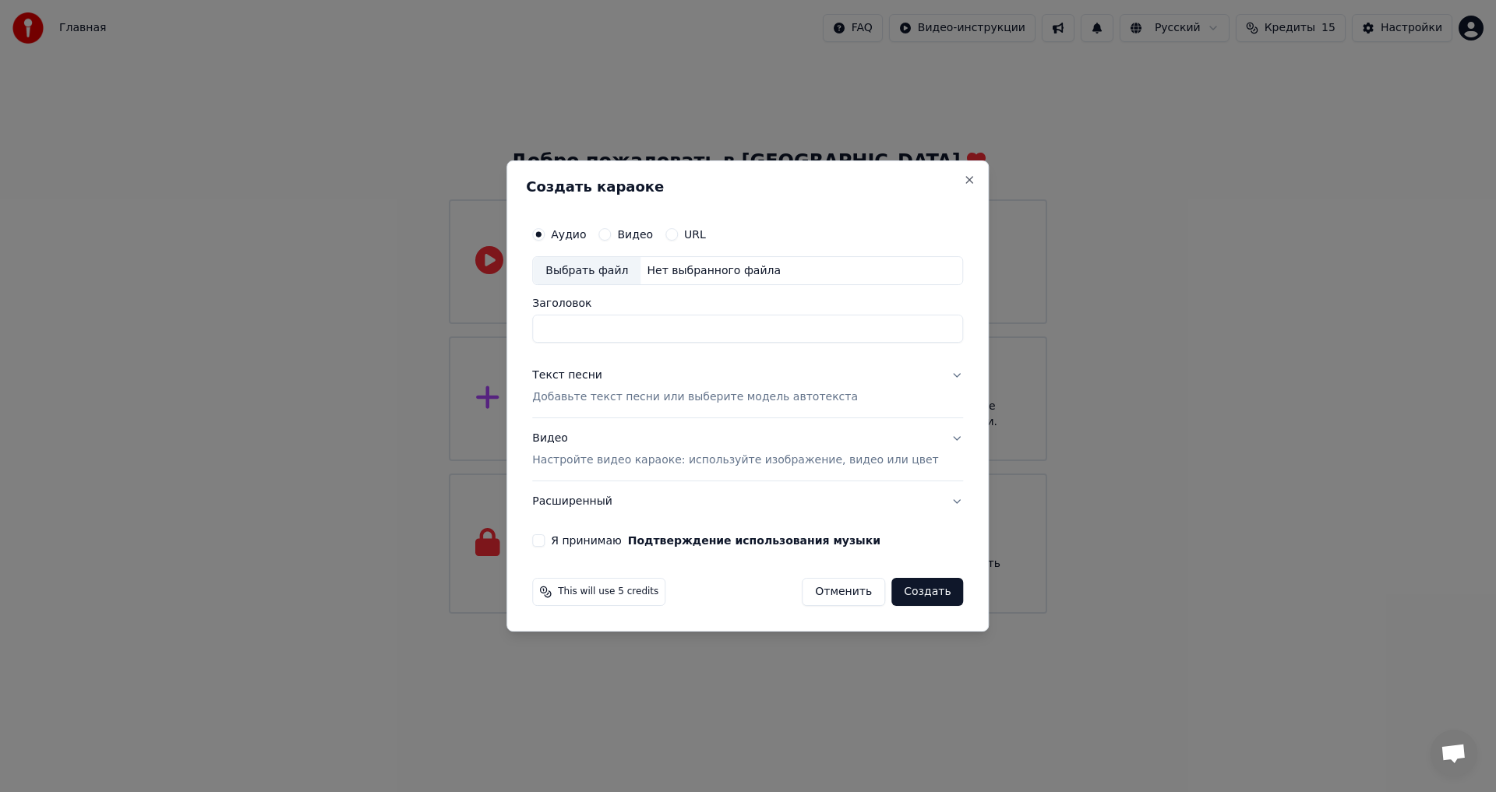
click at [604, 278] on div "Выбрать файл" at bounding box center [586, 271] width 107 height 28
type input "**********"
click at [545, 540] on button "Я принимаю Подтверждение использования музыки" at bounding box center [538, 540] width 12 height 12
click at [902, 590] on button "Создать" at bounding box center [927, 592] width 72 height 28
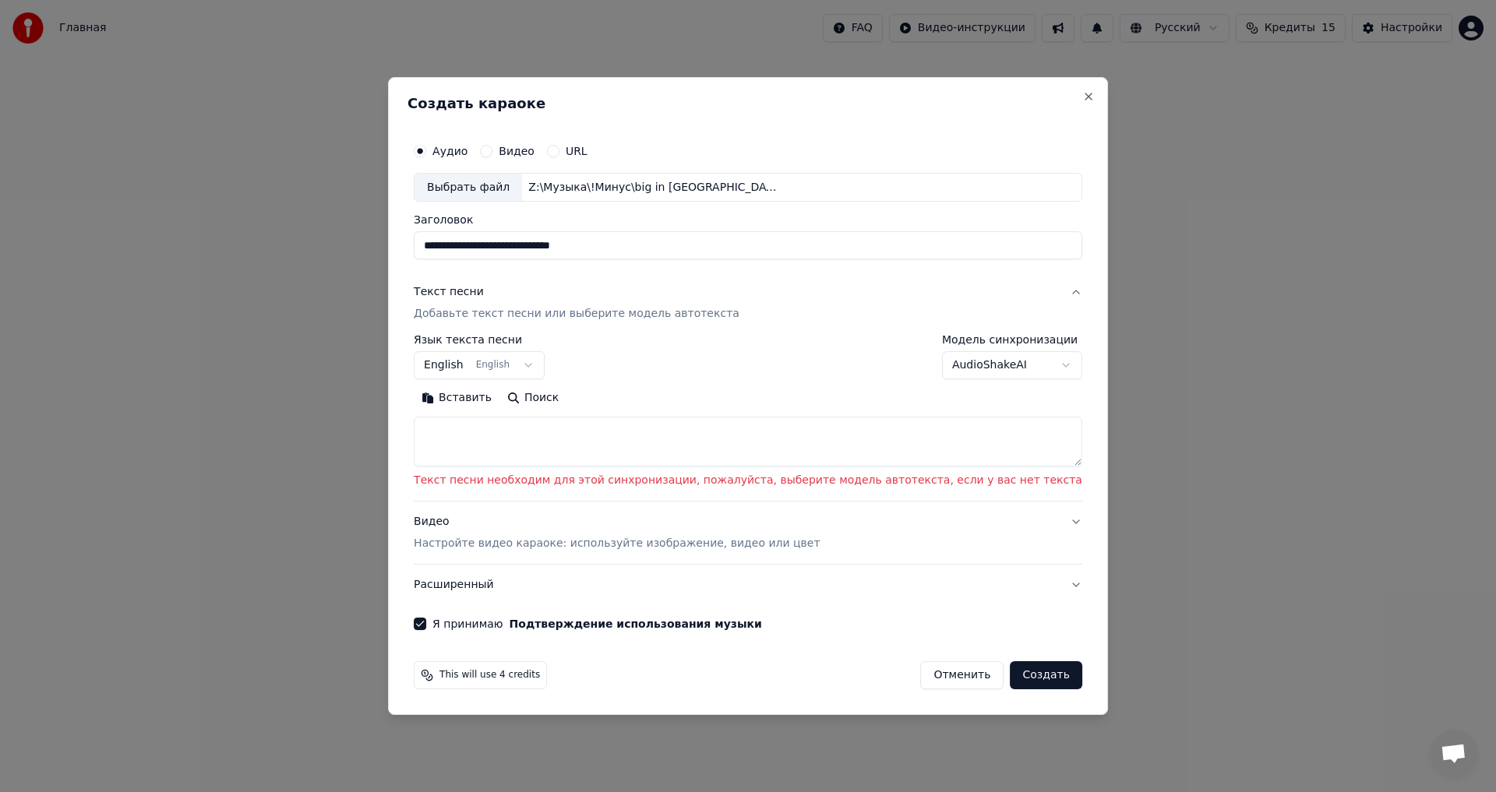
click at [499, 406] on button "Вставить" at bounding box center [457, 398] width 86 height 25
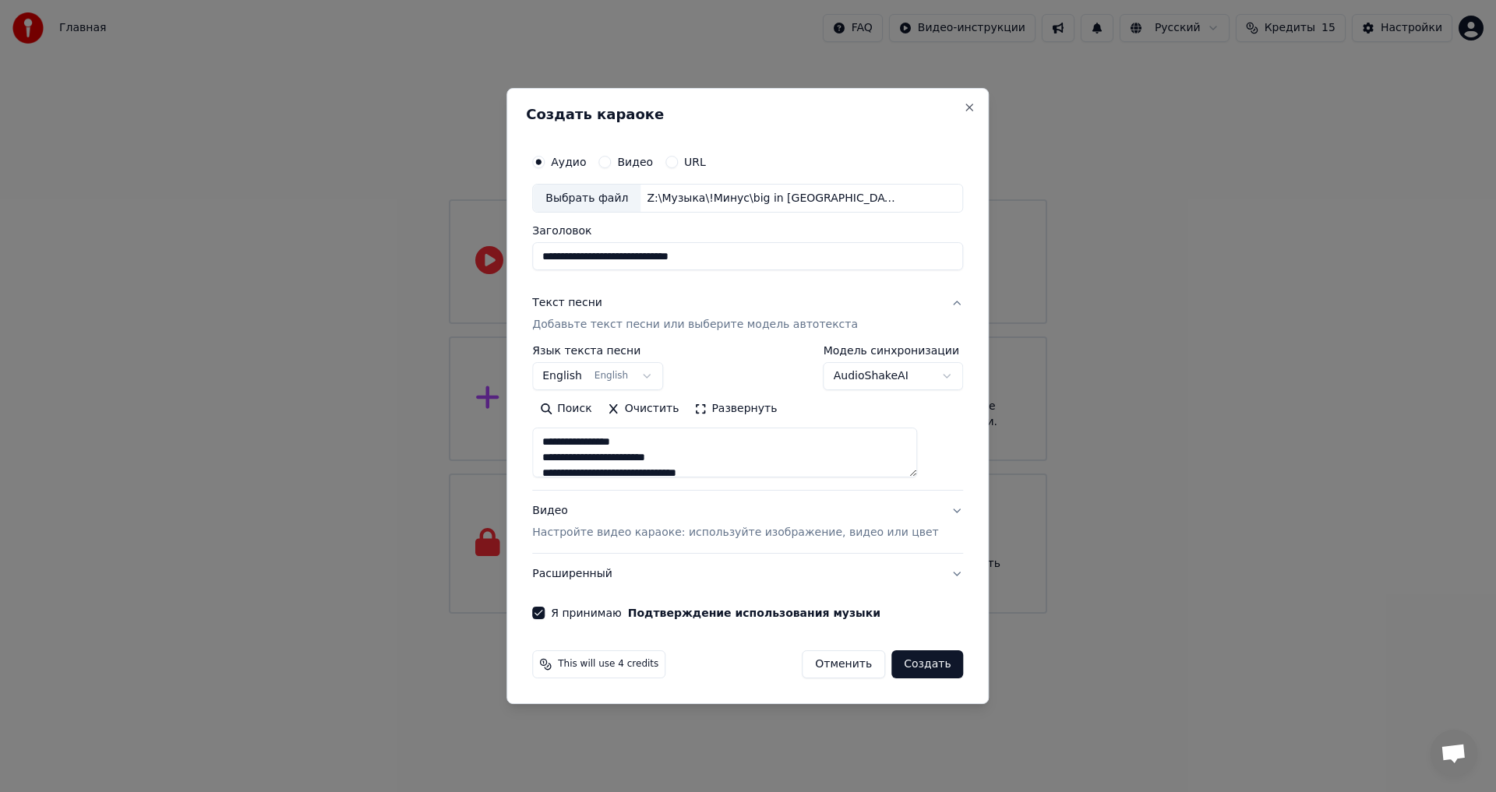
click at [908, 666] on button "Создать" at bounding box center [927, 664] width 72 height 28
type textarea "**********"
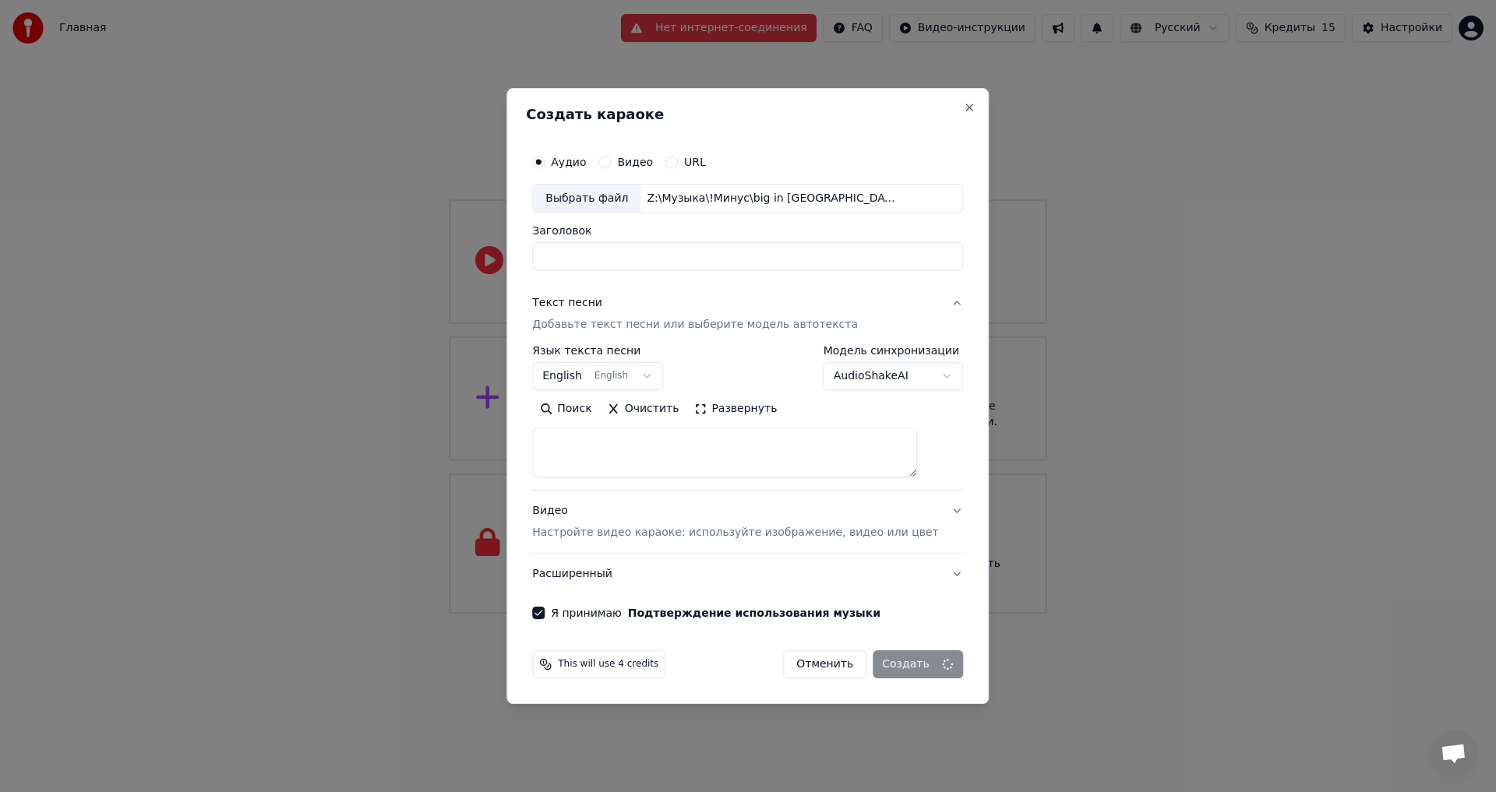
select select
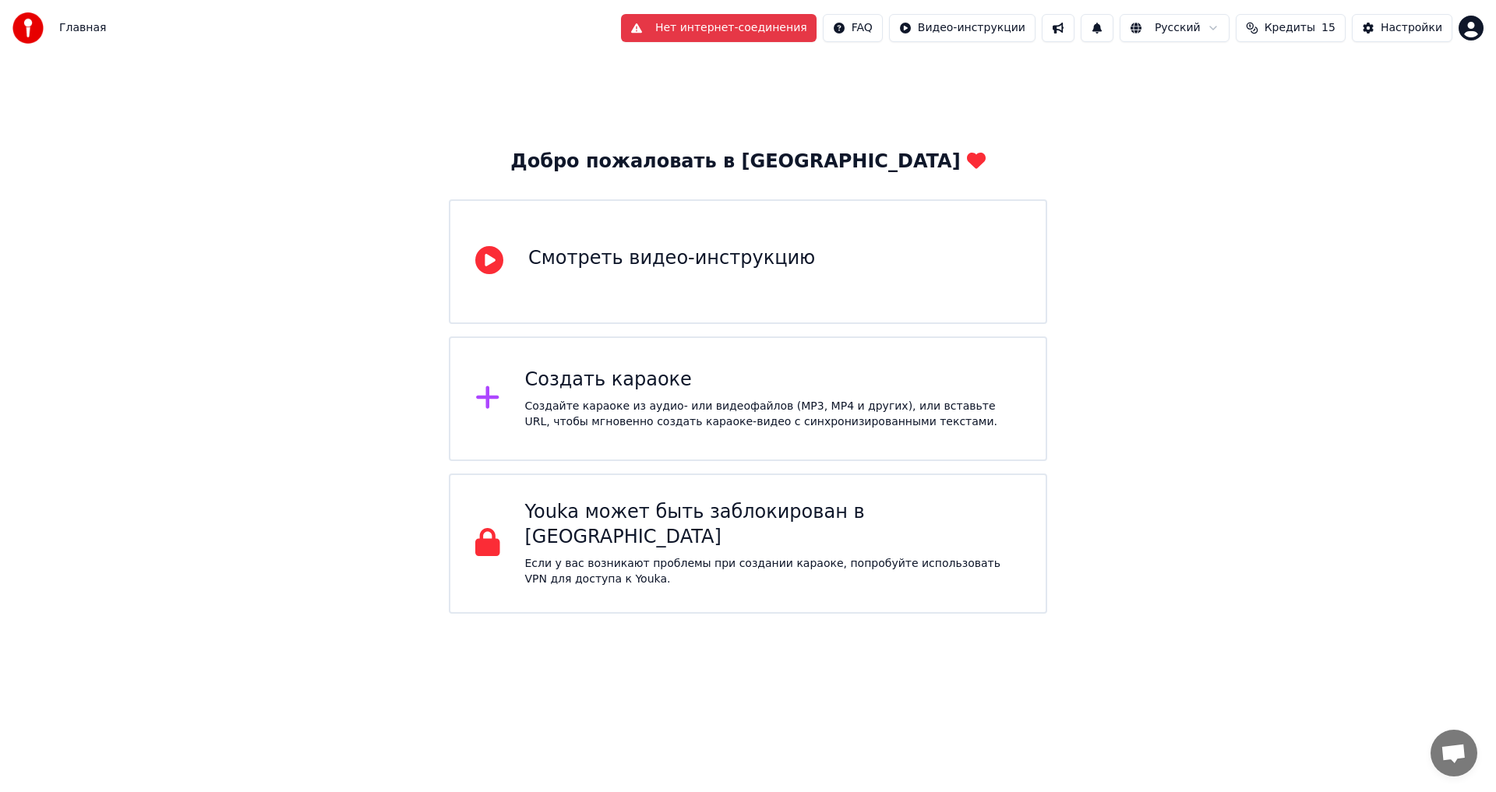
click at [785, 27] on button "Нет интернет-соединения" at bounding box center [719, 28] width 196 height 28
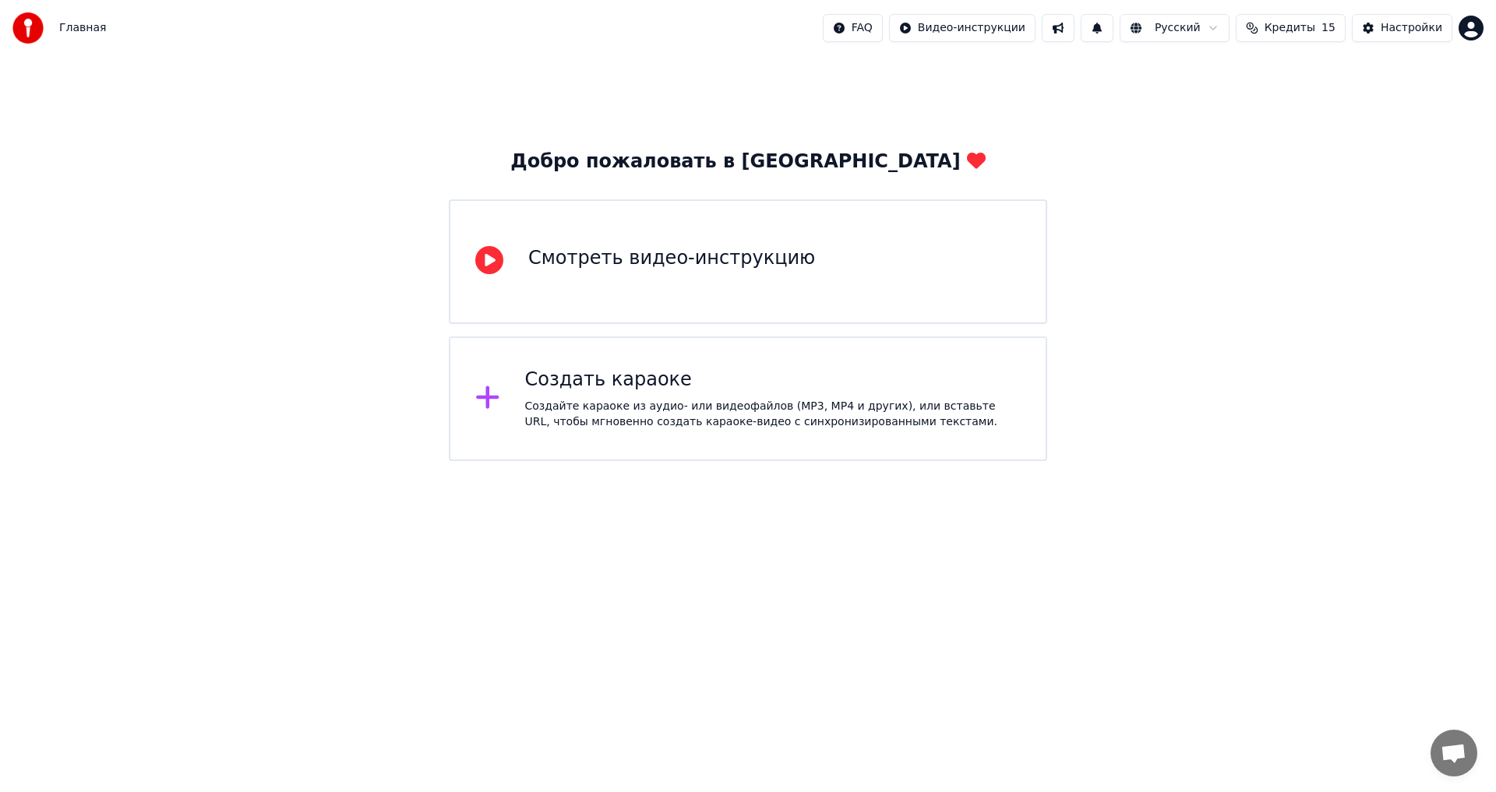
click at [668, 389] on div "Создать караоке" at bounding box center [773, 380] width 496 height 25
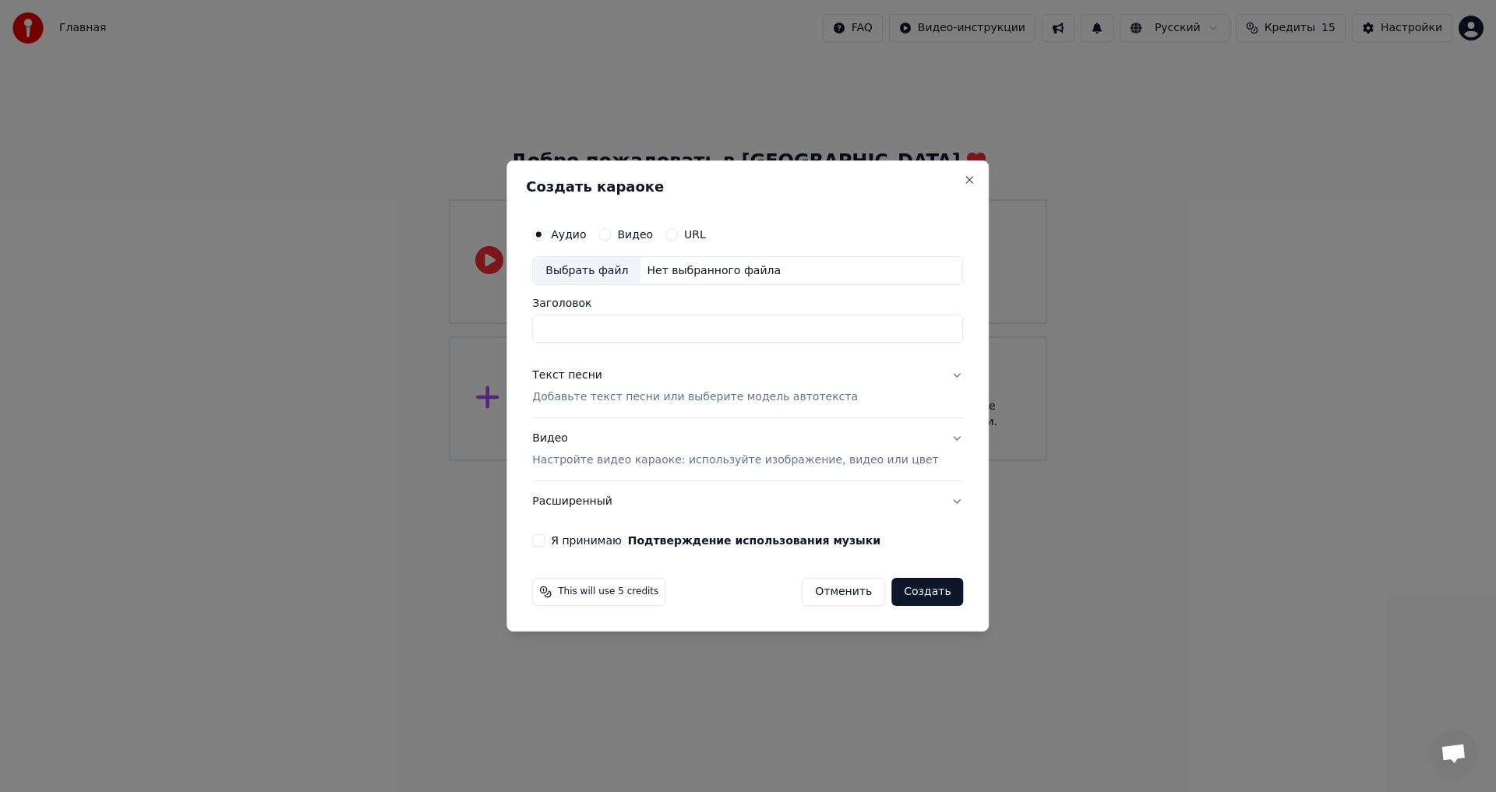
click at [608, 269] on div "Выбрать файл" at bounding box center [586, 271] width 107 height 28
type input "**********"
click at [573, 375] on div "Текст песни" at bounding box center [567, 376] width 70 height 16
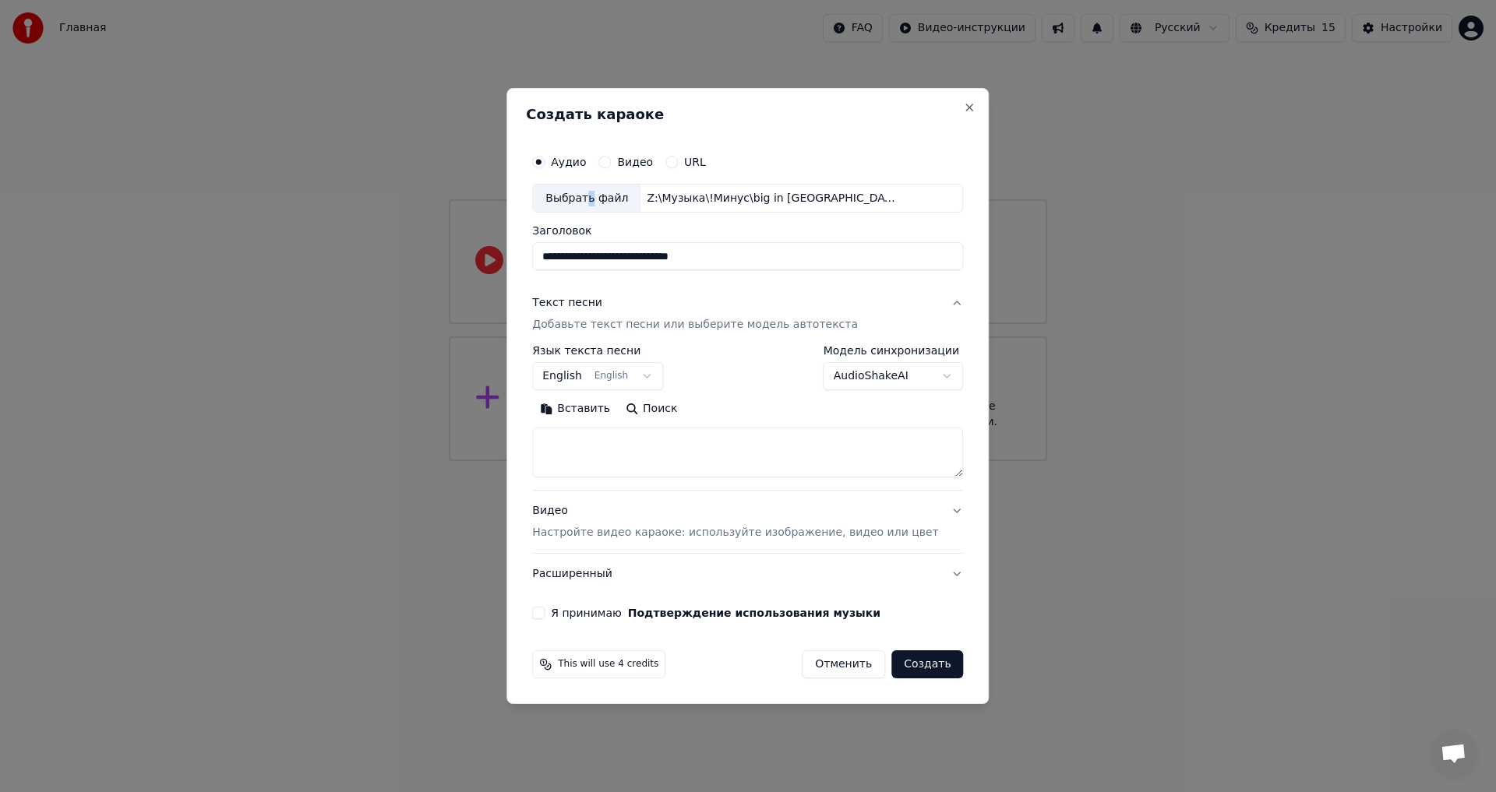
click at [594, 405] on button "Вставить" at bounding box center [575, 409] width 86 height 25
click at [545, 611] on button "Я принимаю Подтверждение использования музыки" at bounding box center [538, 613] width 12 height 12
click at [916, 668] on button "Создать" at bounding box center [927, 664] width 72 height 28
type textarea "**********"
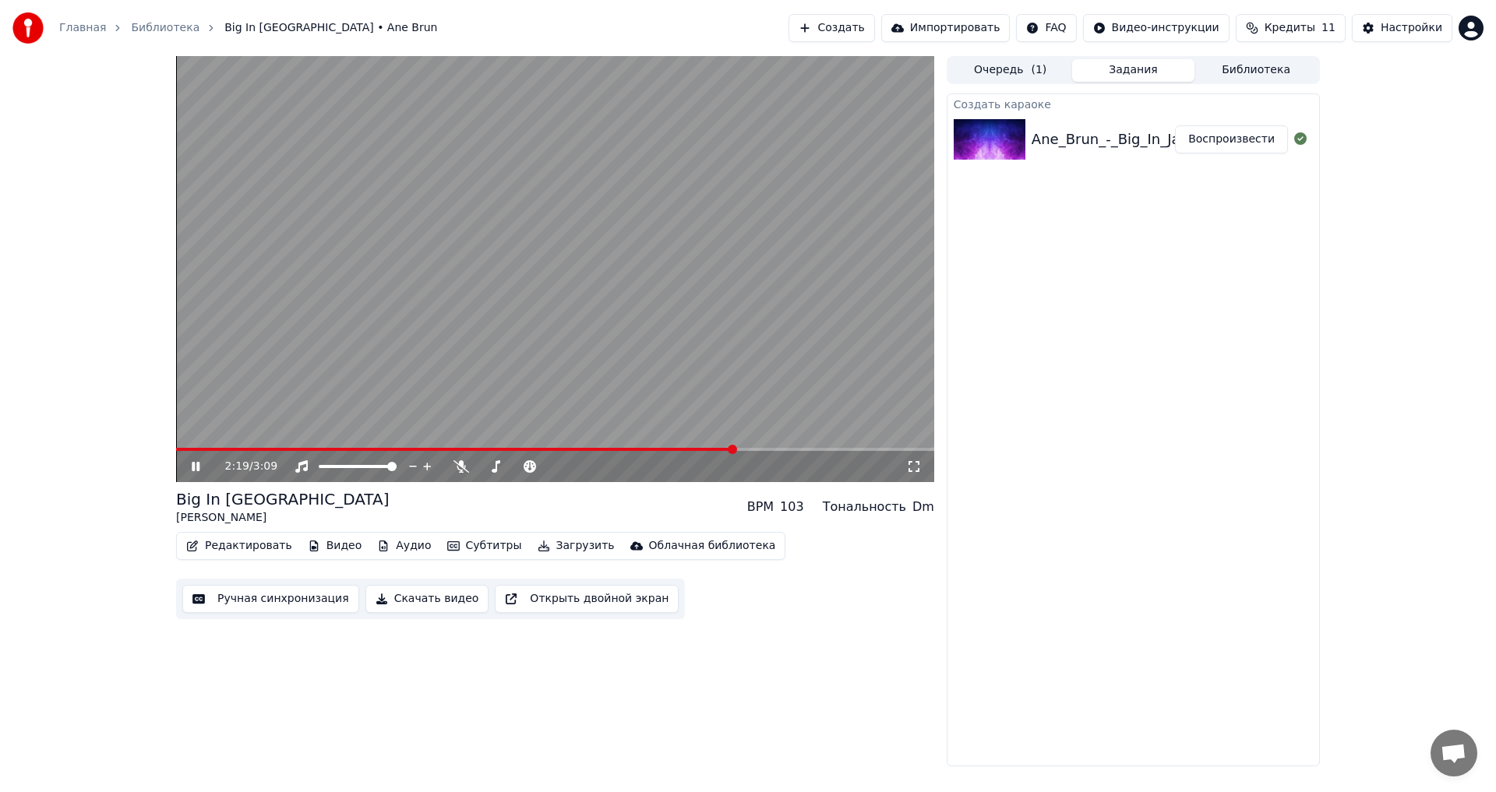
click at [194, 468] on icon at bounding box center [196, 466] width 8 height 9
click at [556, 550] on button "Загрузить" at bounding box center [576, 546] width 90 height 22
click at [400, 601] on button "Скачать видео" at bounding box center [427, 599] width 124 height 28
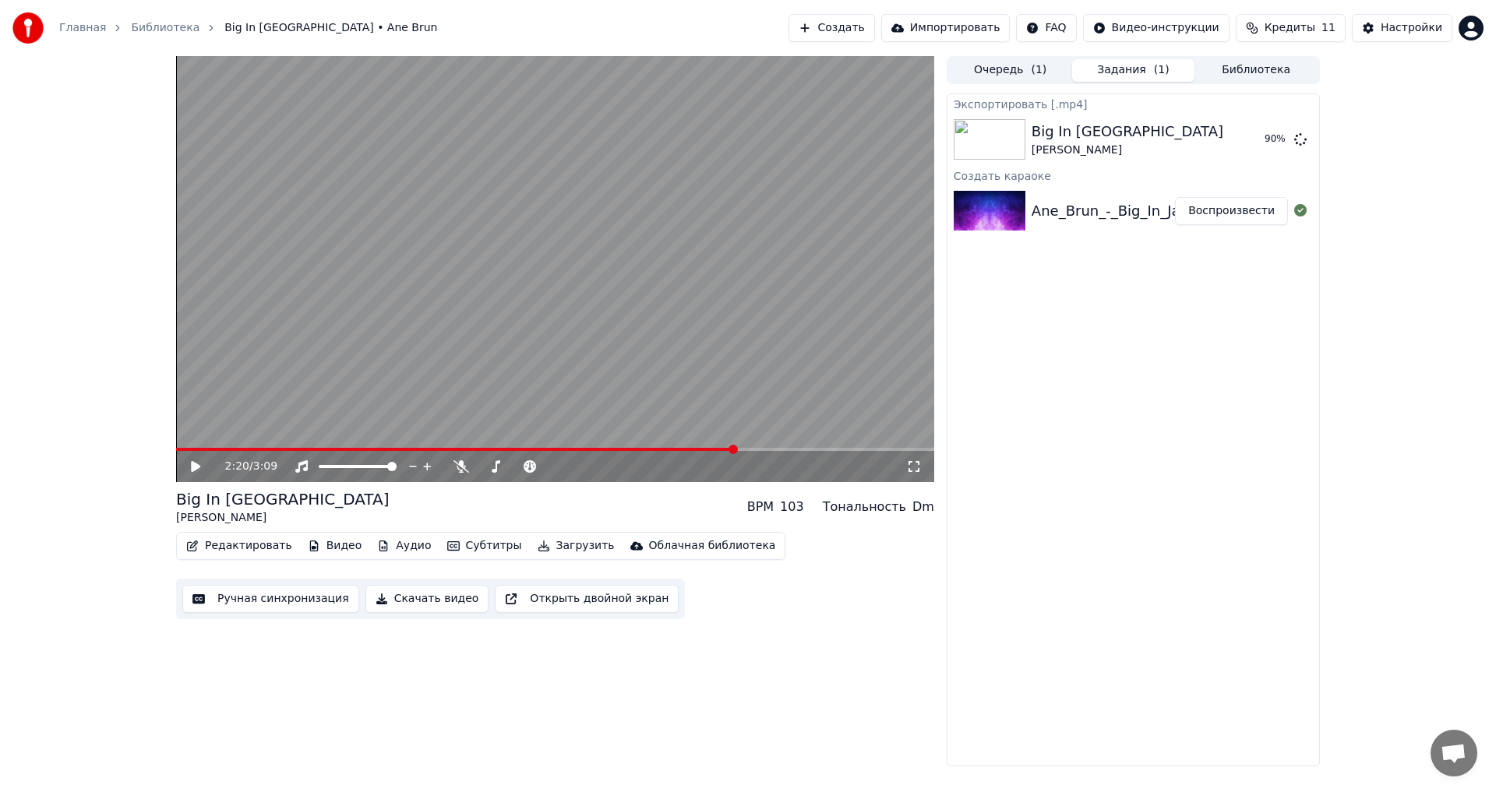
click at [420, 598] on button "Скачать видео" at bounding box center [427, 599] width 124 height 28
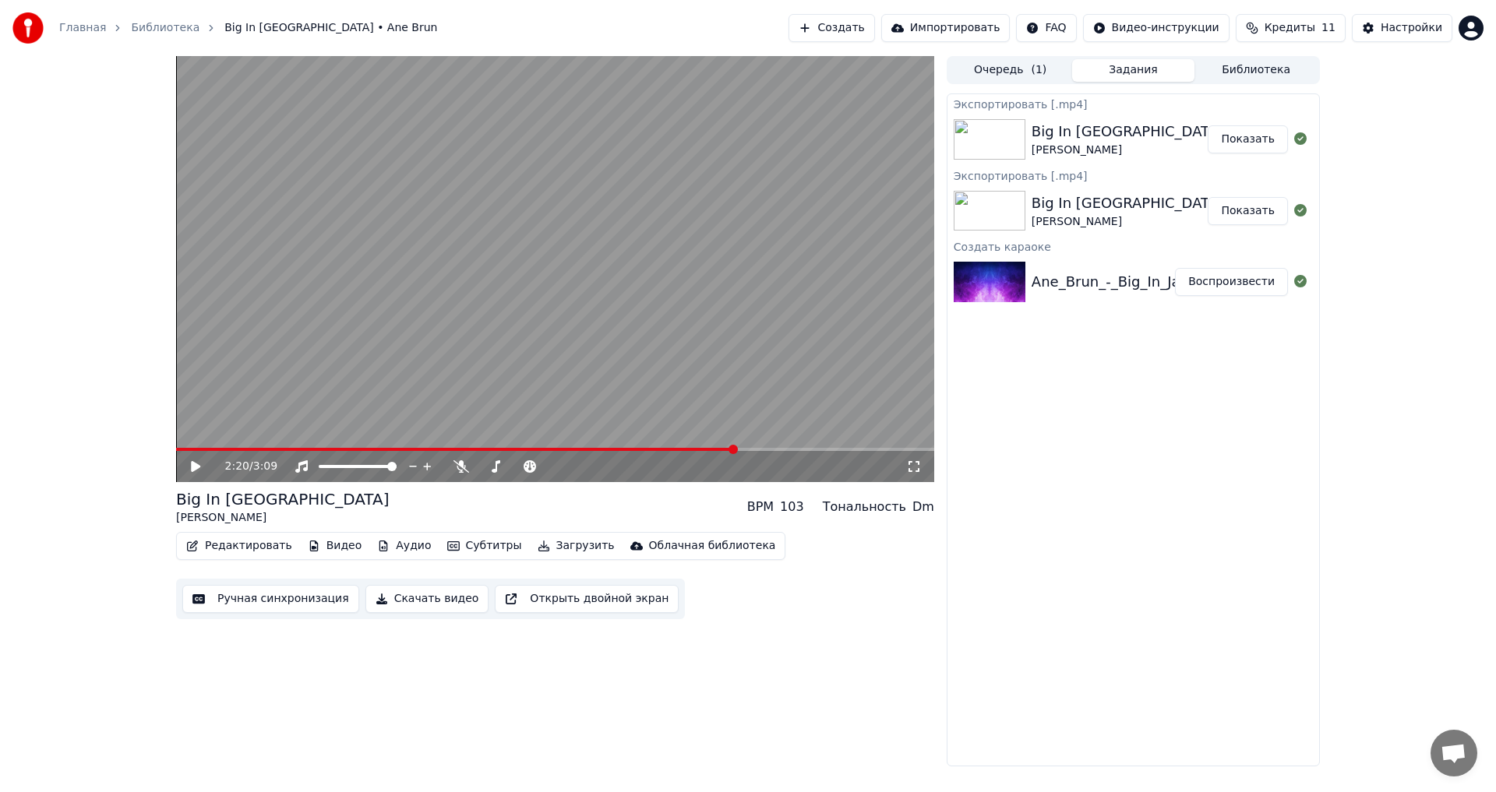
click at [1263, 69] on button "Библиотека" at bounding box center [1255, 70] width 123 height 23
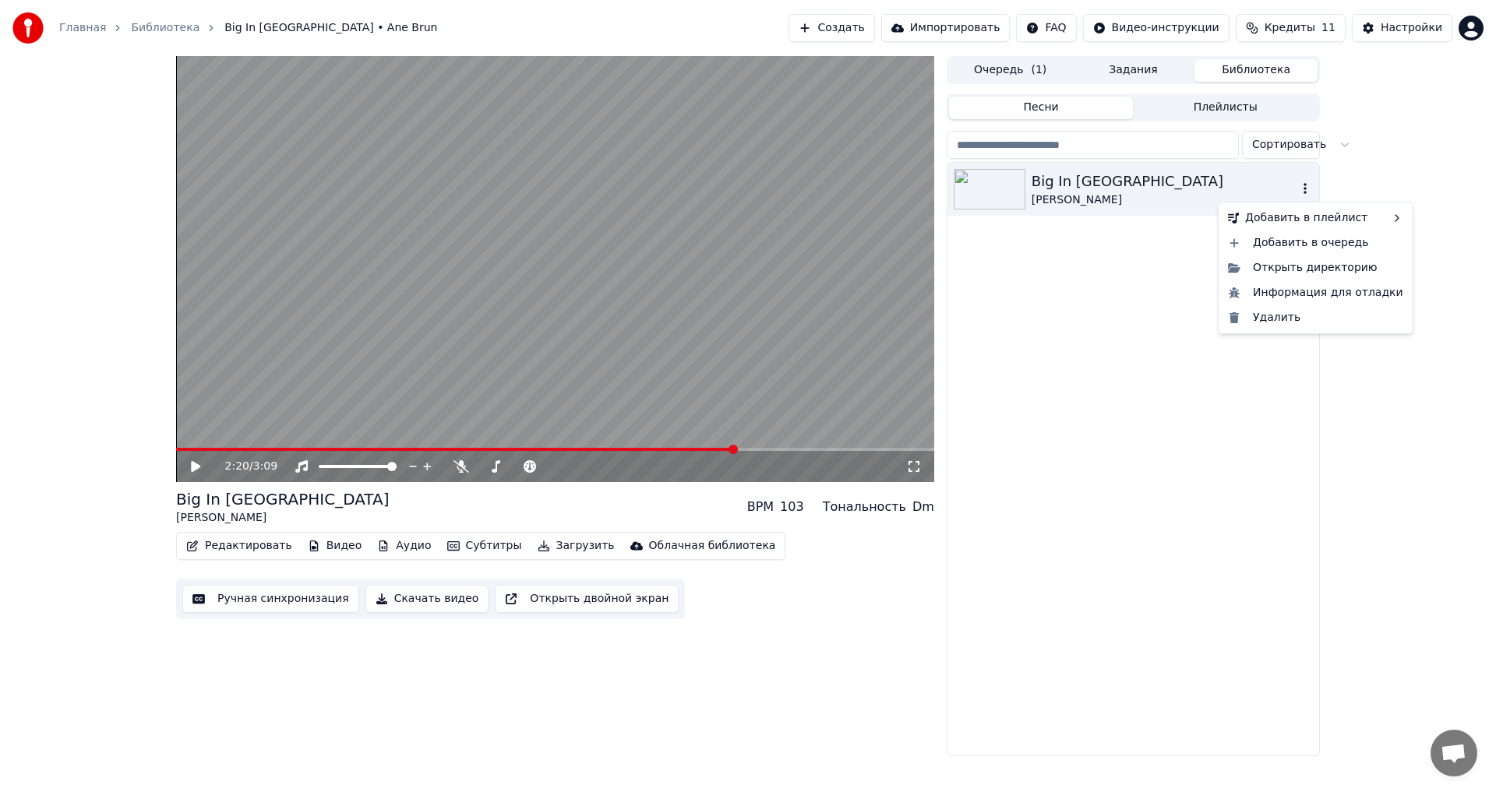
click at [1307, 193] on icon "button" at bounding box center [1305, 188] width 16 height 12
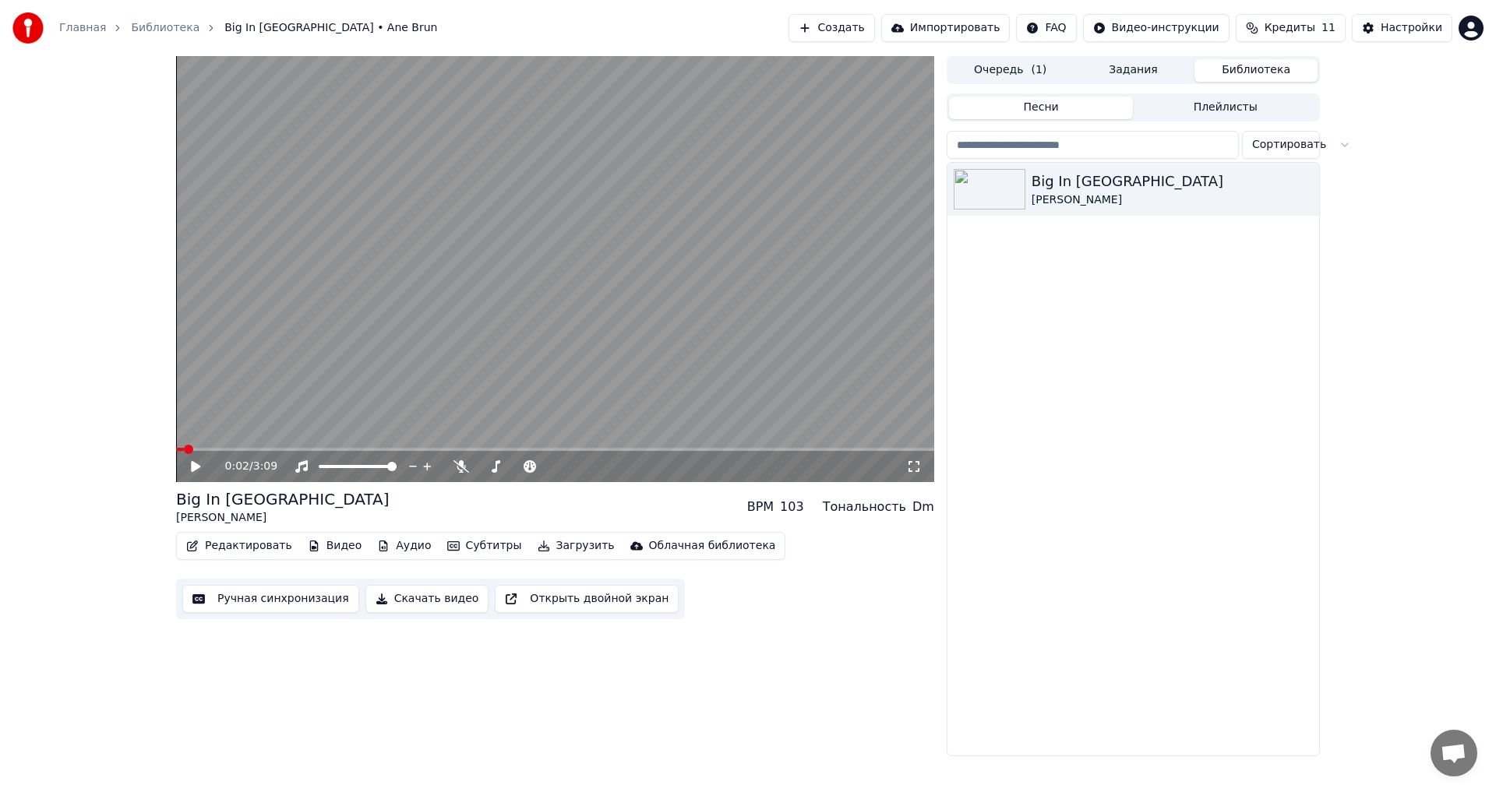
click at [184, 449] on span at bounding box center [180, 449] width 8 height 3
click at [176, 448] on span at bounding box center [176, 449] width 0 height 3
click at [192, 470] on icon at bounding box center [195, 466] width 9 height 11
click at [196, 463] on icon at bounding box center [207, 466] width 37 height 12
click at [658, 551] on div "Облачная библиотека" at bounding box center [712, 546] width 127 height 16
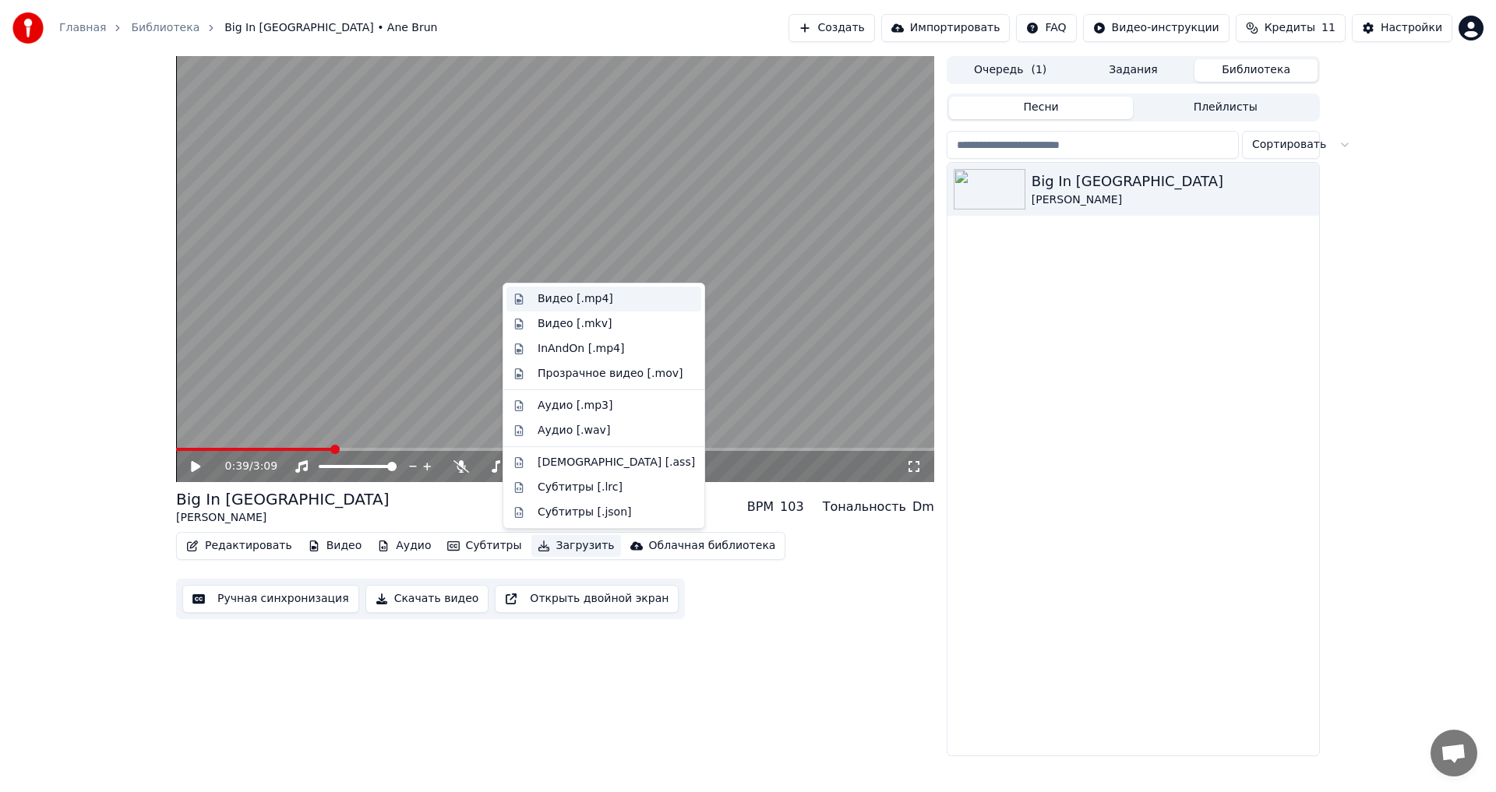
click at [571, 301] on div "Видео [.mp4]" at bounding box center [575, 299] width 76 height 16
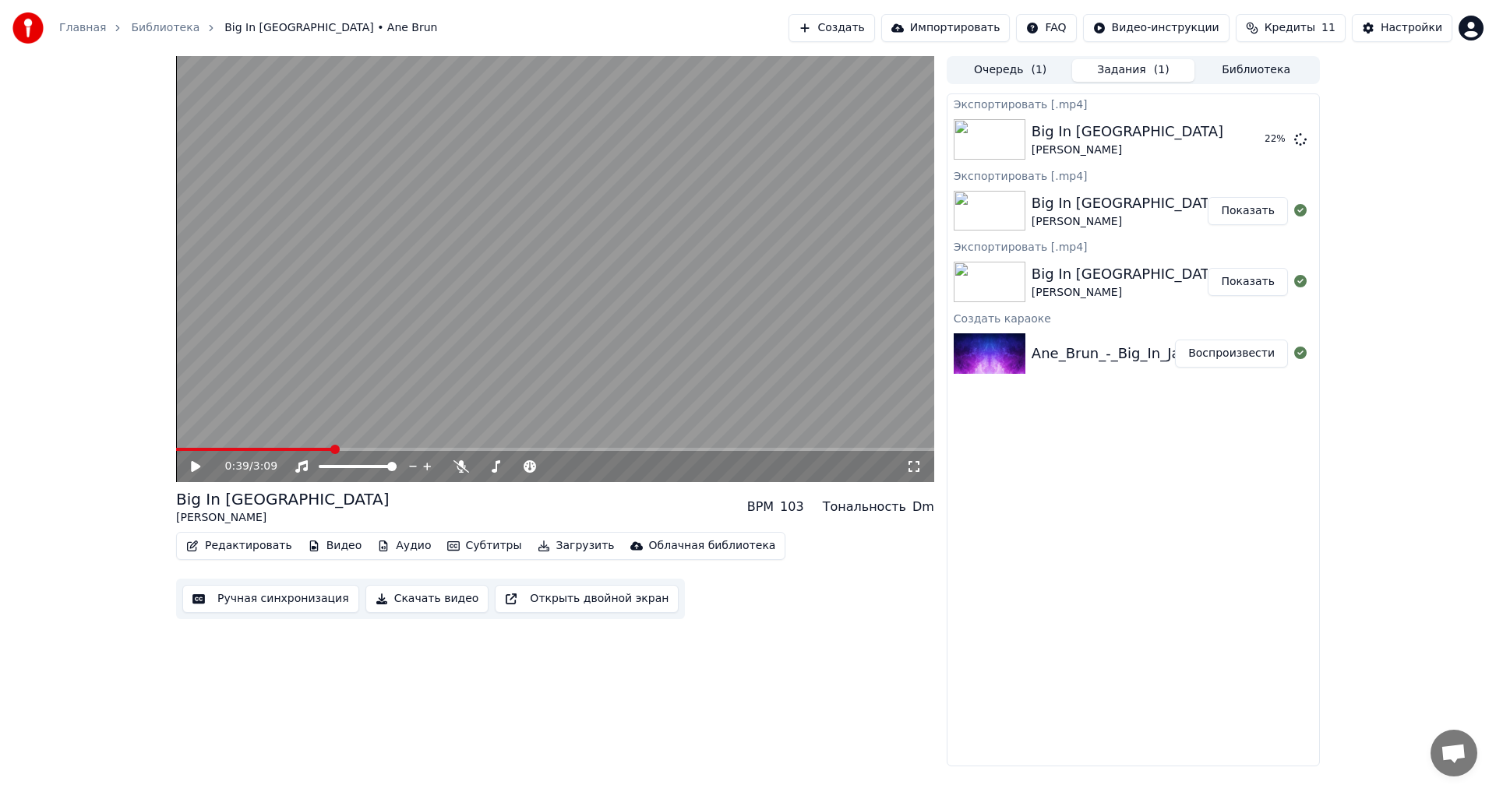
click at [1270, 287] on button "Показать" at bounding box center [1247, 282] width 80 height 28
click at [1264, 288] on button "Показать" at bounding box center [1247, 282] width 80 height 28
